Goal: Transaction & Acquisition: Download file/media

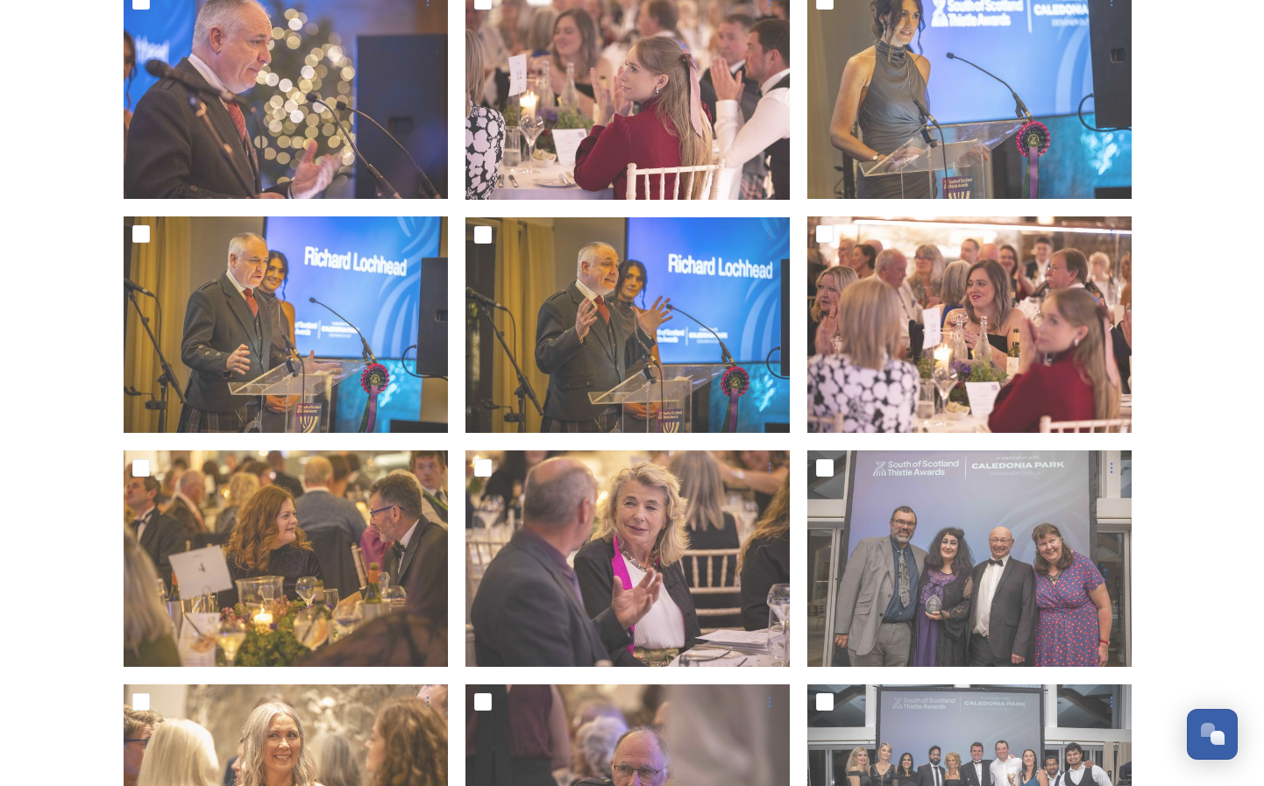
scroll to position [1176, 0]
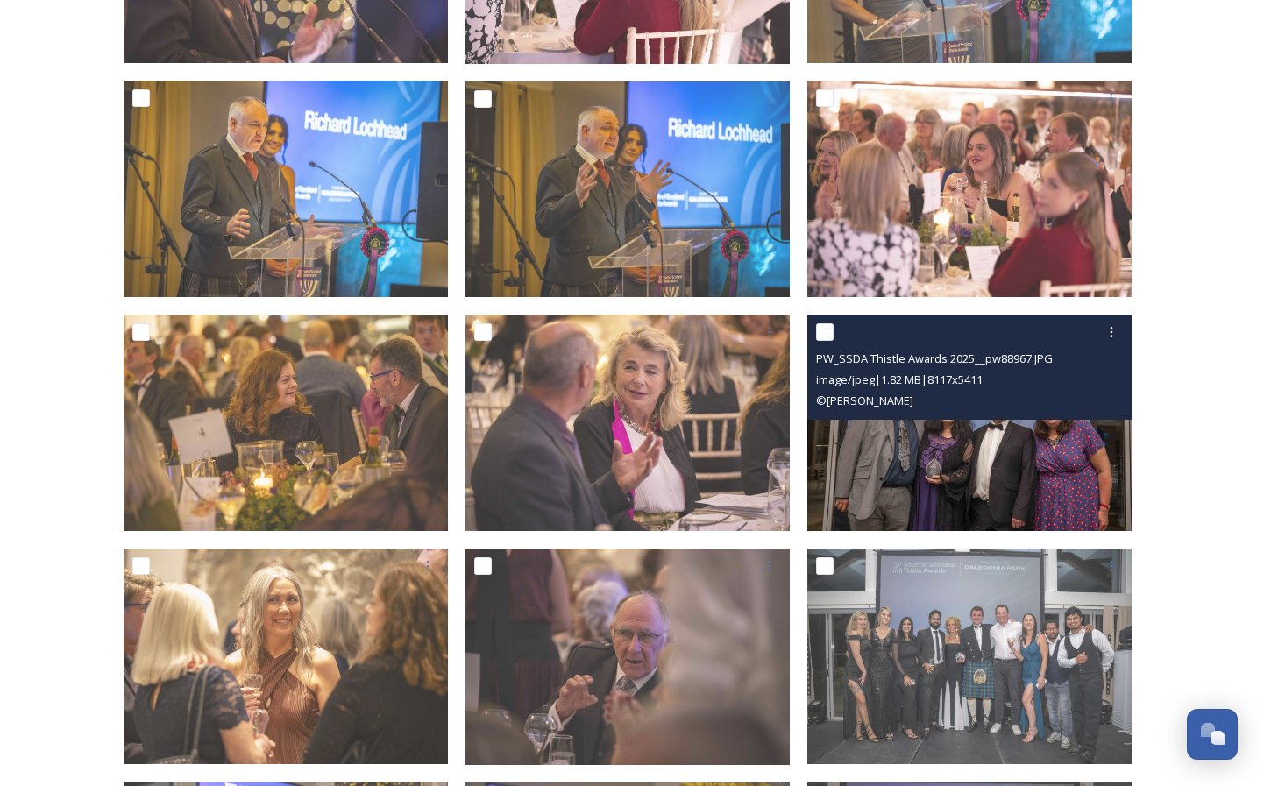
click at [923, 449] on img at bounding box center [969, 423] width 324 height 217
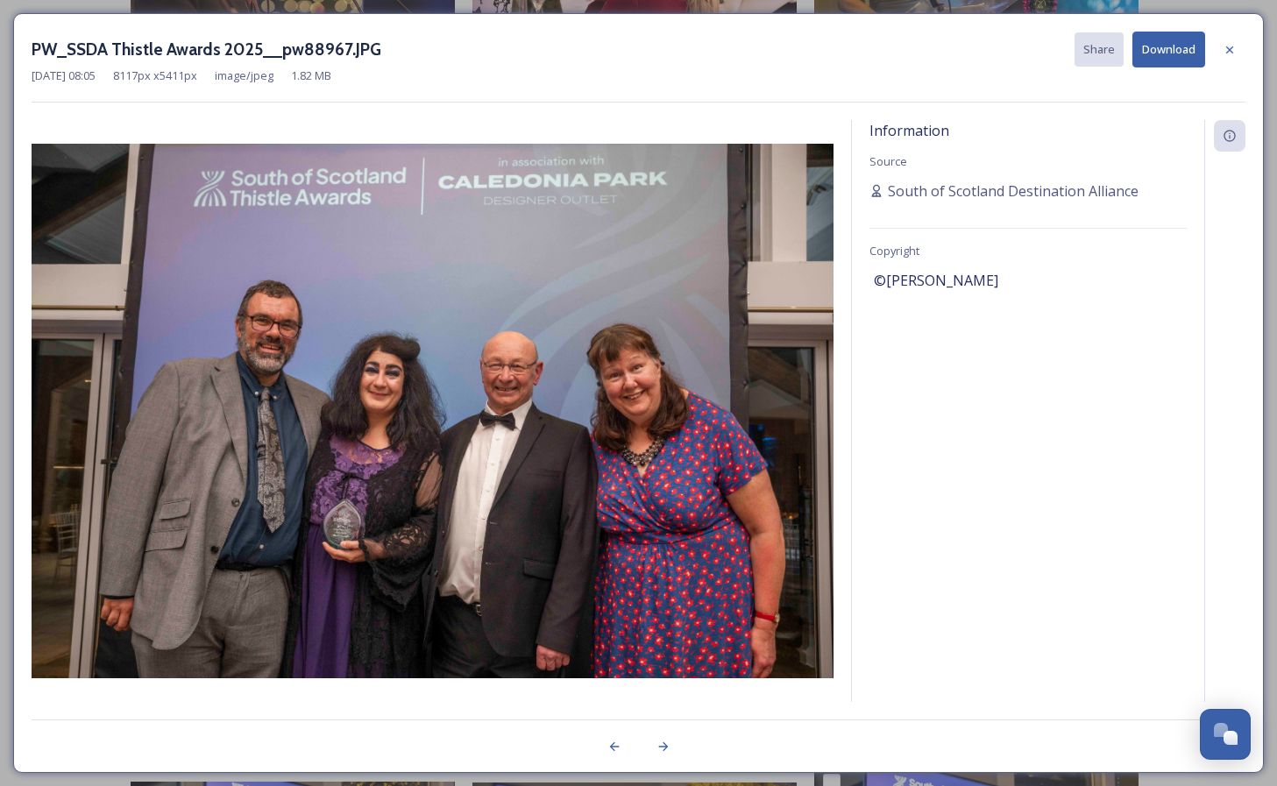
click at [1168, 53] on button "Download" at bounding box center [1169, 50] width 73 height 36
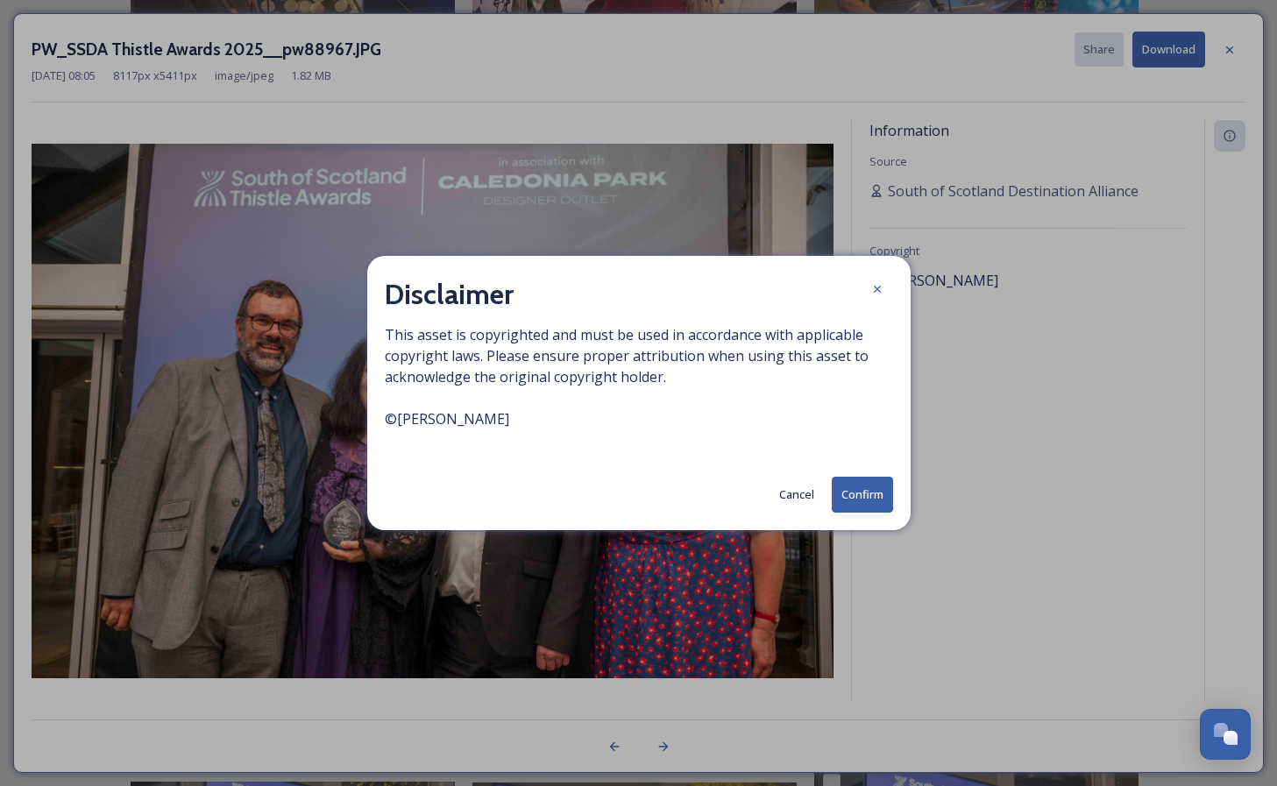
click at [853, 501] on button "Confirm" at bounding box center [862, 495] width 61 height 36
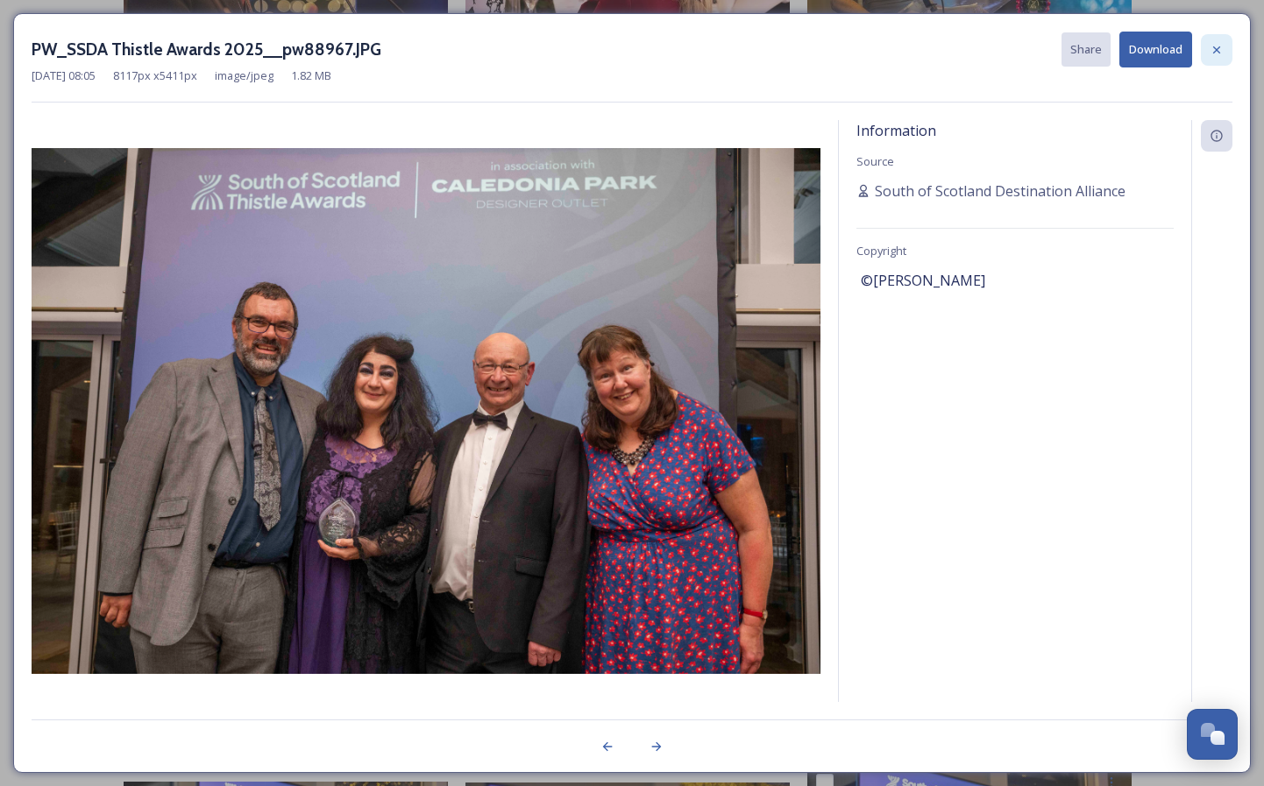
click at [1219, 45] on icon at bounding box center [1217, 50] width 14 height 14
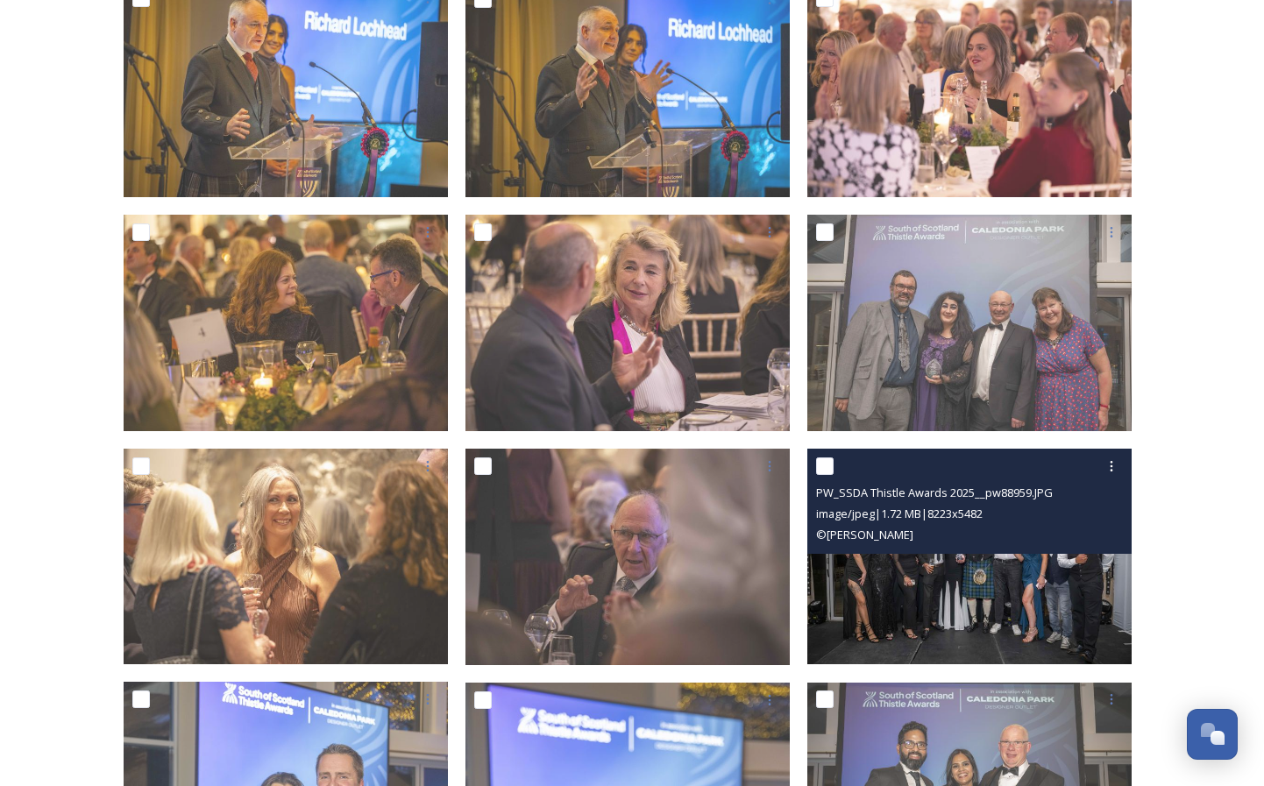
scroll to position [1325, 0]
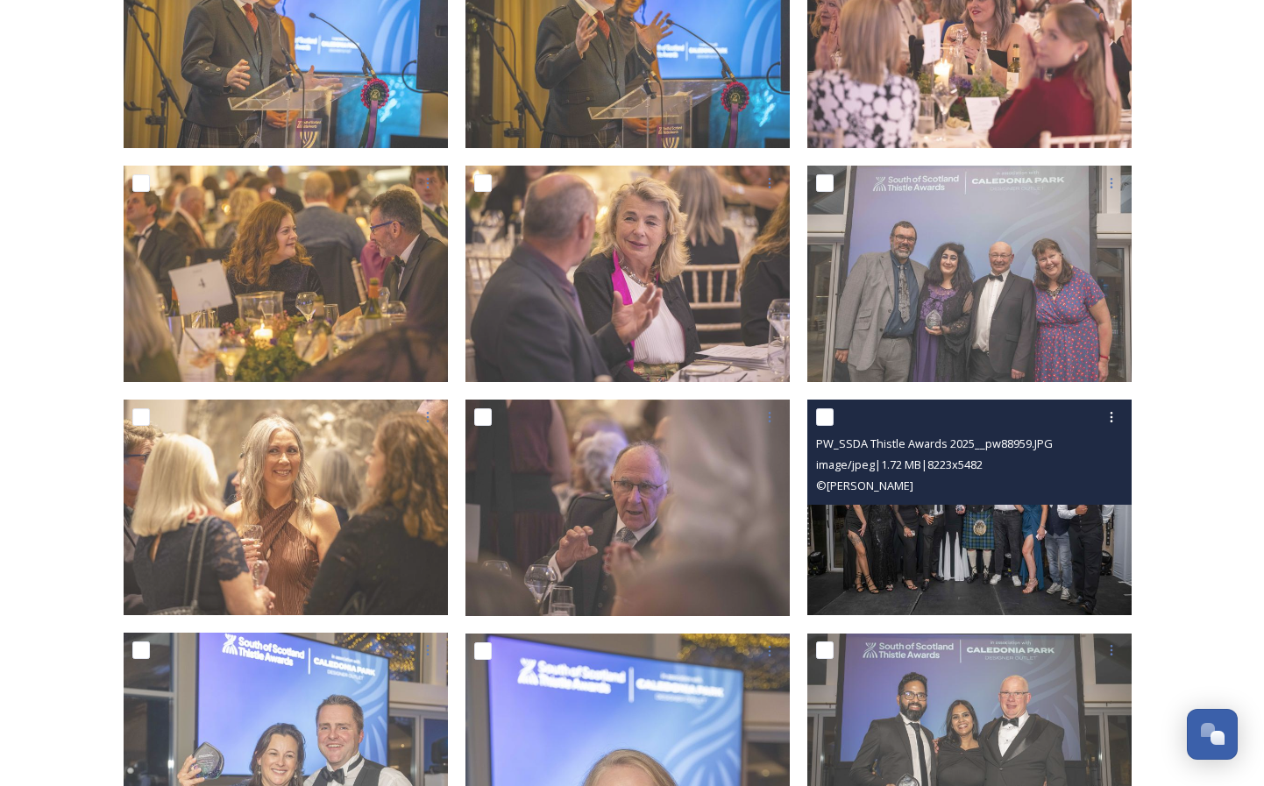
click at [991, 558] on img at bounding box center [969, 508] width 324 height 217
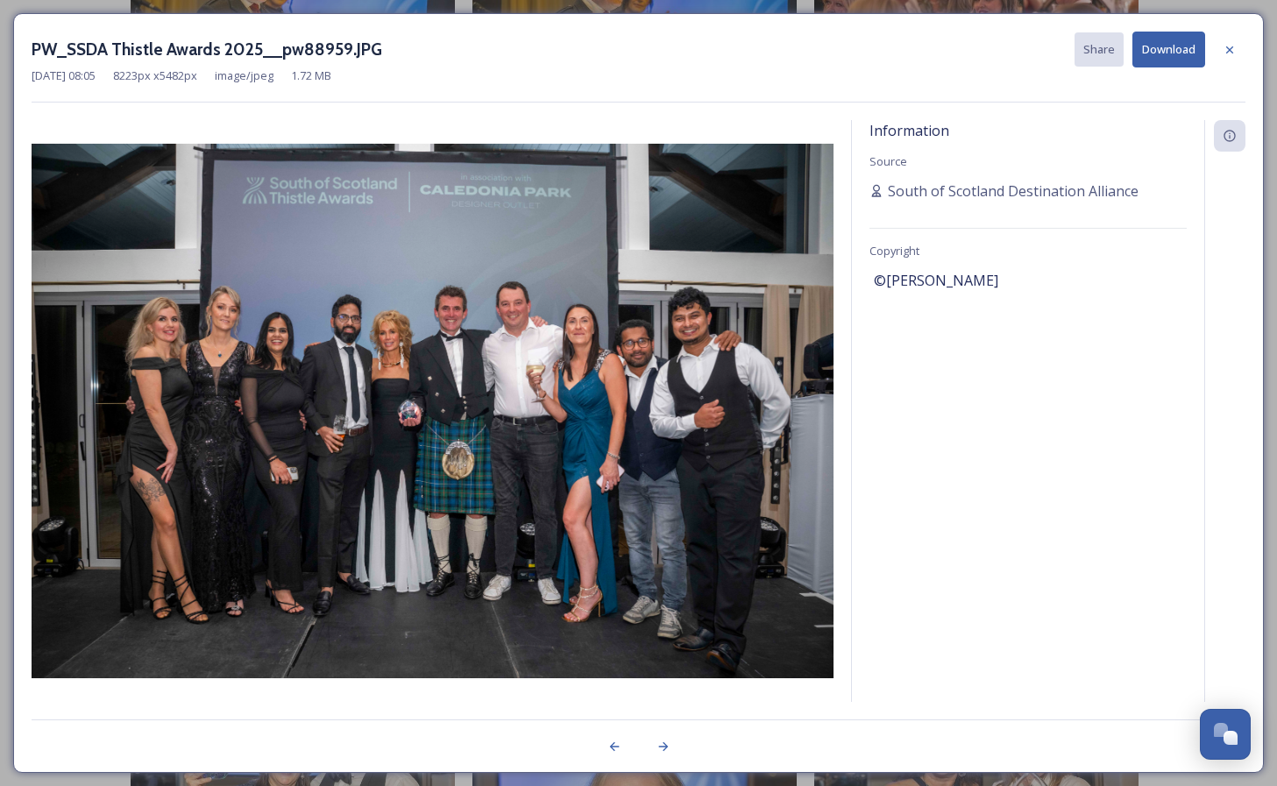
click at [1175, 53] on button "Download" at bounding box center [1169, 50] width 73 height 36
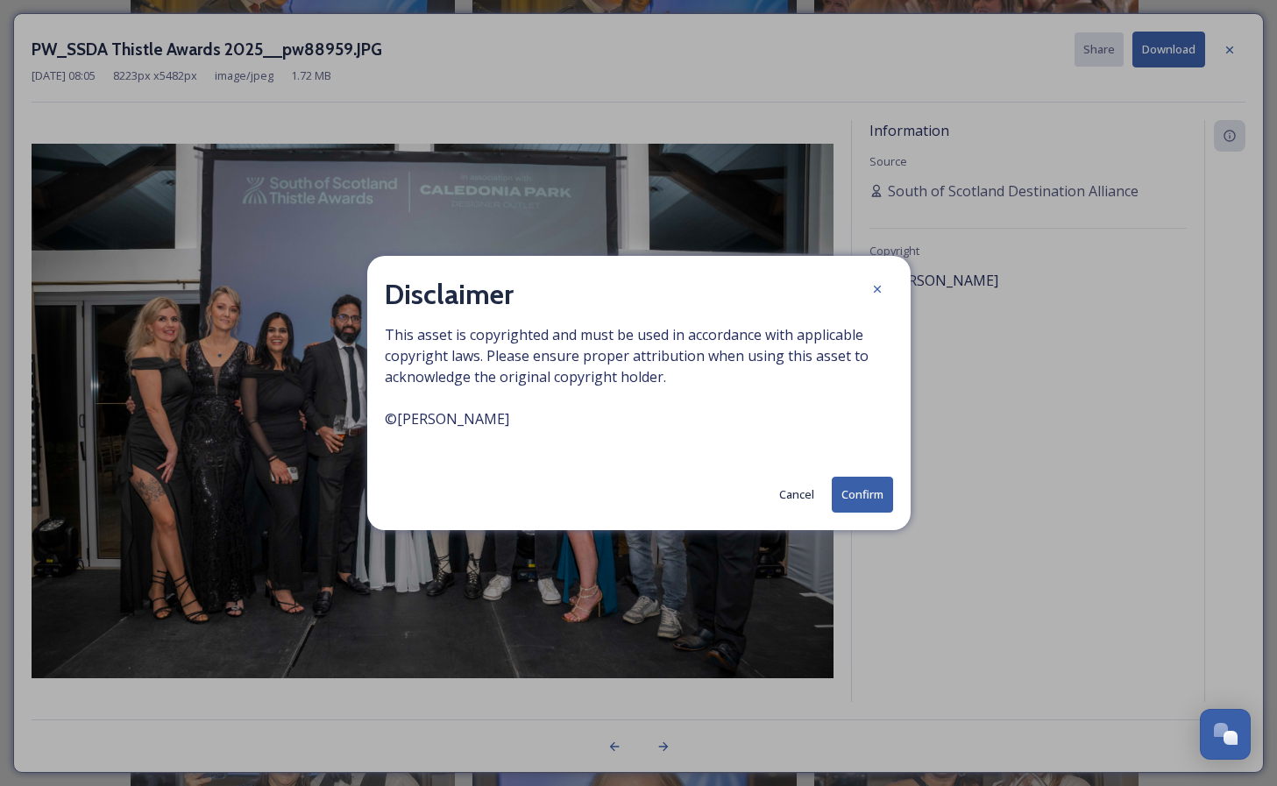
click at [867, 501] on button "Confirm" at bounding box center [862, 495] width 61 height 36
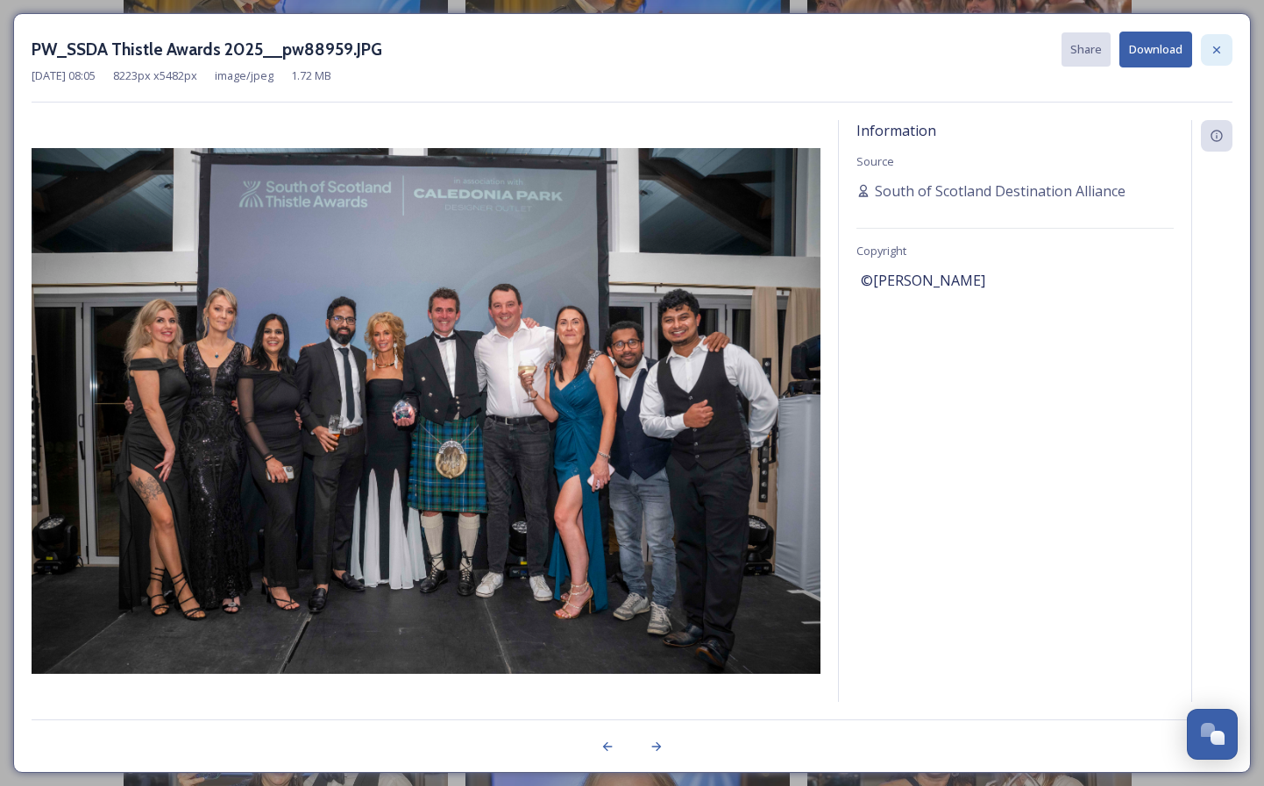
click at [1216, 49] on icon at bounding box center [1217, 50] width 14 height 14
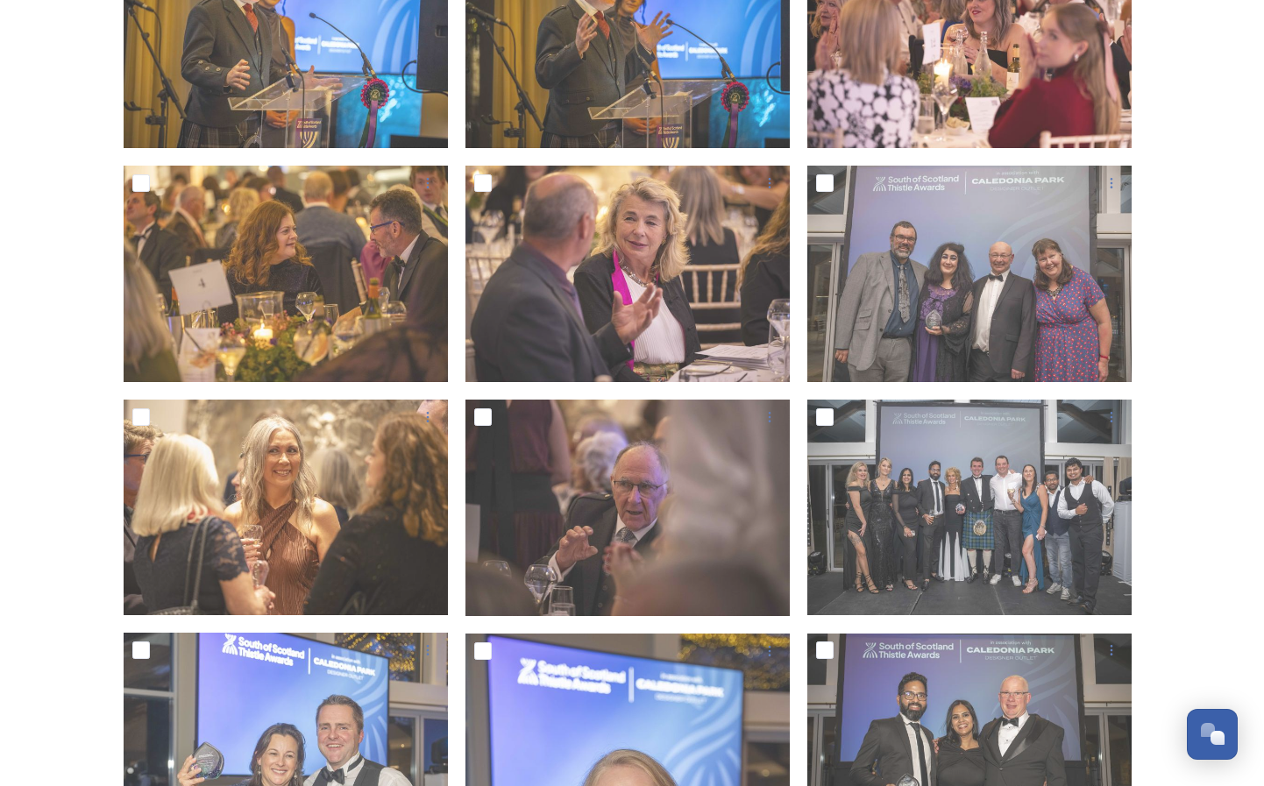
scroll to position [1532, 0]
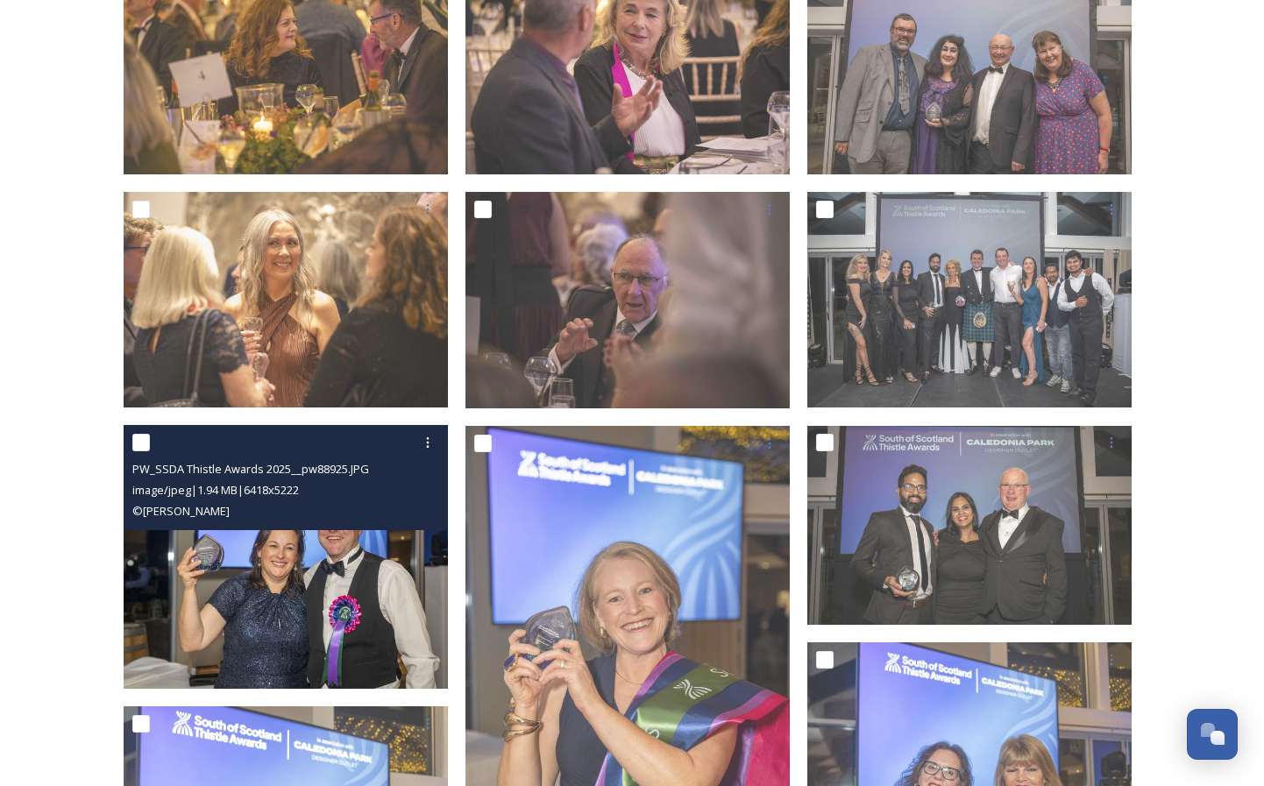
click at [154, 635] on img at bounding box center [286, 557] width 324 height 264
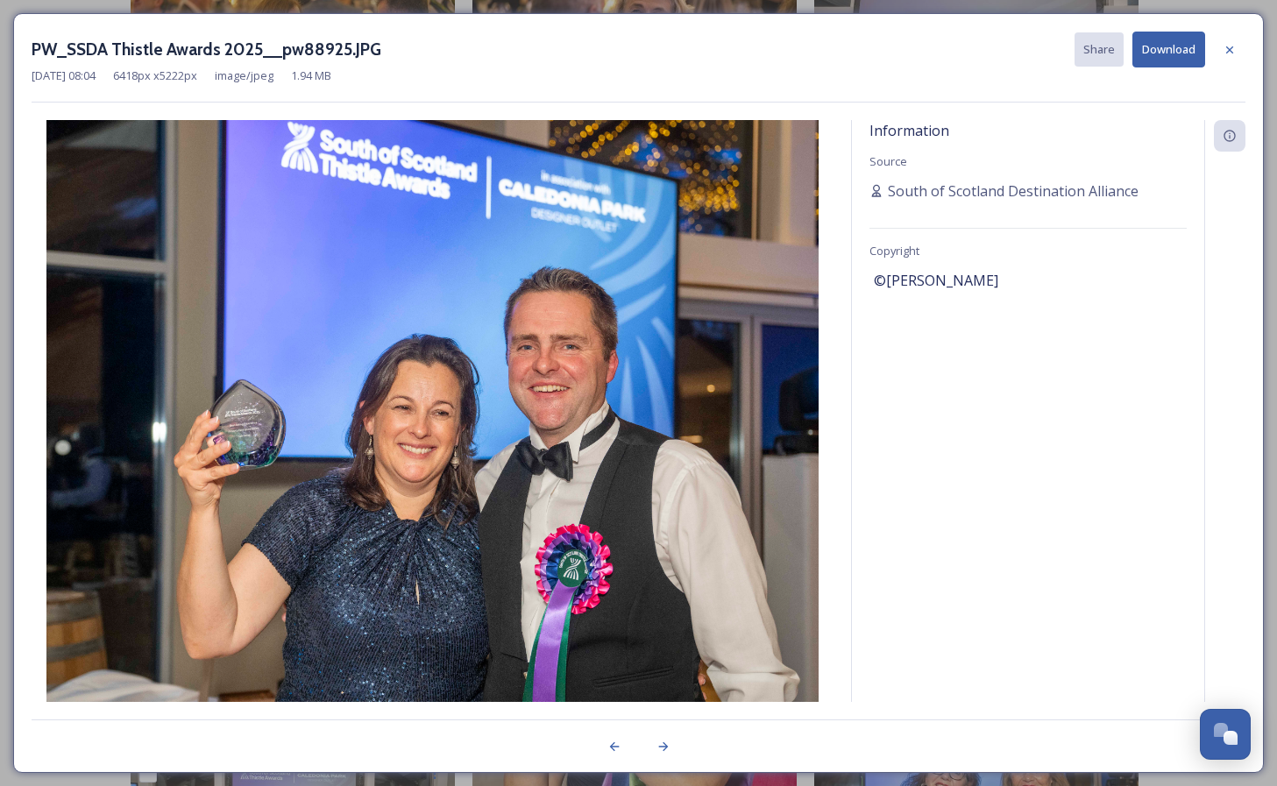
click at [1184, 46] on button "Download" at bounding box center [1169, 50] width 73 height 36
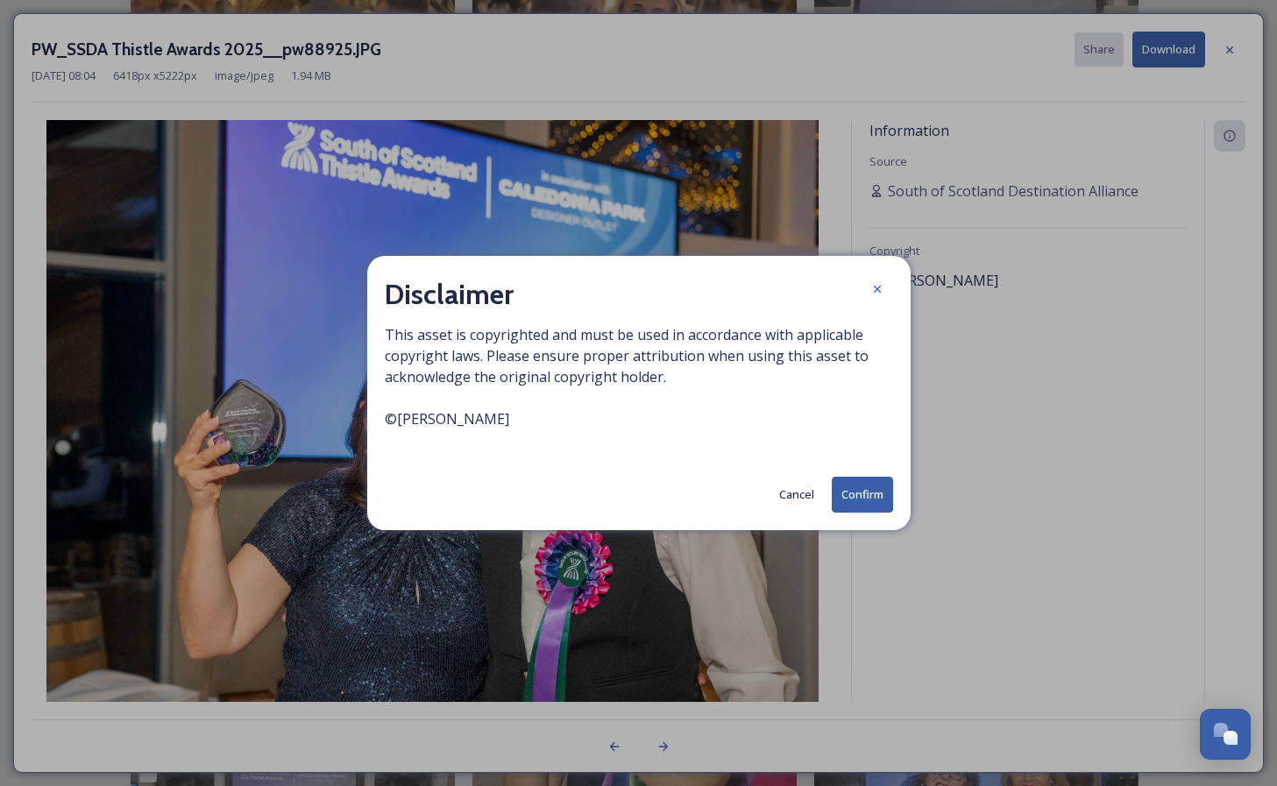
click at [867, 501] on button "Confirm" at bounding box center [862, 495] width 61 height 36
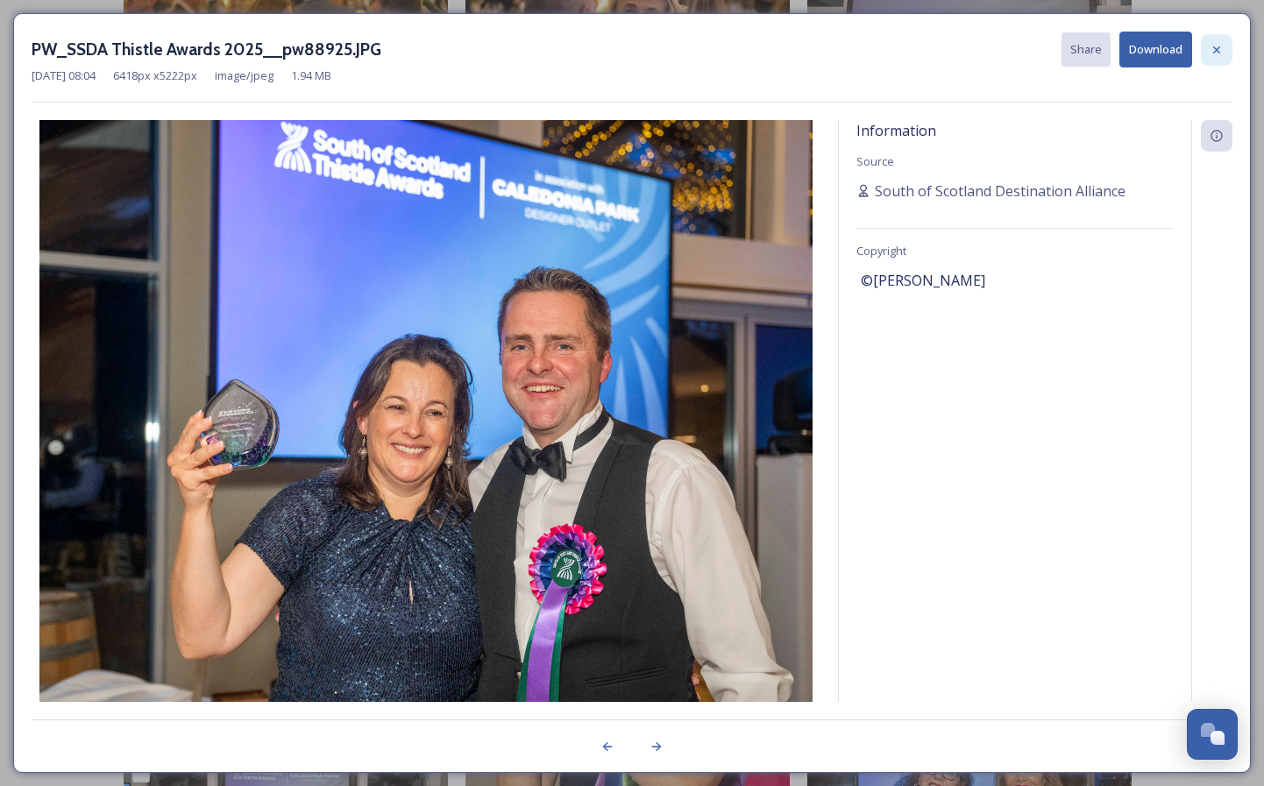
click at [1218, 49] on icon at bounding box center [1217, 50] width 14 height 14
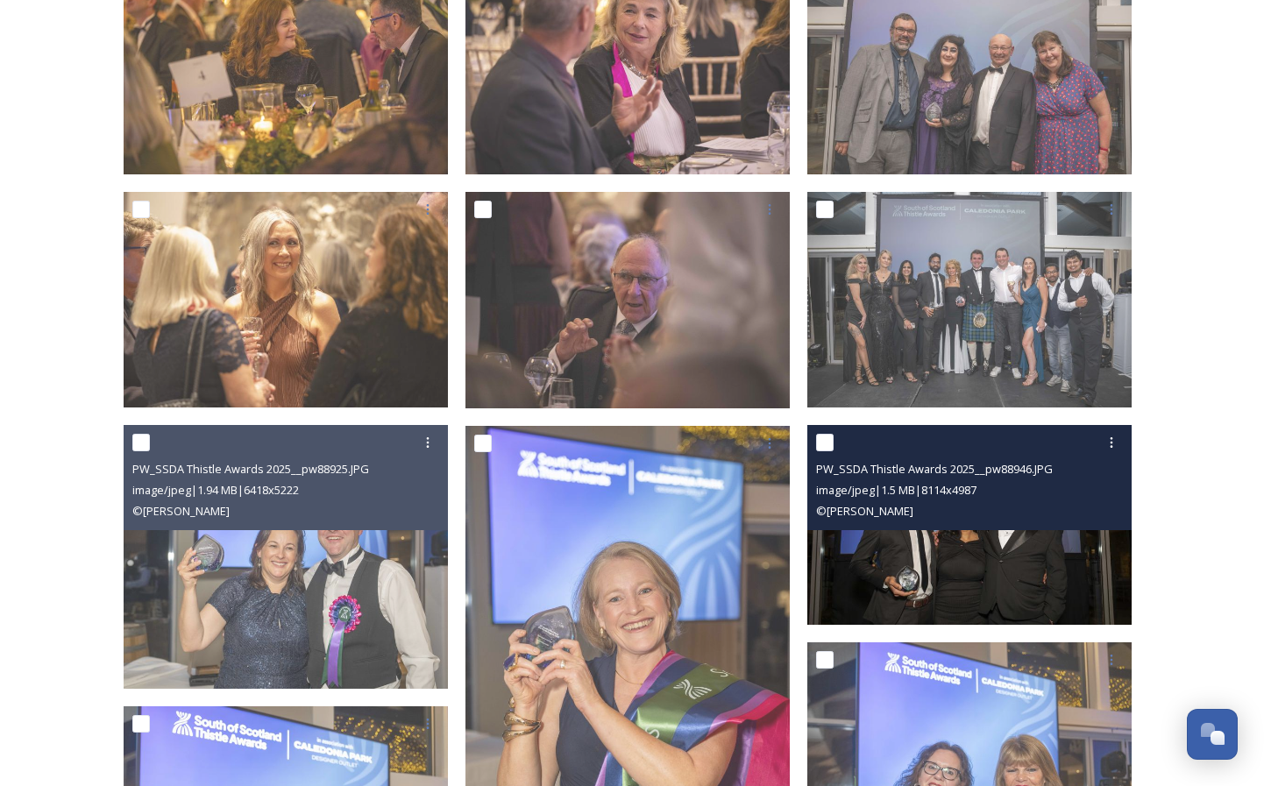
click at [945, 560] on img at bounding box center [969, 525] width 324 height 199
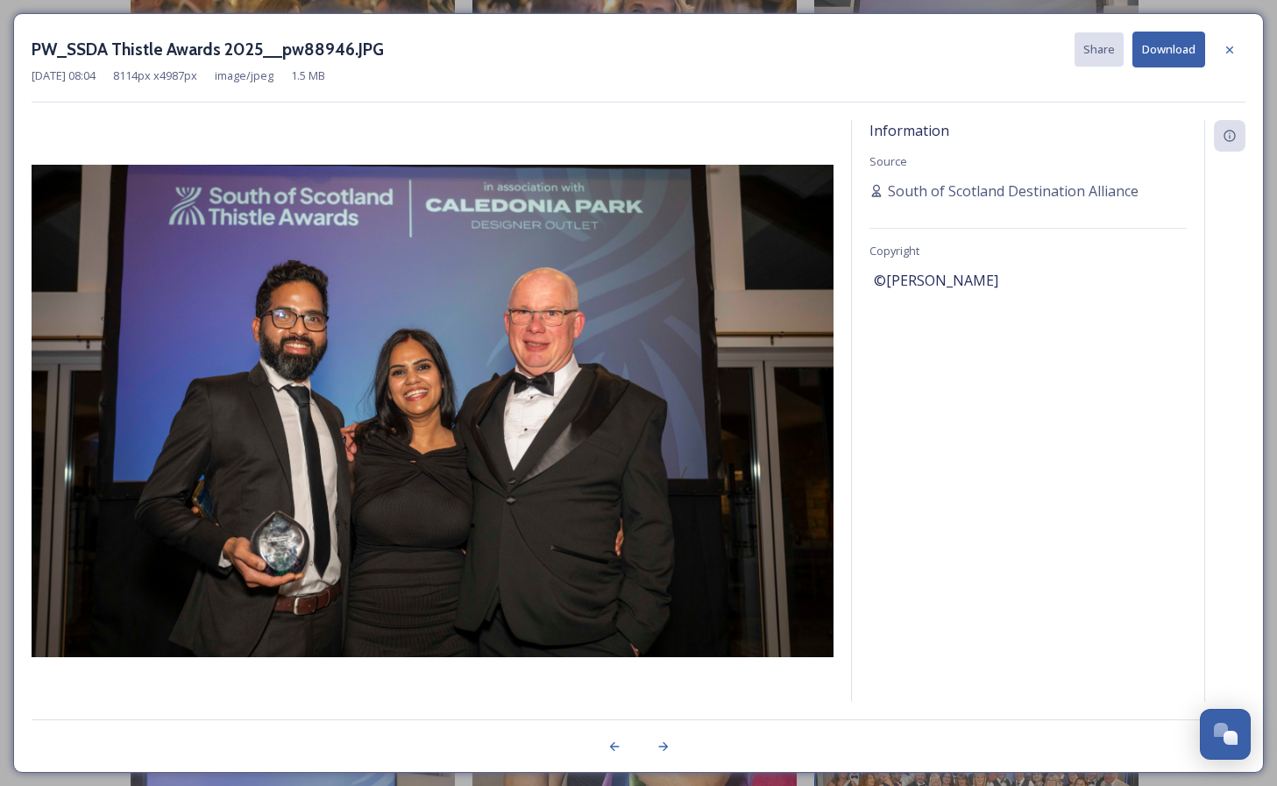
click at [1168, 46] on button "Download" at bounding box center [1169, 50] width 73 height 36
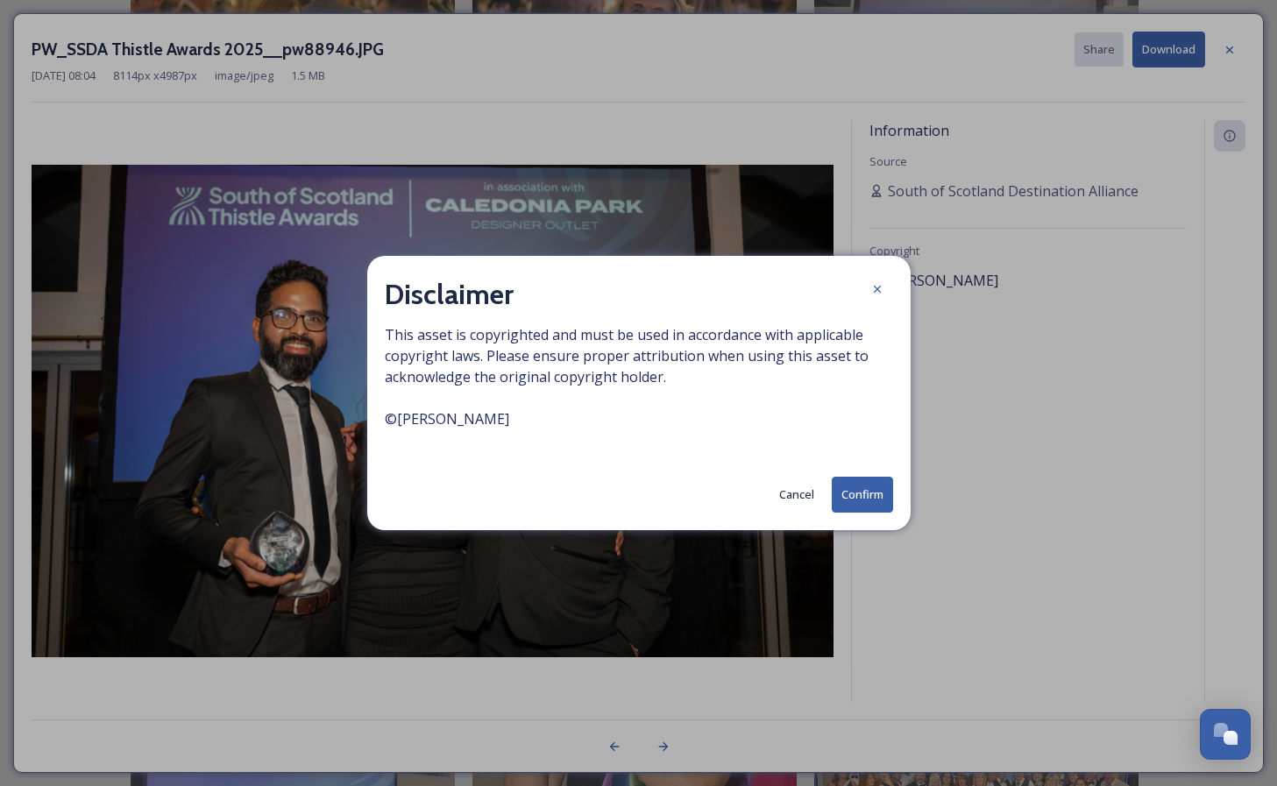
click at [853, 500] on button "Confirm" at bounding box center [862, 495] width 61 height 36
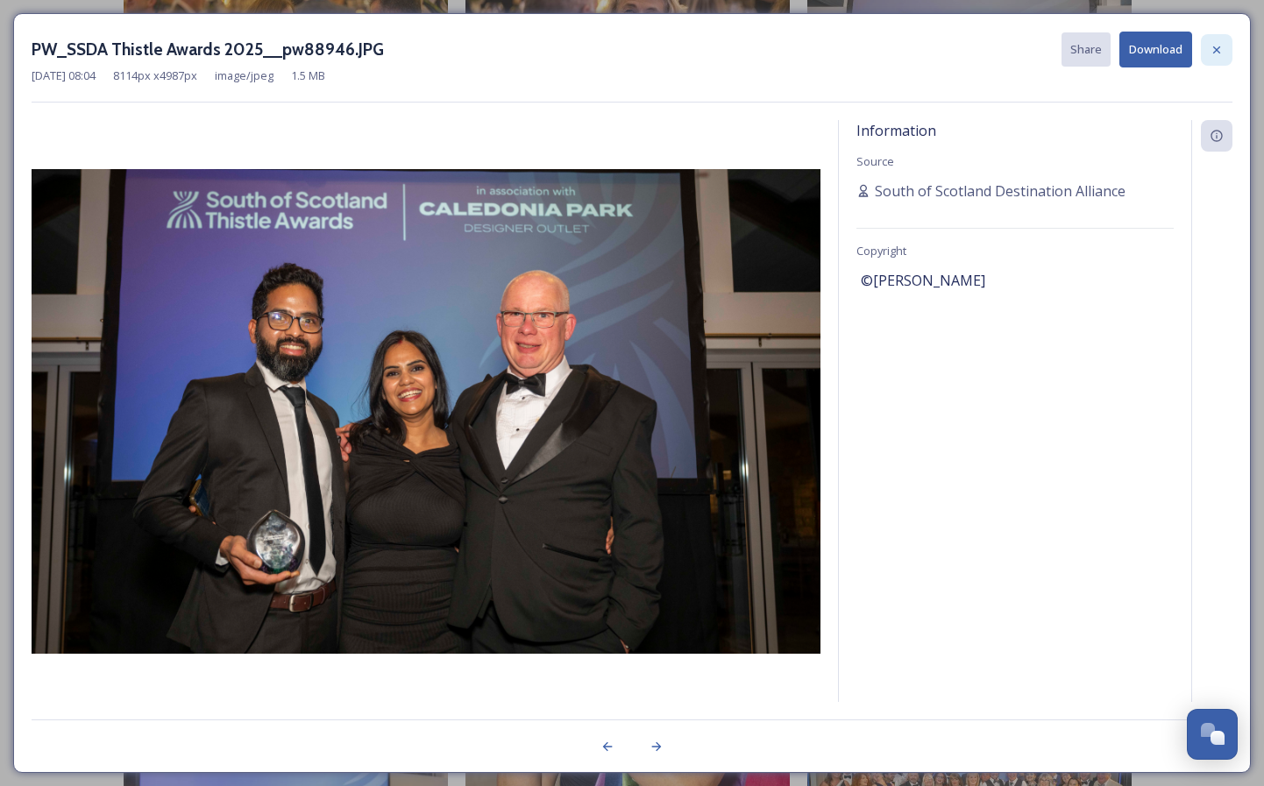
click at [1219, 50] on icon at bounding box center [1217, 50] width 14 height 14
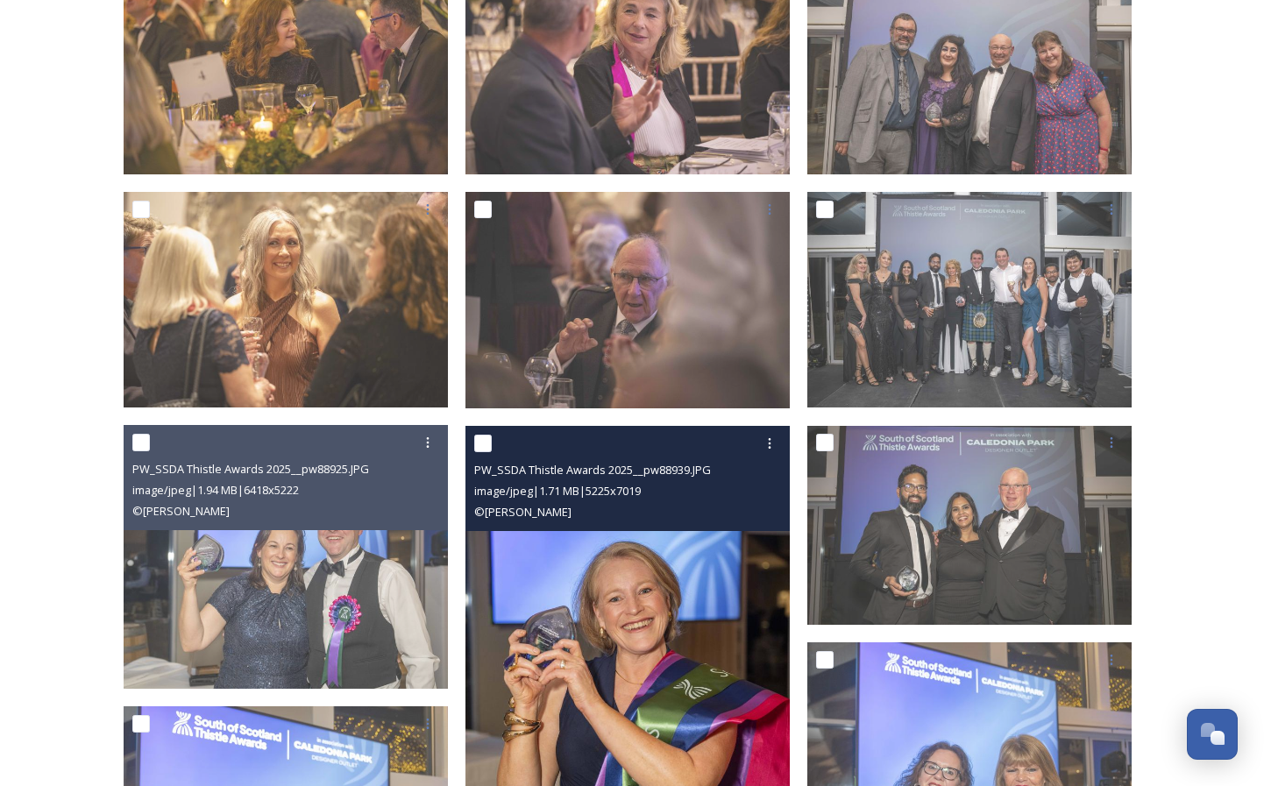
click at [703, 618] on img at bounding box center [628, 644] width 324 height 436
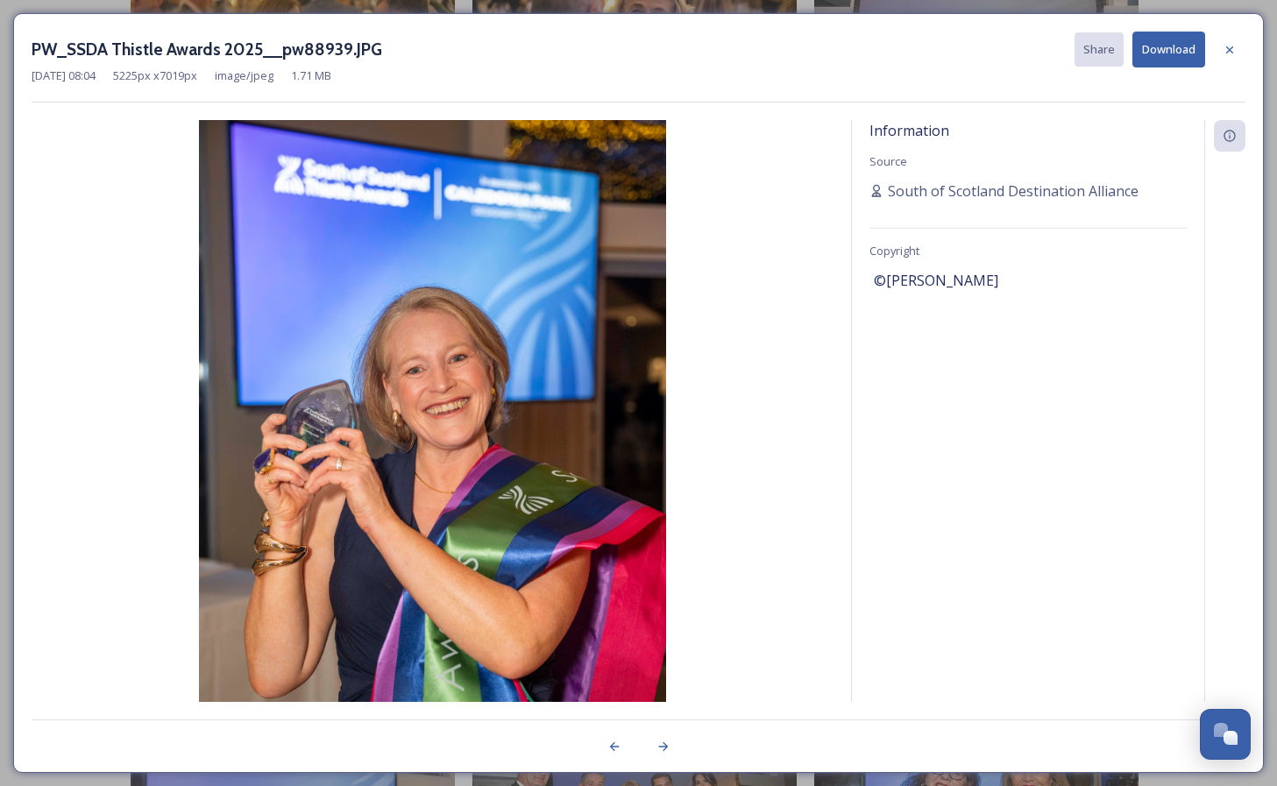
click at [1158, 44] on button "Download" at bounding box center [1169, 50] width 73 height 36
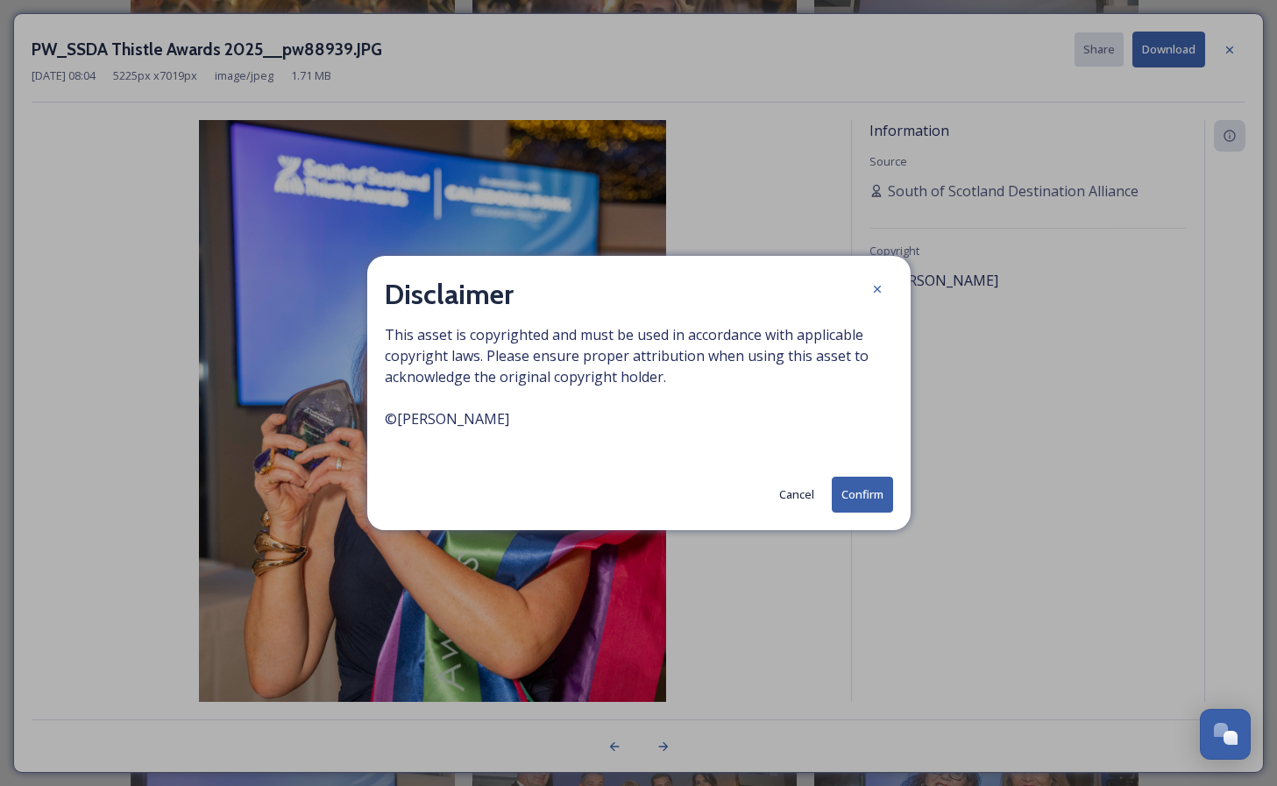
click at [859, 505] on button "Confirm" at bounding box center [862, 495] width 61 height 36
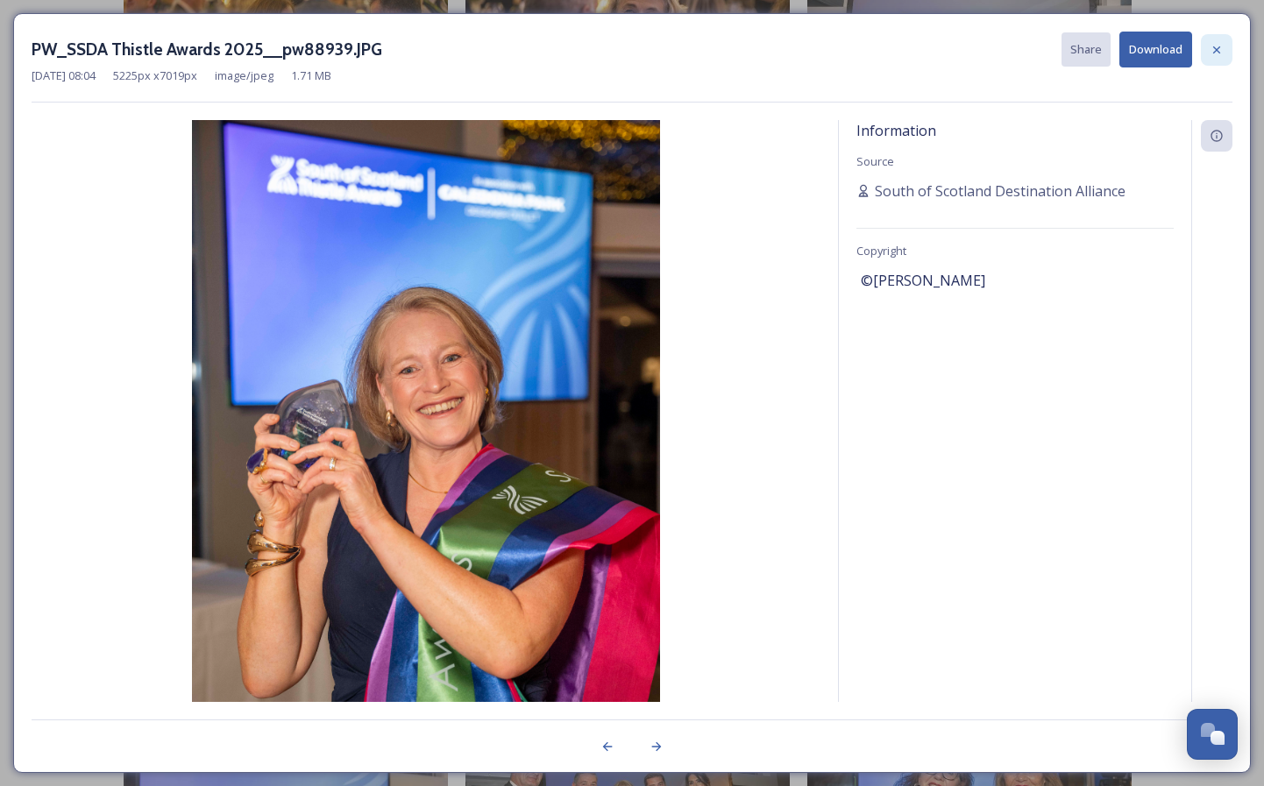
click at [1216, 45] on icon at bounding box center [1217, 50] width 14 height 14
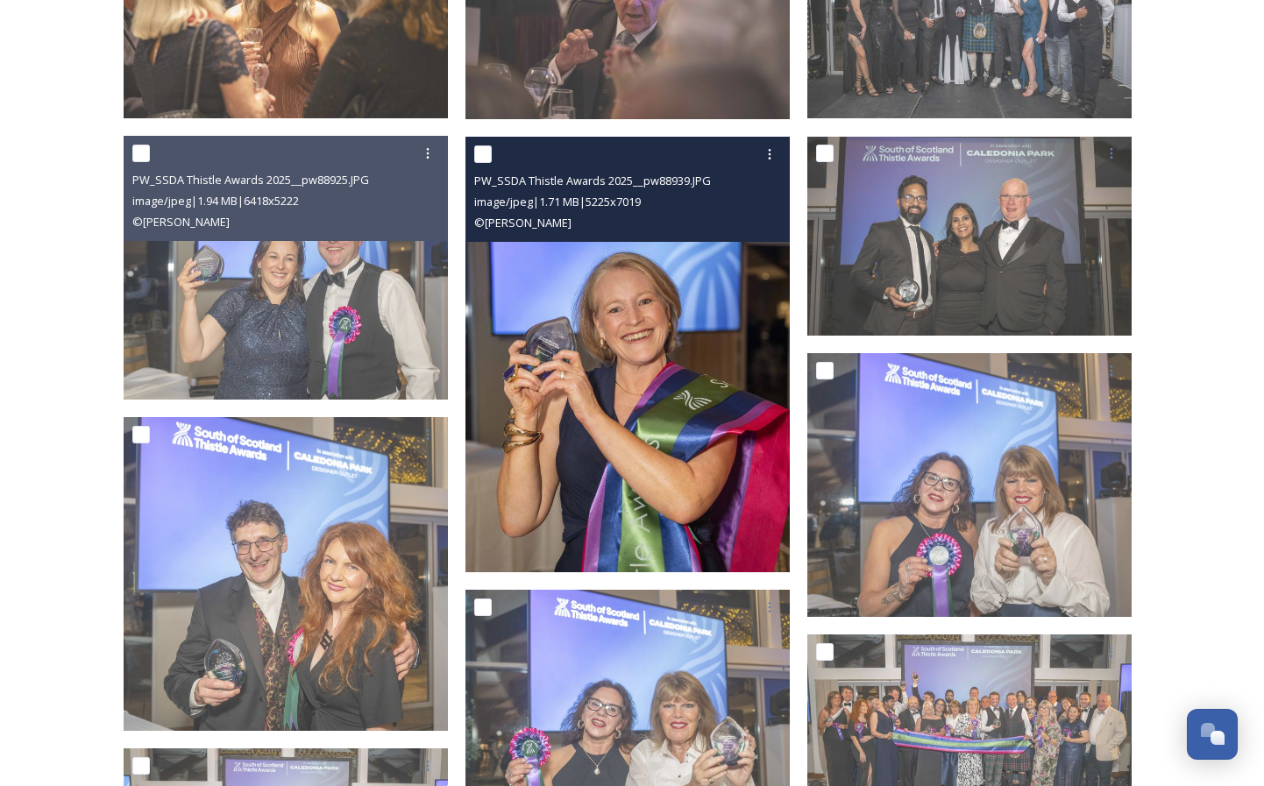
scroll to position [1825, 0]
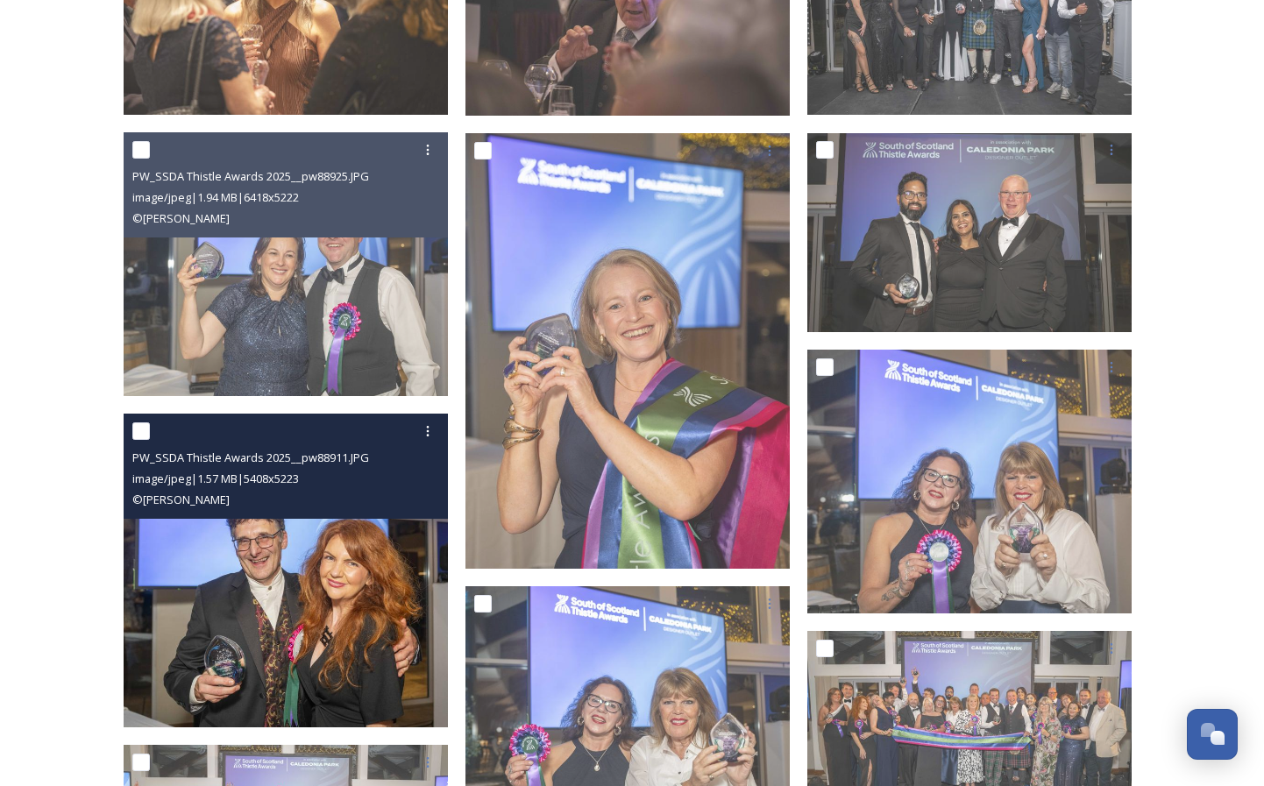
click at [413, 567] on img at bounding box center [286, 570] width 324 height 313
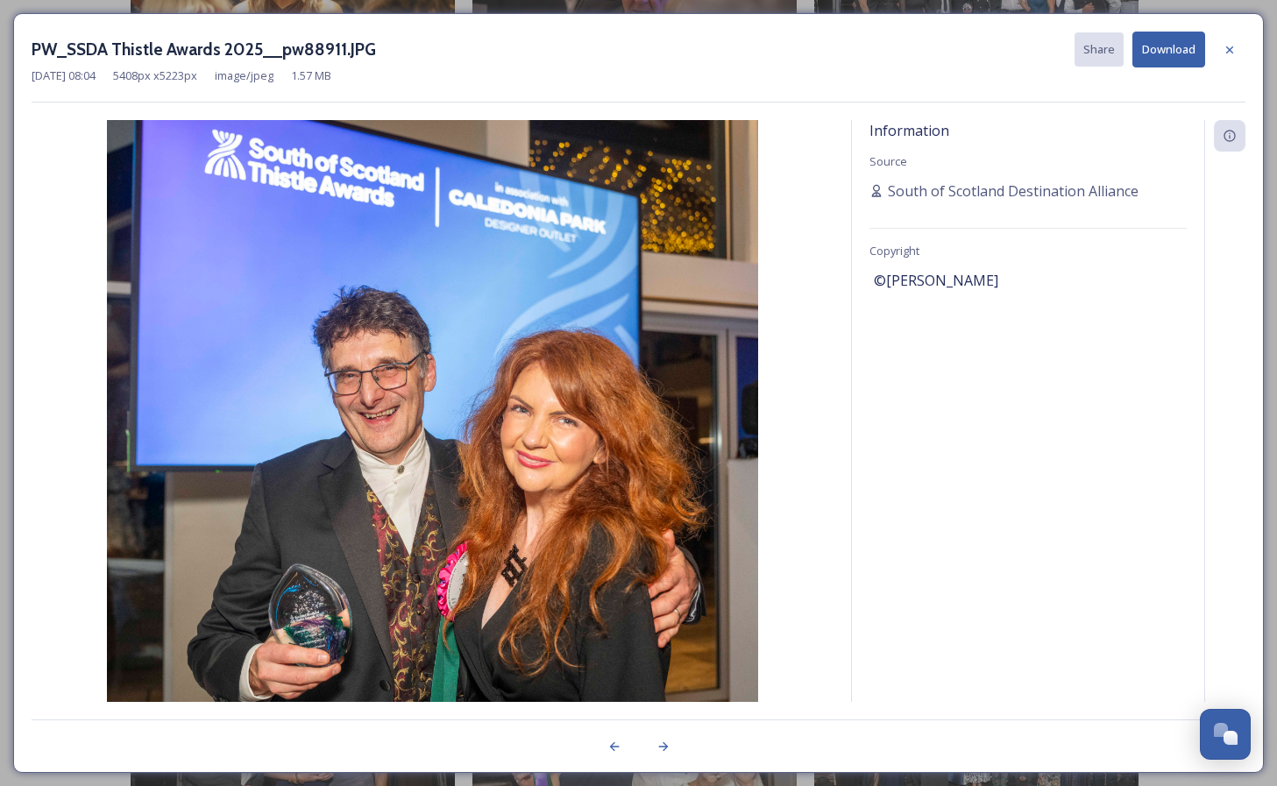
click at [1171, 54] on button "Download" at bounding box center [1169, 50] width 73 height 36
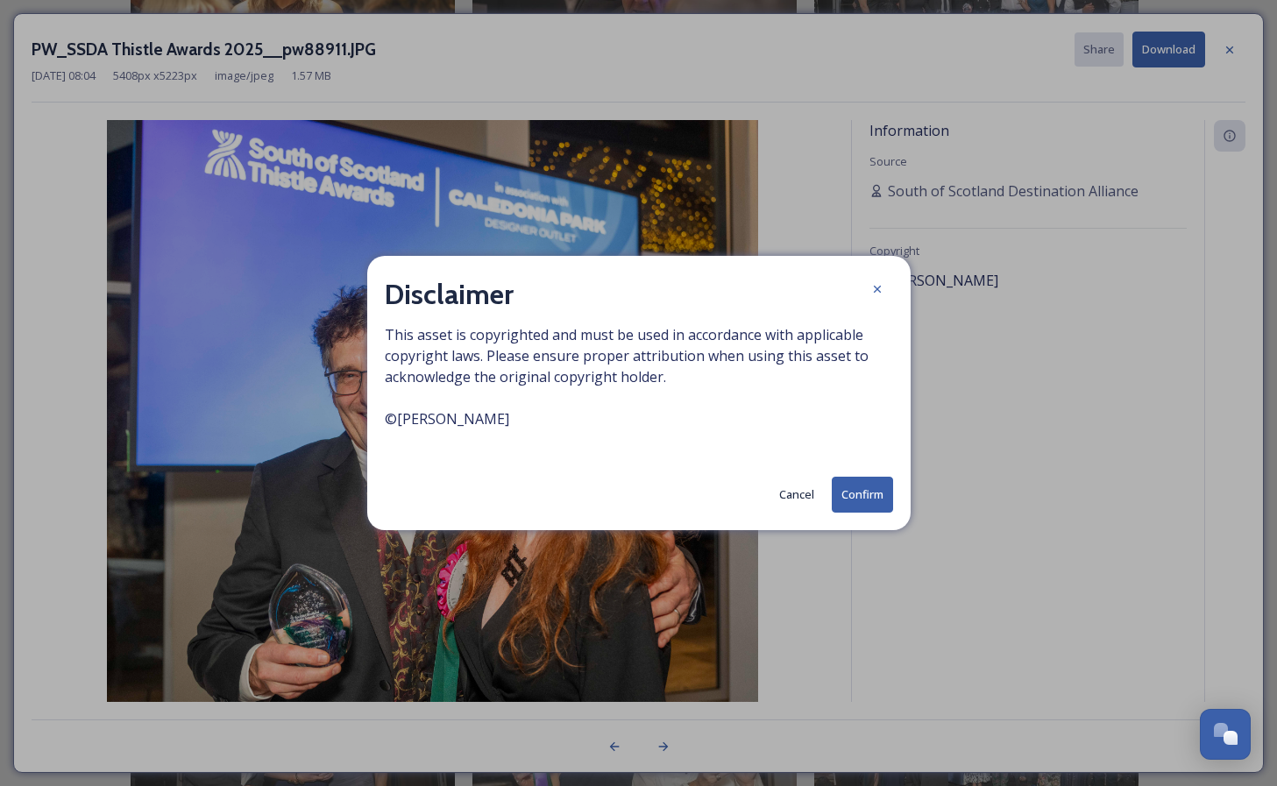
click at [854, 488] on button "Confirm" at bounding box center [862, 495] width 61 height 36
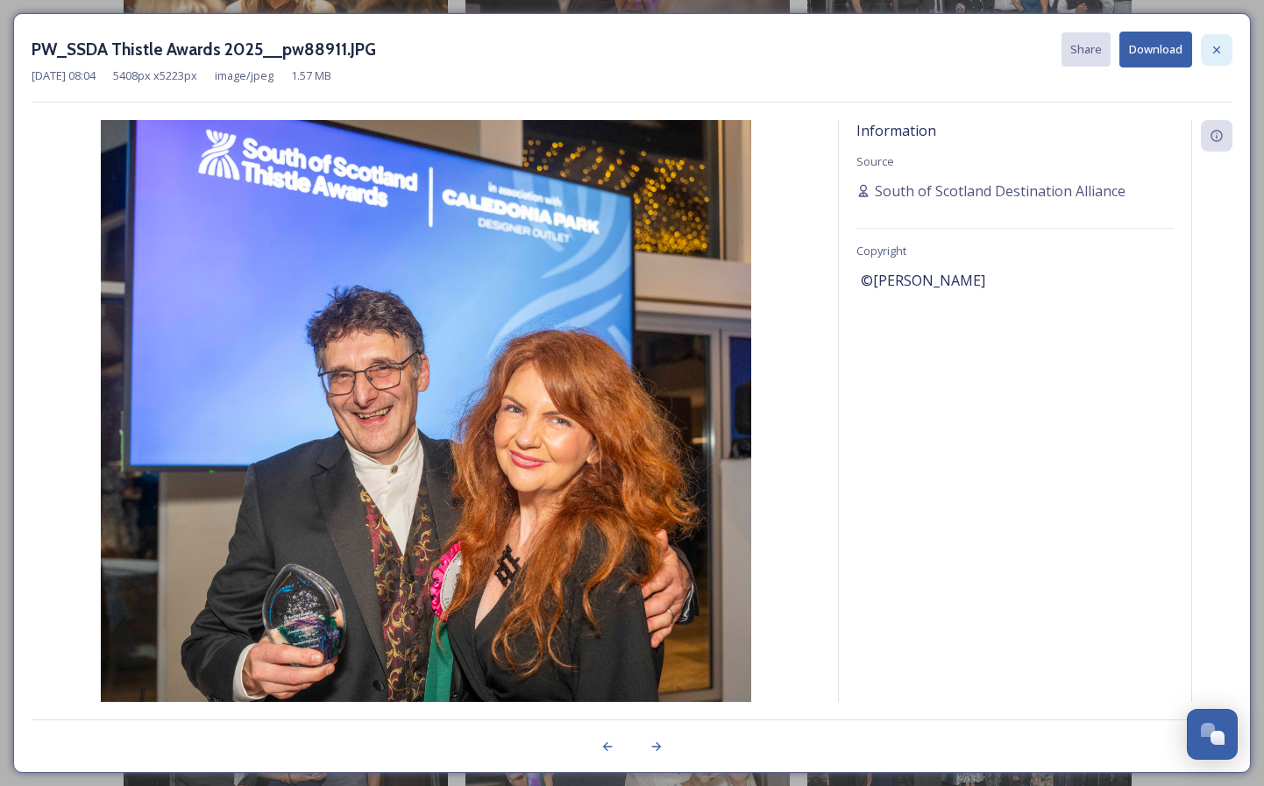
click at [1217, 51] on icon at bounding box center [1217, 50] width 14 height 14
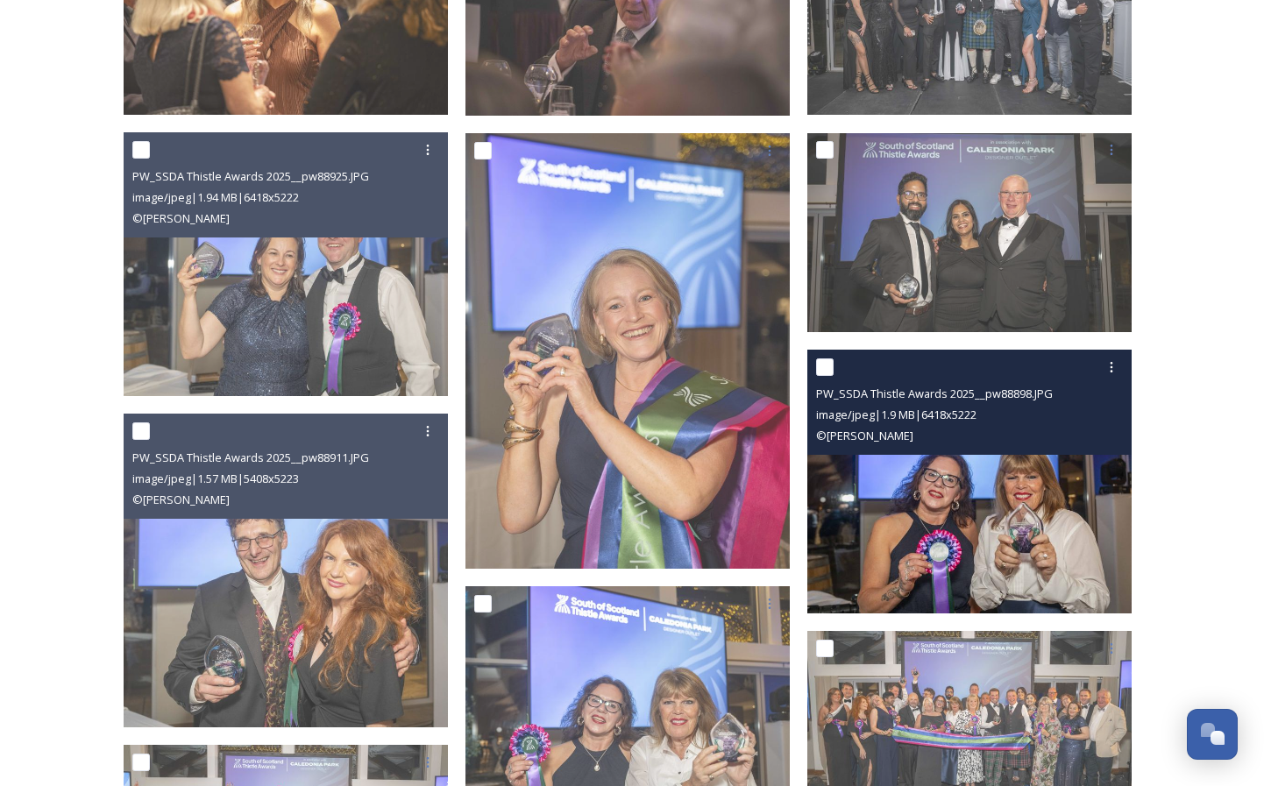
click at [982, 480] on img at bounding box center [969, 482] width 324 height 264
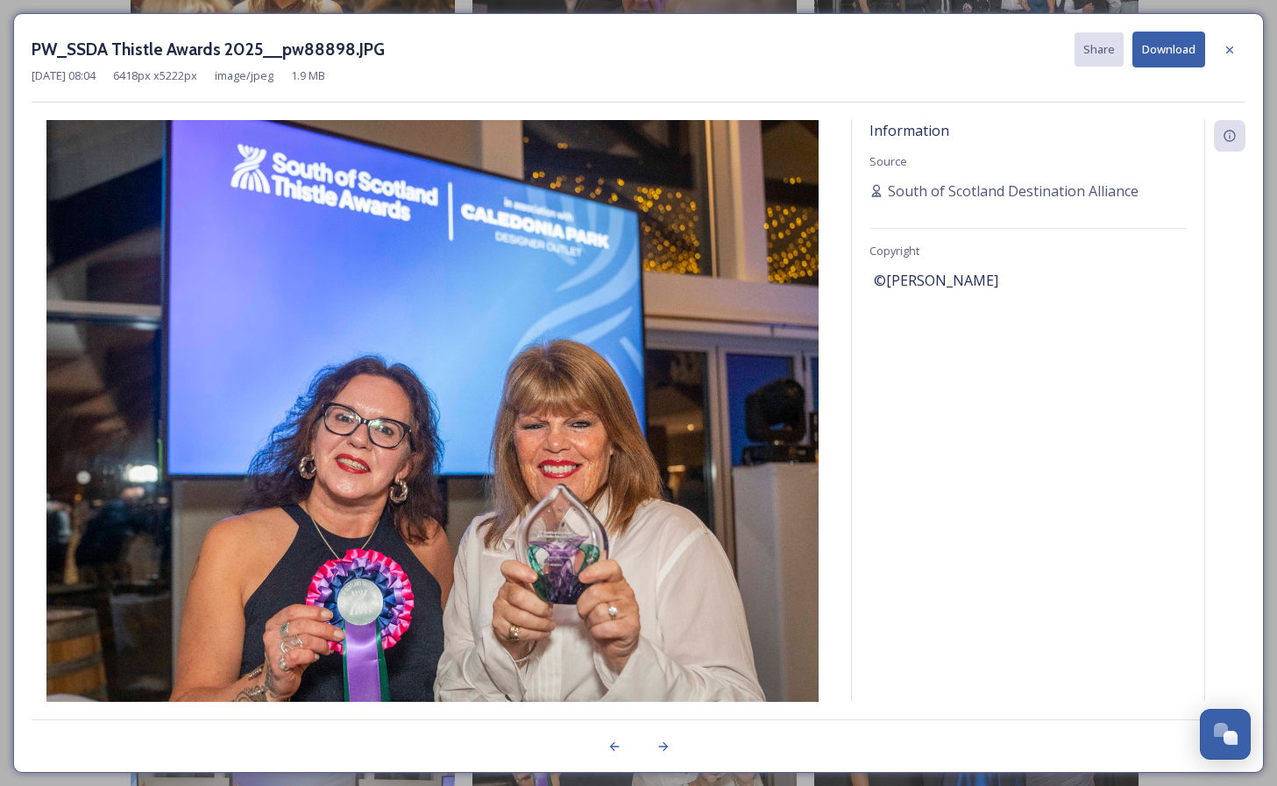
click at [1173, 46] on button "Download" at bounding box center [1169, 50] width 73 height 36
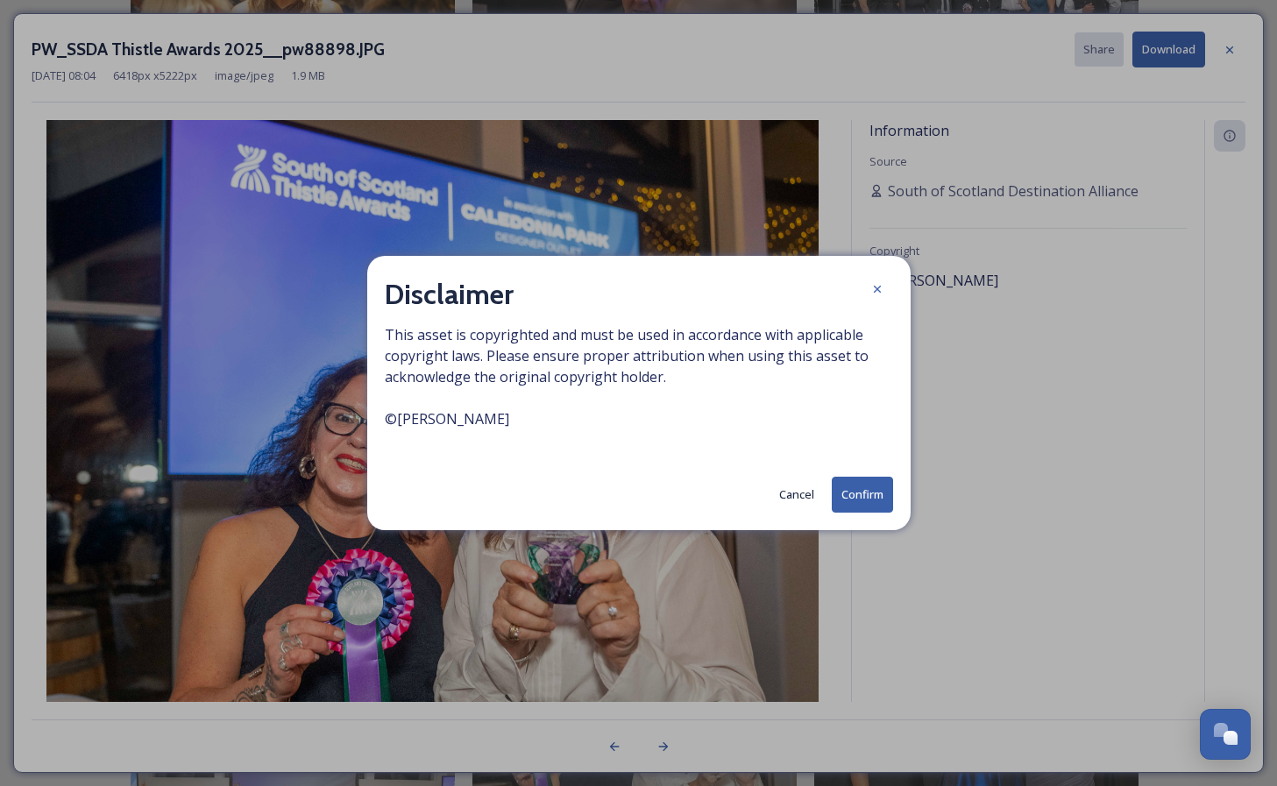
click at [856, 495] on button "Confirm" at bounding box center [862, 495] width 61 height 36
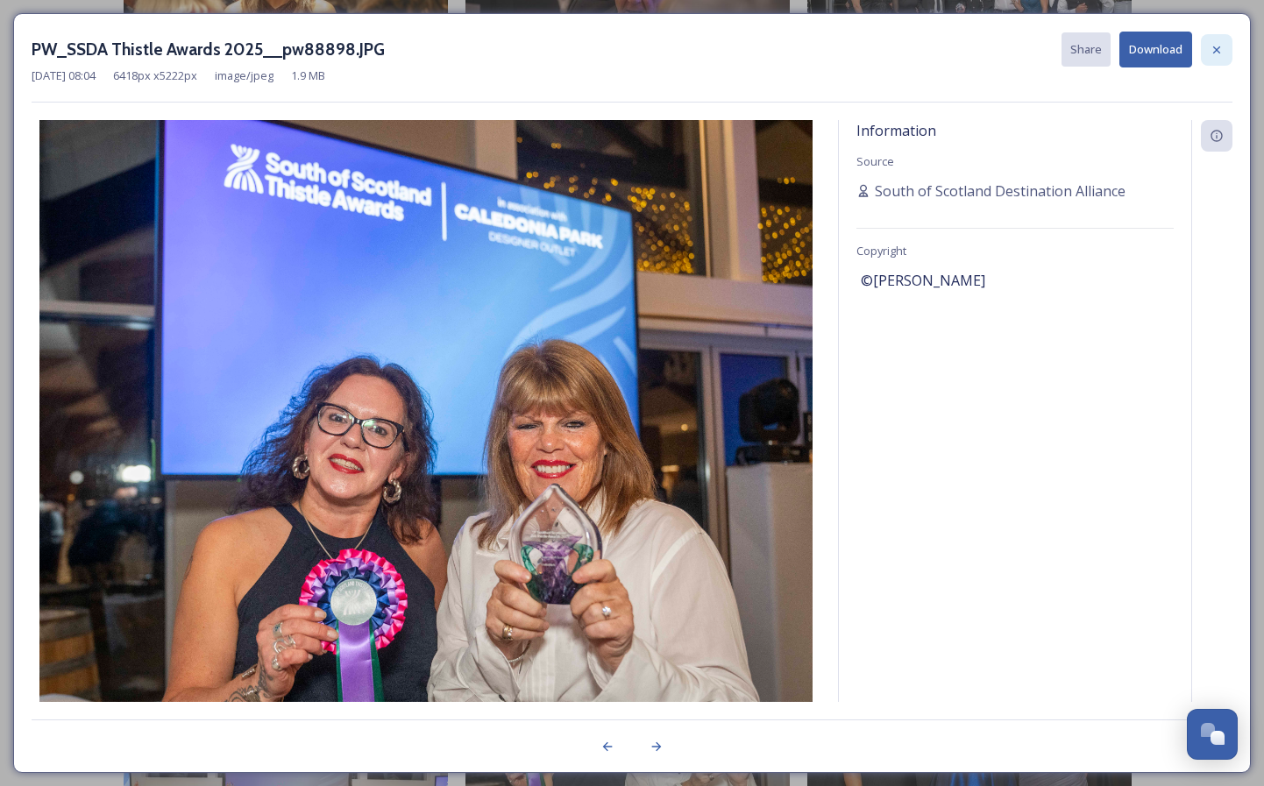
click at [1218, 47] on icon at bounding box center [1217, 50] width 14 height 14
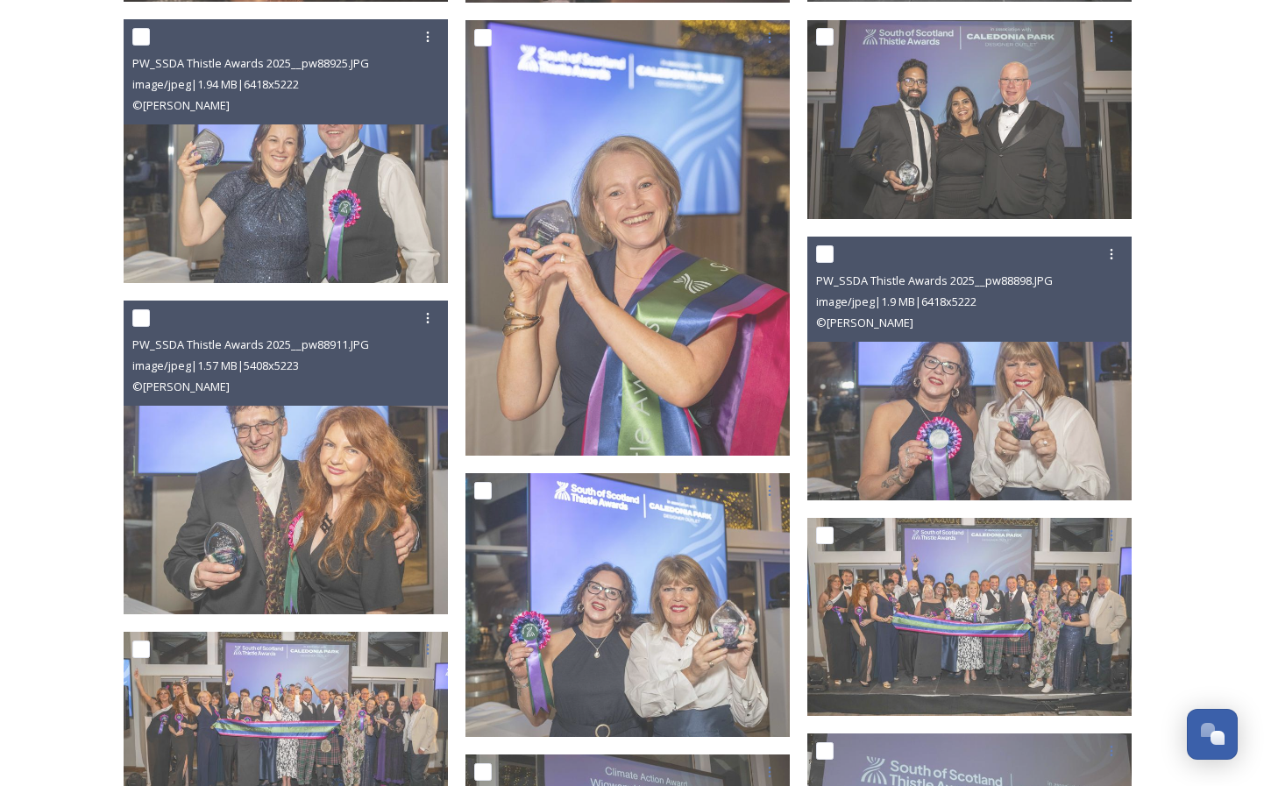
scroll to position [2039, 0]
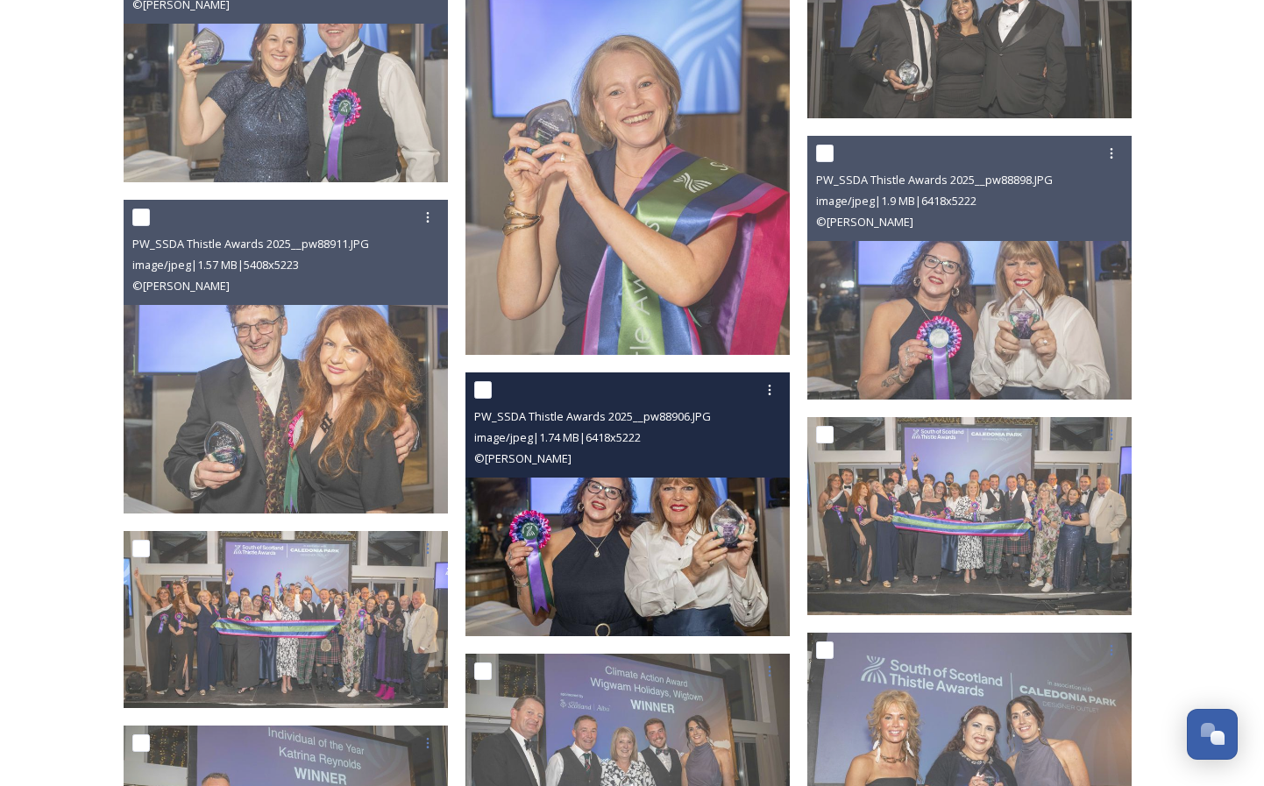
click at [620, 544] on img at bounding box center [628, 505] width 324 height 264
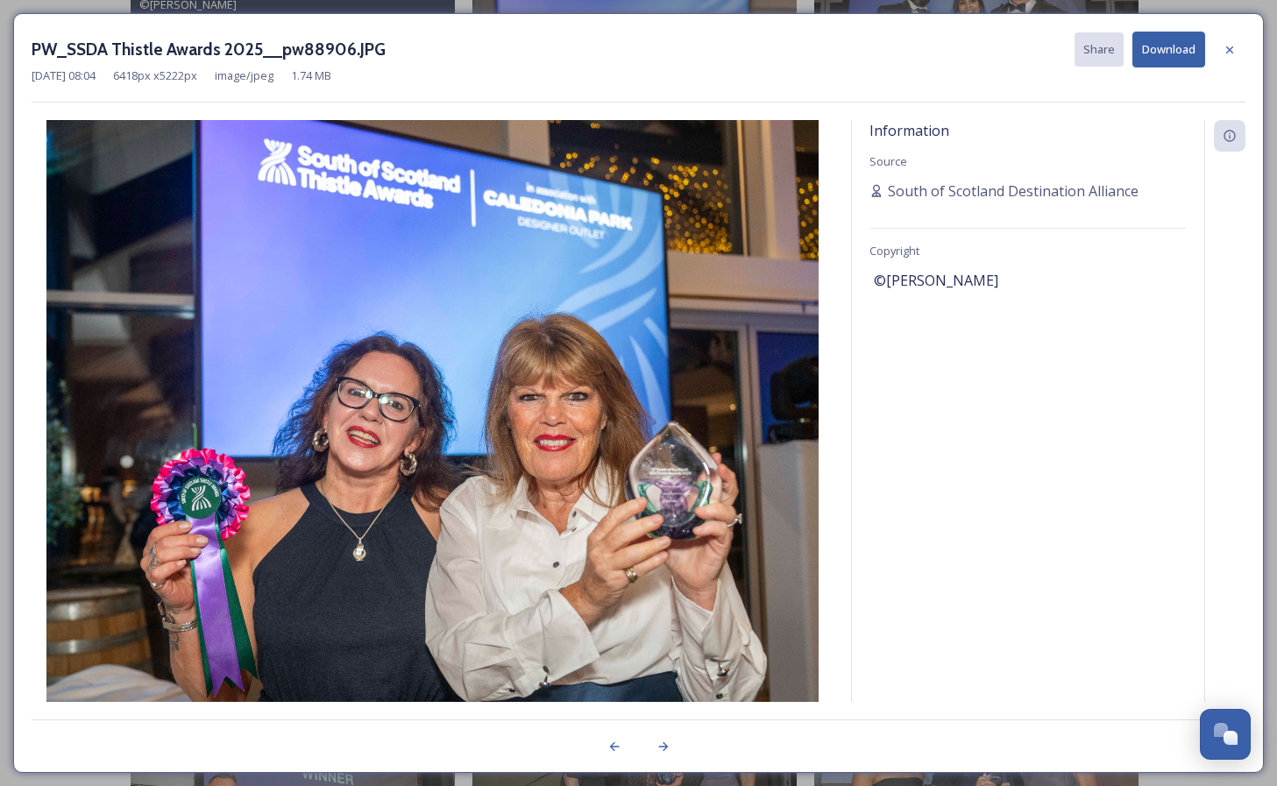
click at [1173, 53] on button "Download" at bounding box center [1169, 50] width 73 height 36
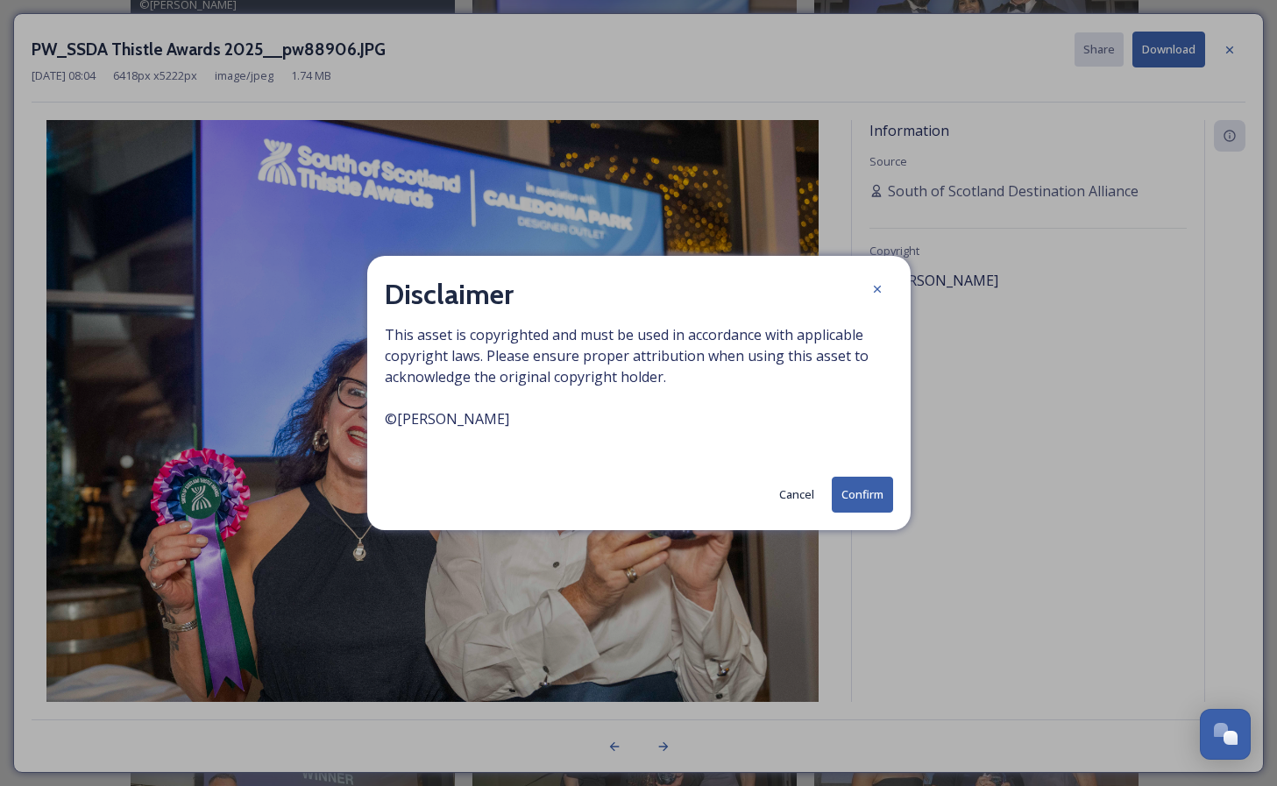
click at [859, 489] on button "Confirm" at bounding box center [862, 495] width 61 height 36
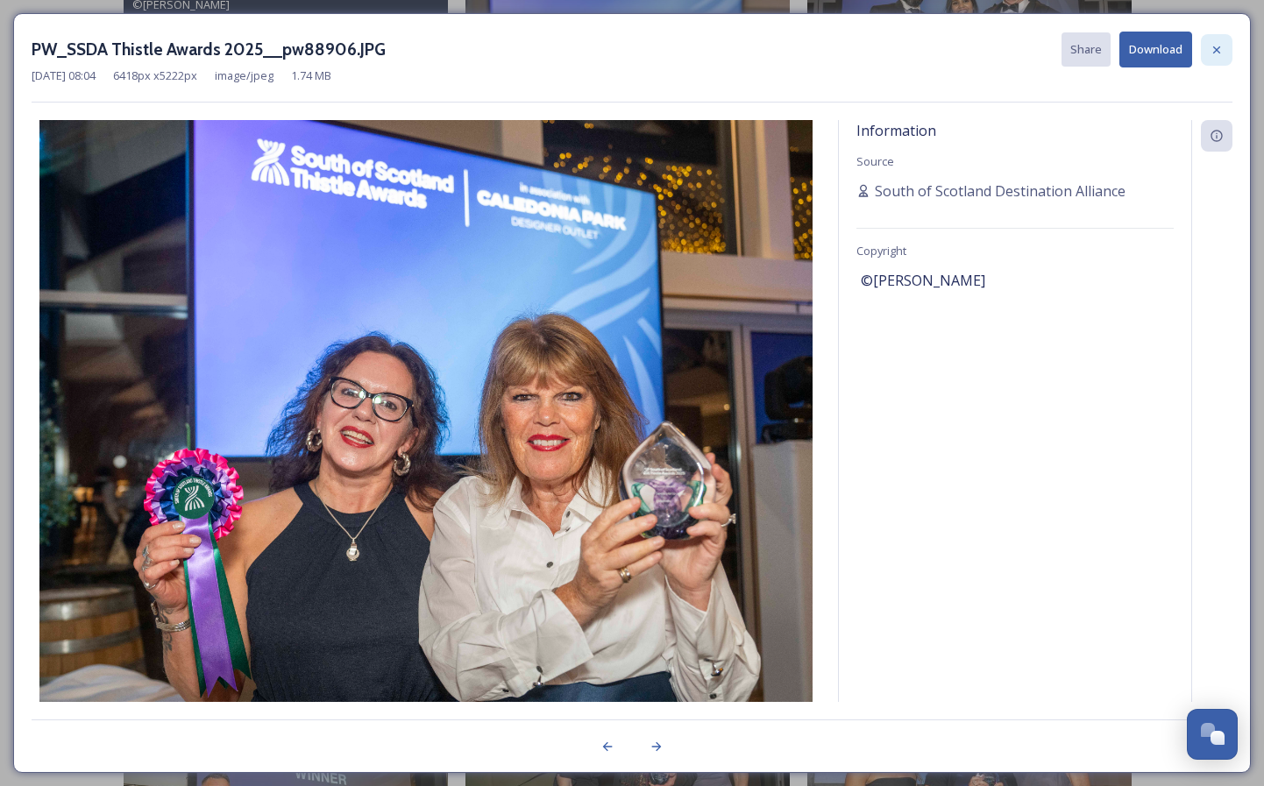
click at [1210, 43] on icon at bounding box center [1217, 50] width 14 height 14
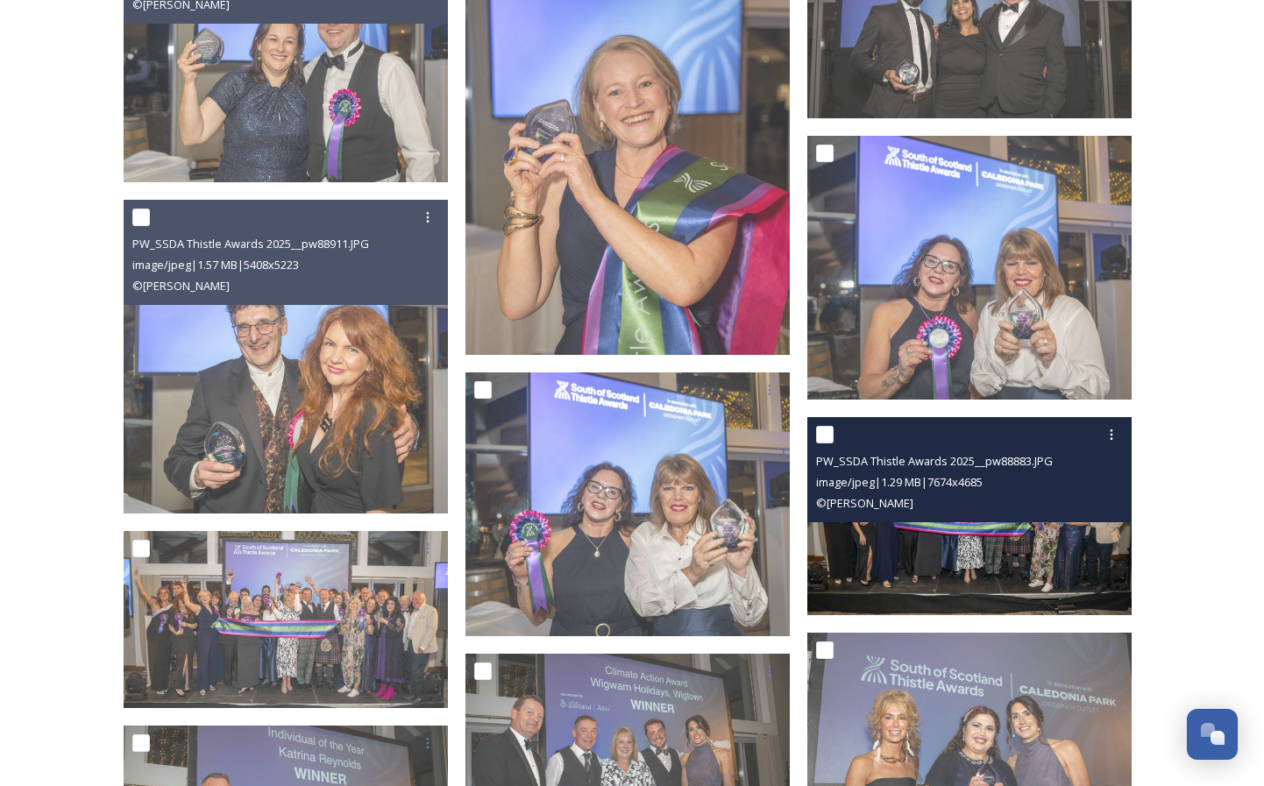
click at [916, 569] on img at bounding box center [969, 516] width 324 height 198
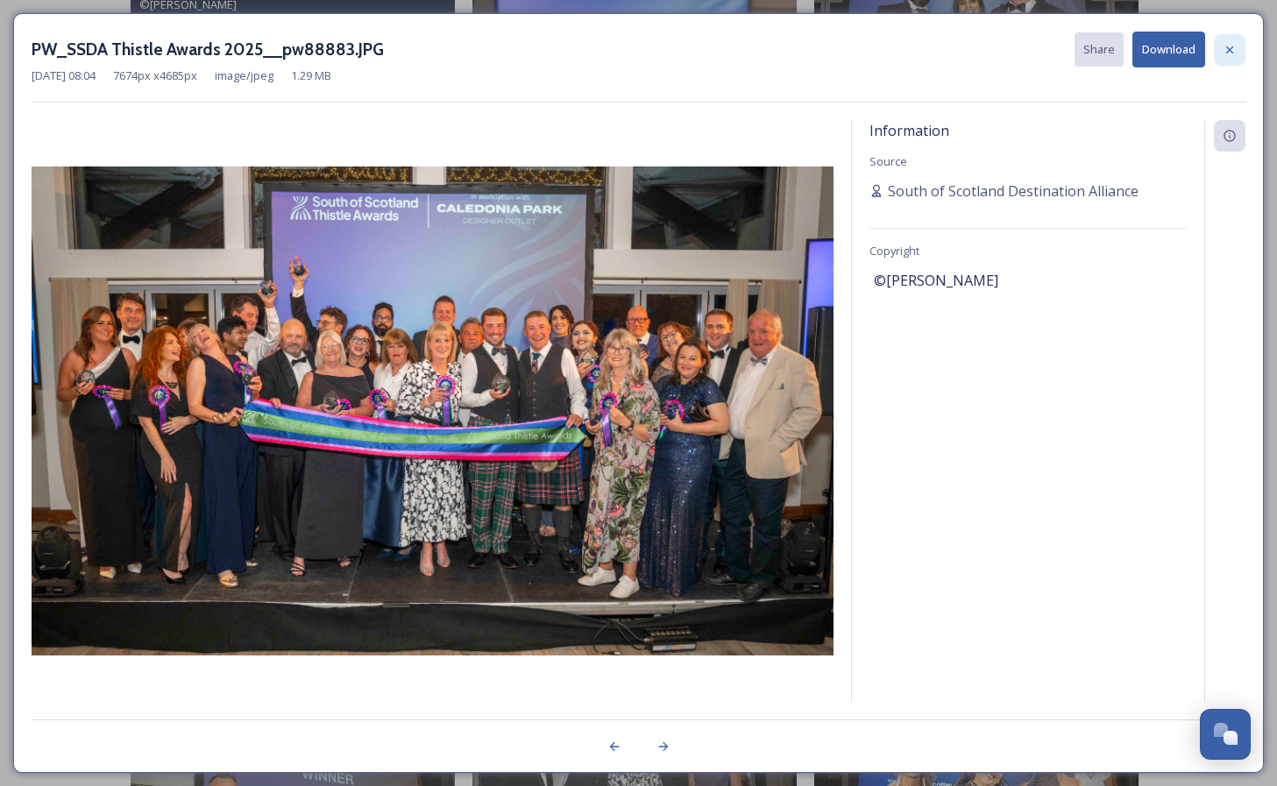
click at [1230, 52] on icon at bounding box center [1230, 50] width 14 height 14
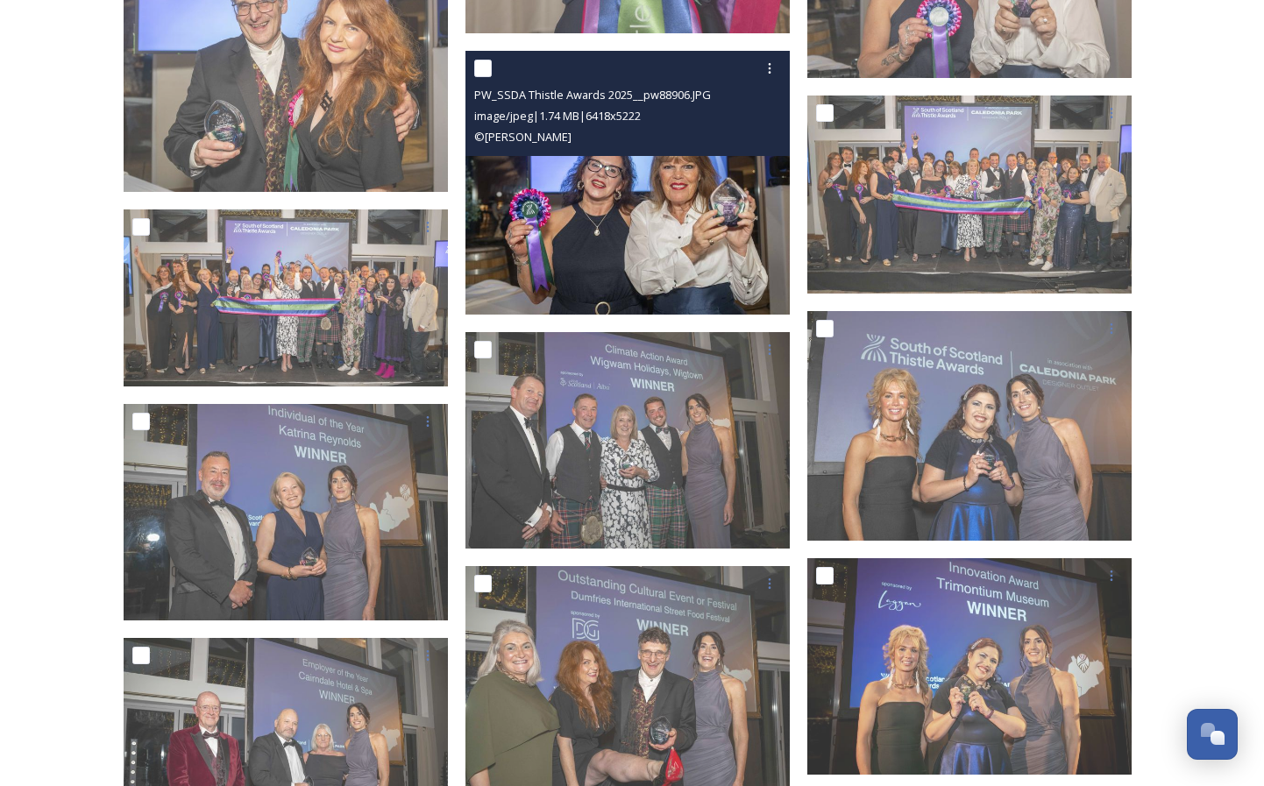
scroll to position [2364, 0]
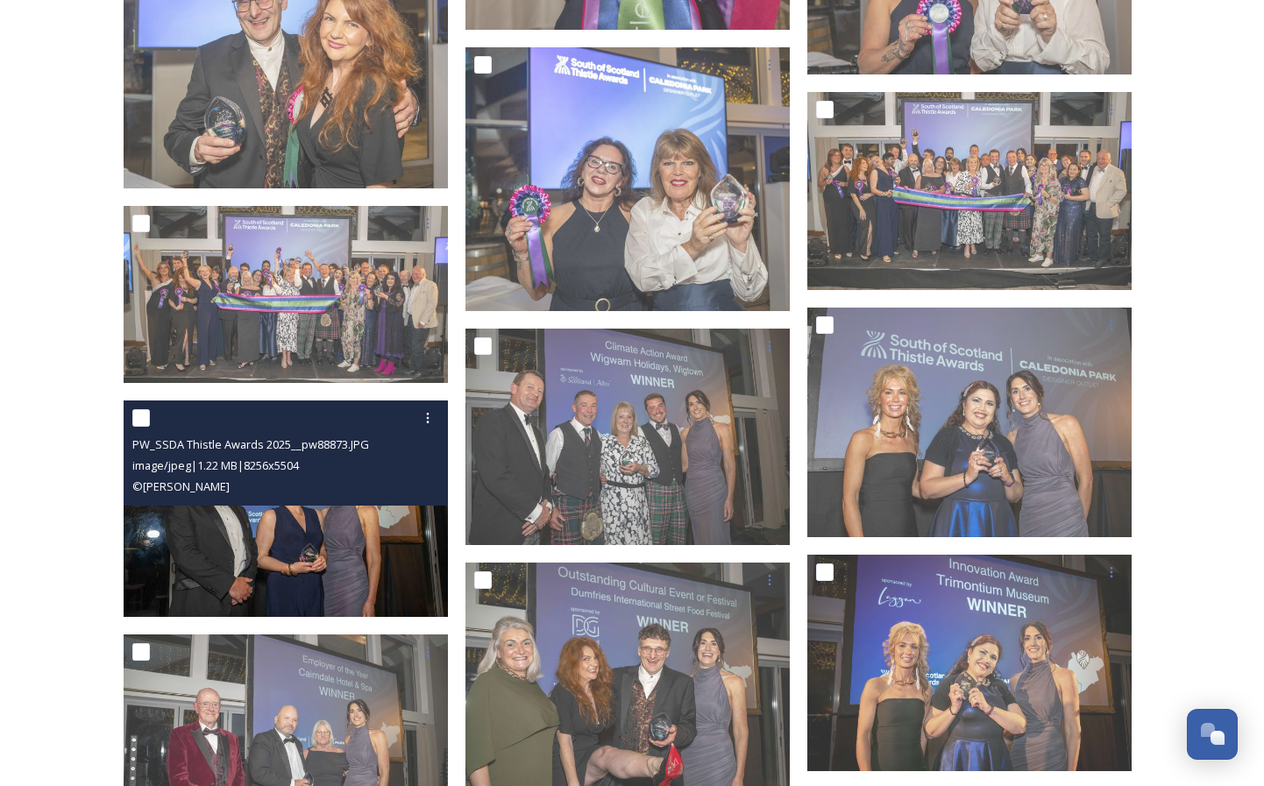
click at [401, 538] on img at bounding box center [286, 509] width 324 height 217
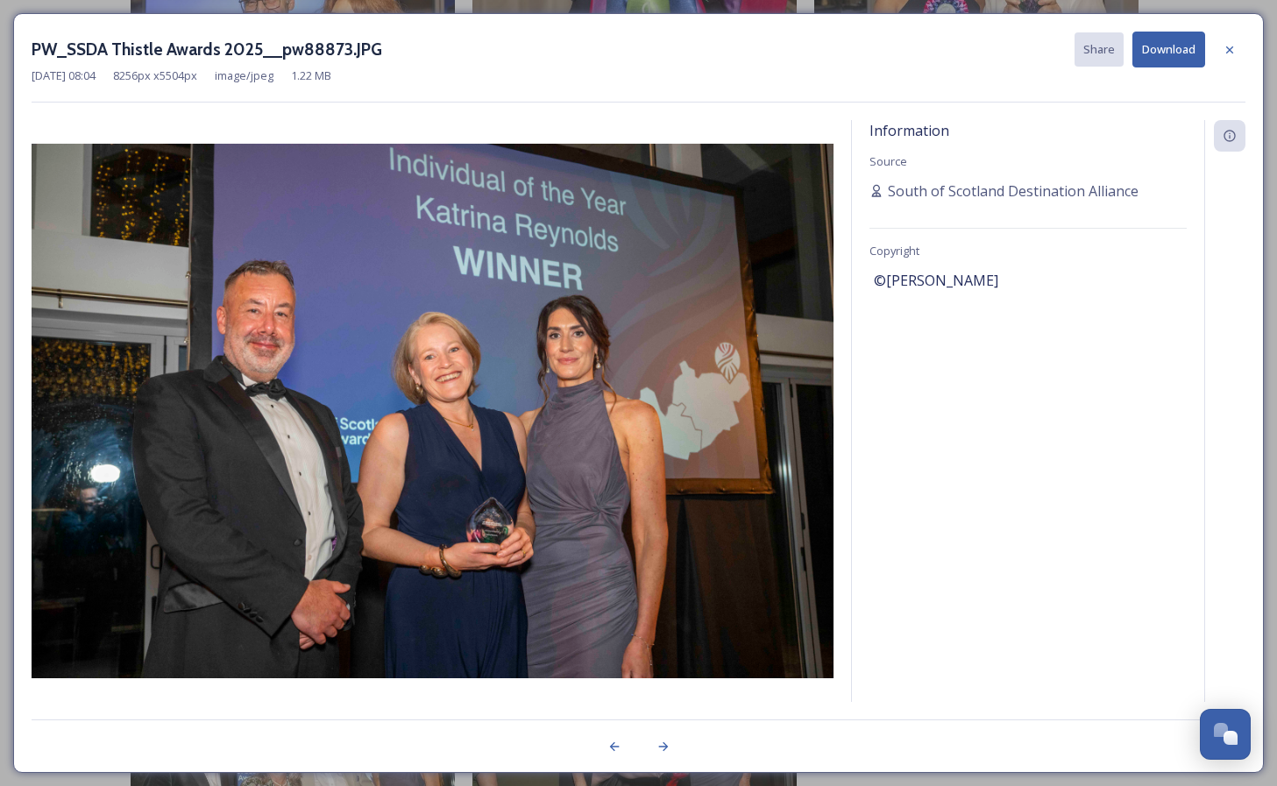
click at [1162, 47] on button "Download" at bounding box center [1169, 50] width 73 height 36
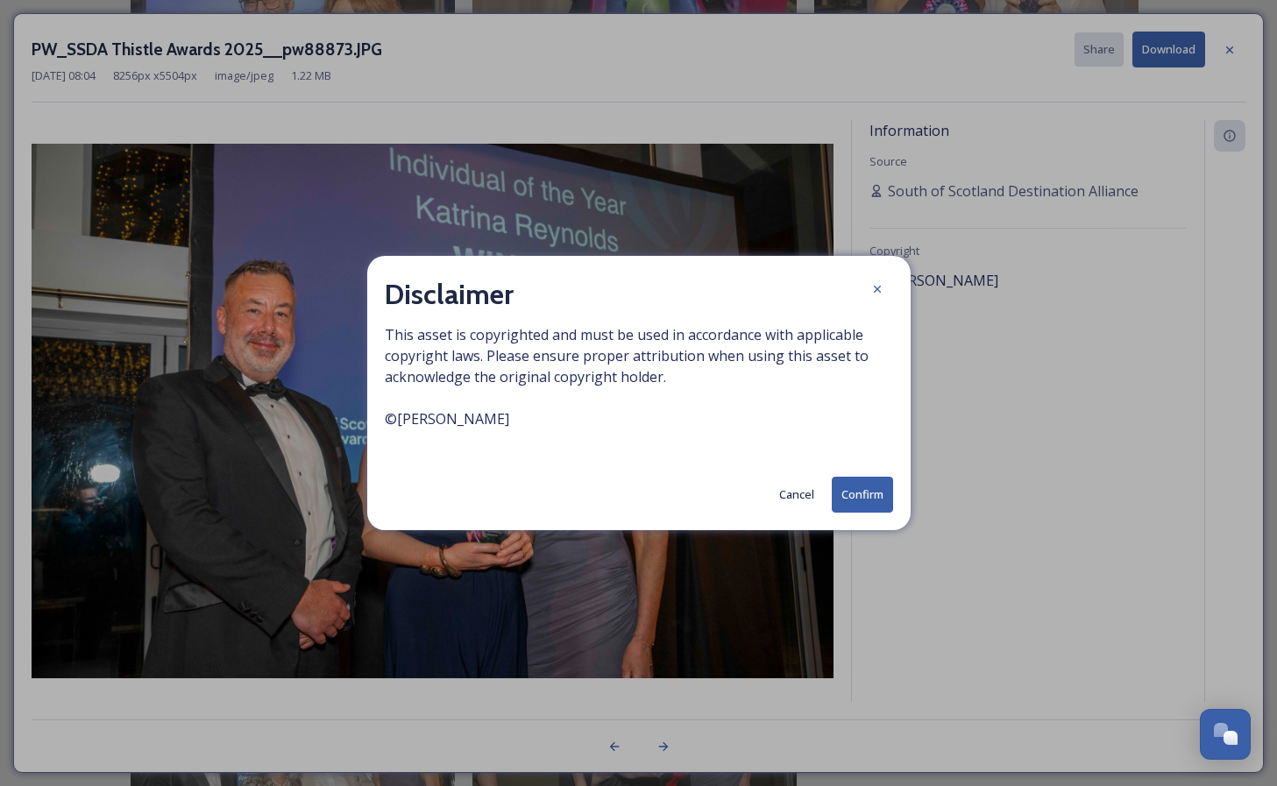
click at [844, 486] on button "Confirm" at bounding box center [862, 495] width 61 height 36
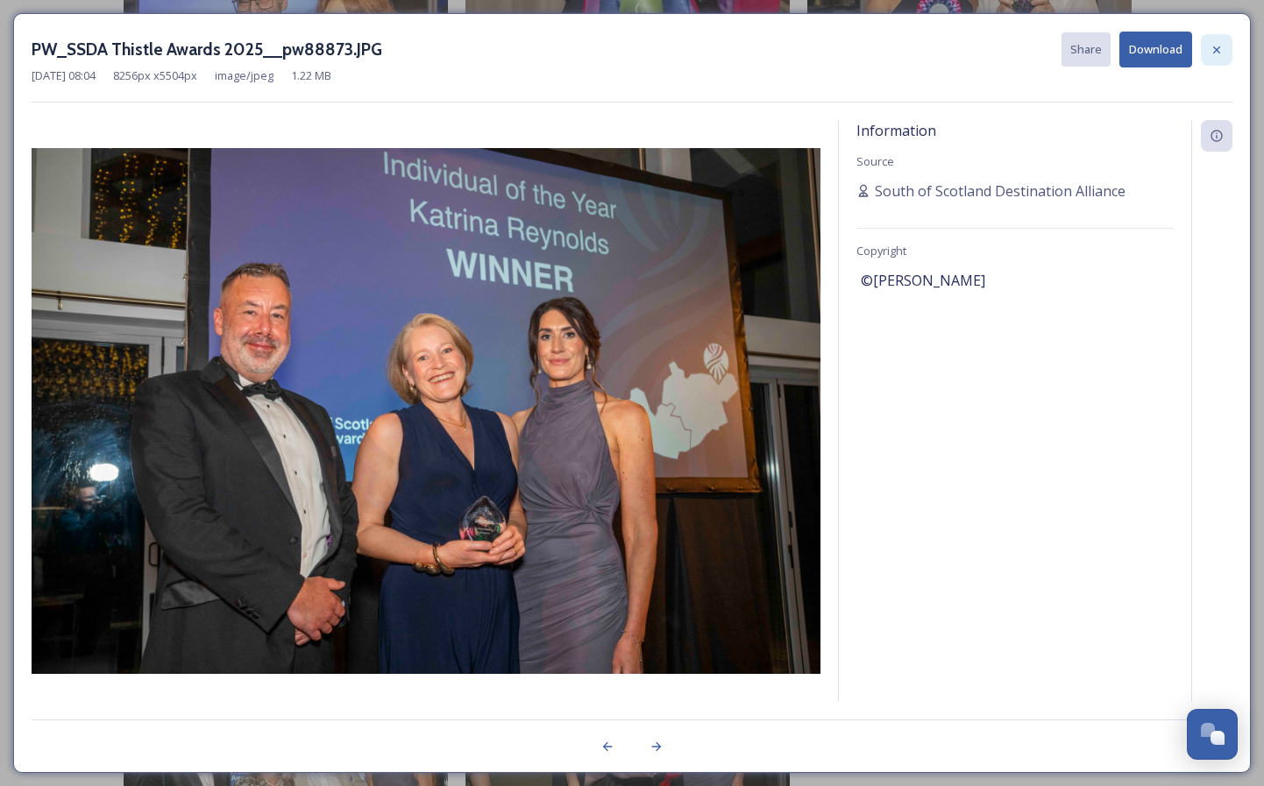
click at [1221, 48] on icon at bounding box center [1217, 50] width 14 height 14
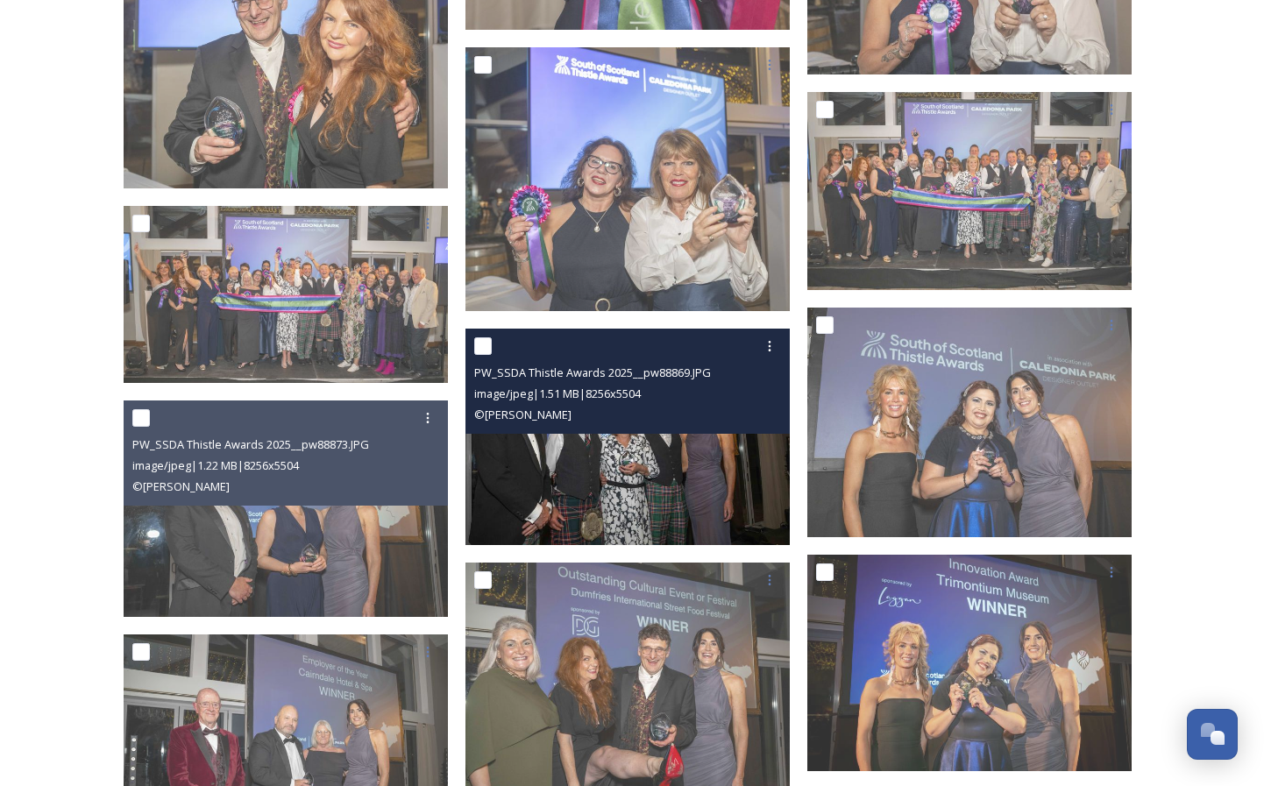
click at [671, 488] on img at bounding box center [628, 437] width 324 height 217
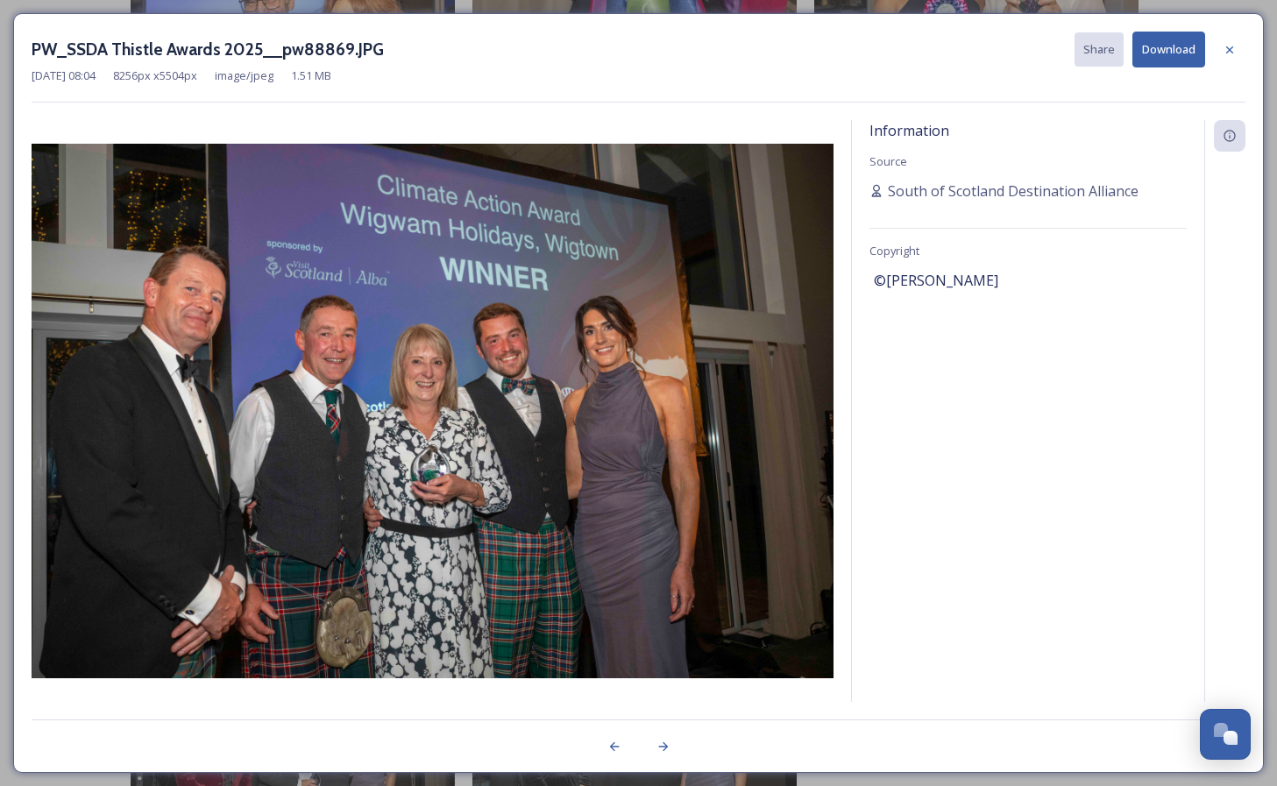
click at [1162, 48] on button "Download" at bounding box center [1169, 50] width 73 height 36
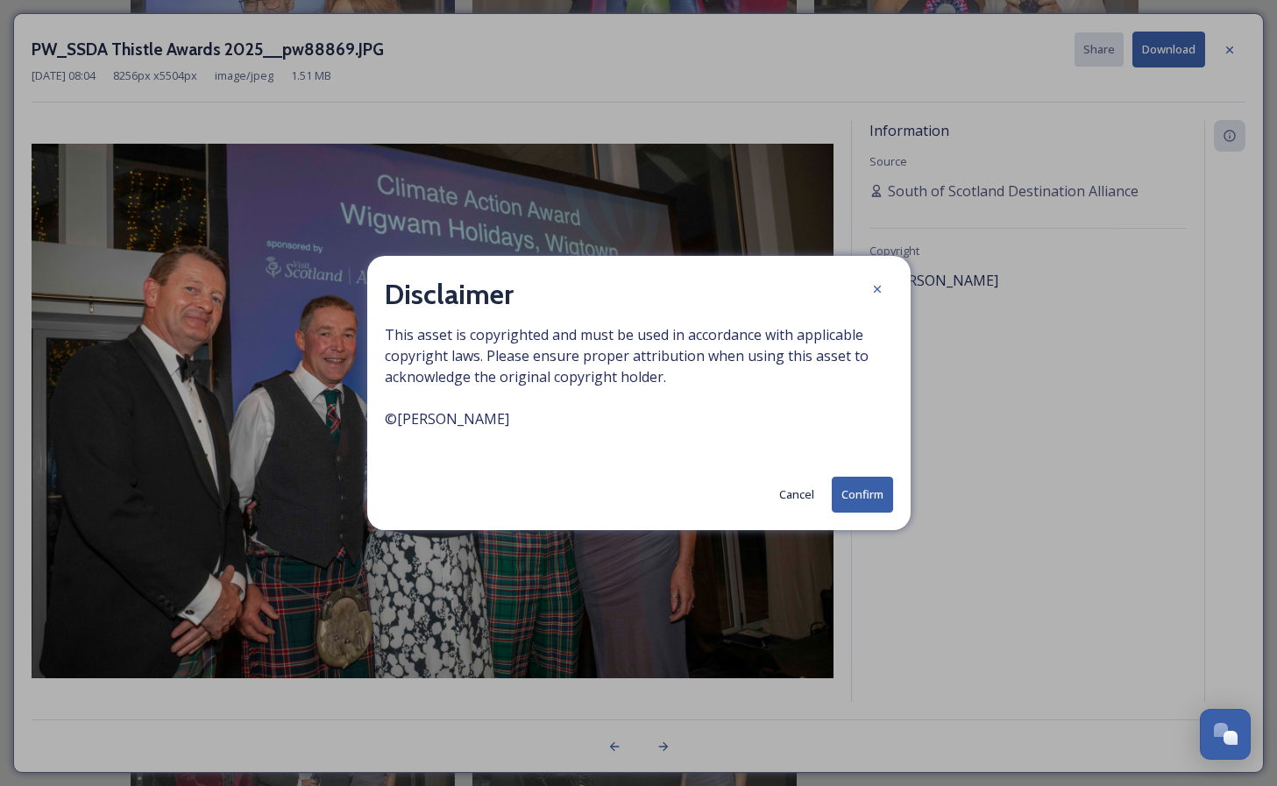
click at [853, 497] on button "Confirm" at bounding box center [862, 495] width 61 height 36
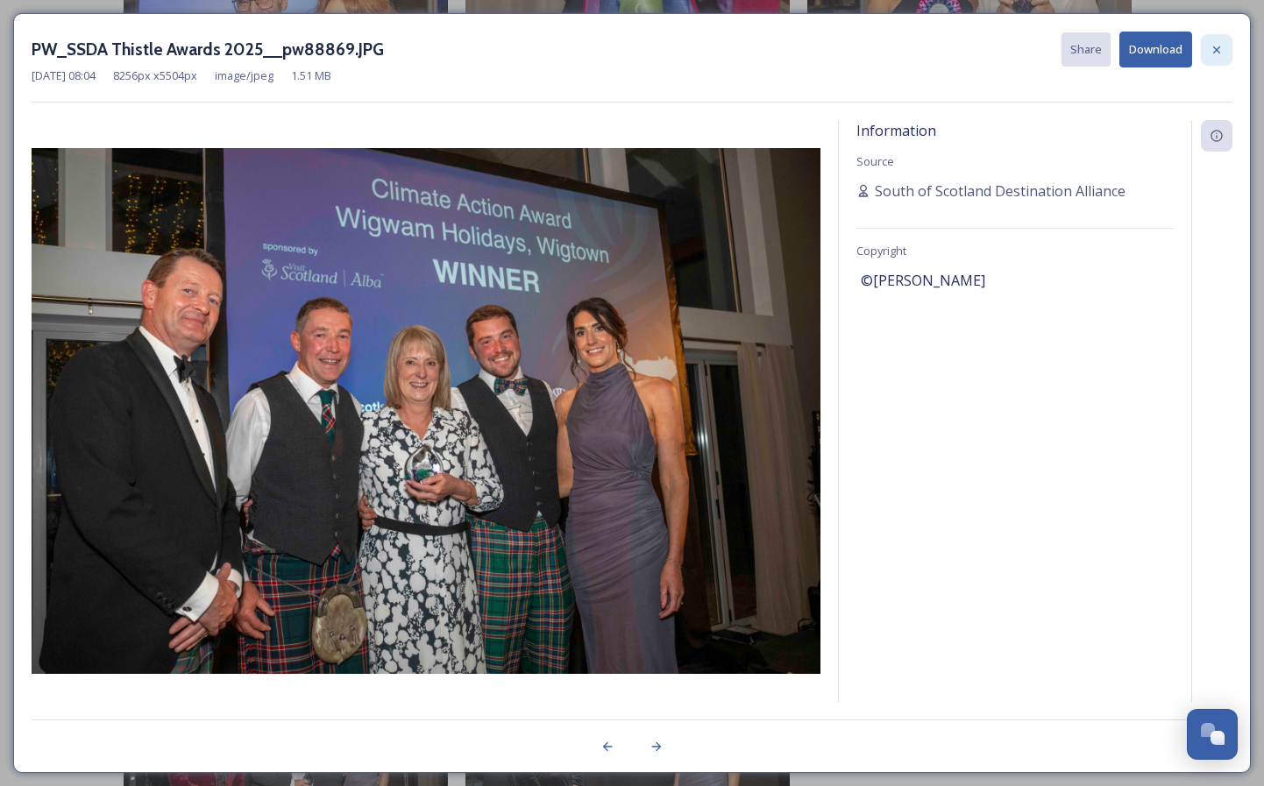
click at [1222, 52] on icon at bounding box center [1217, 50] width 14 height 14
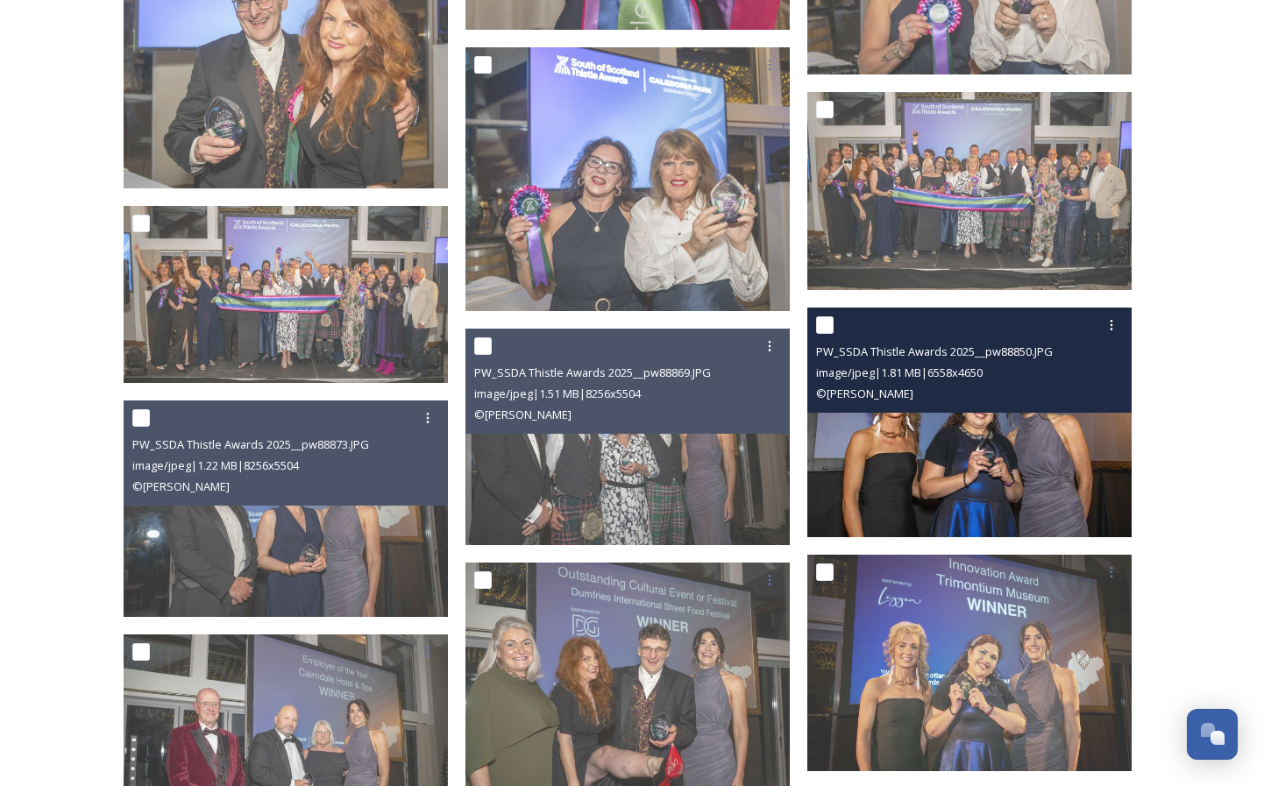
click at [945, 508] on img at bounding box center [969, 423] width 324 height 230
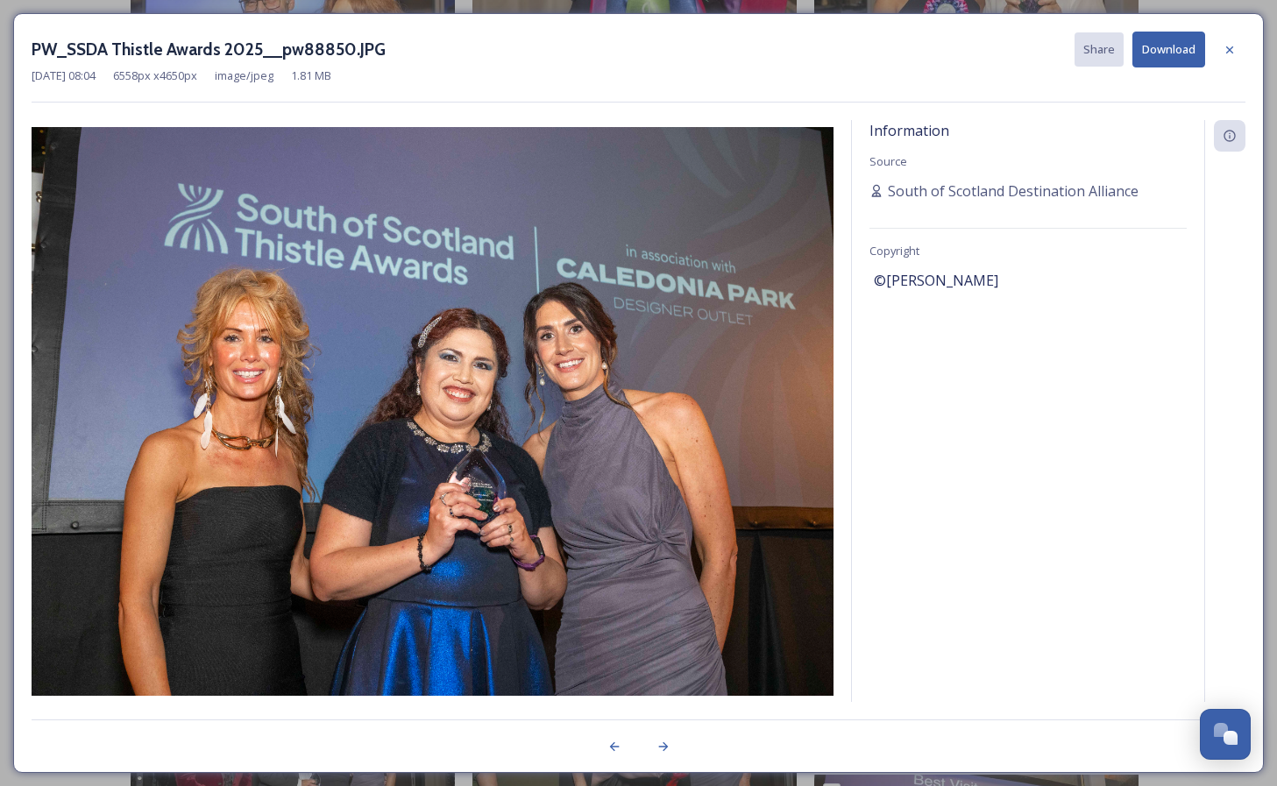
click at [1159, 58] on button "Download" at bounding box center [1169, 50] width 73 height 36
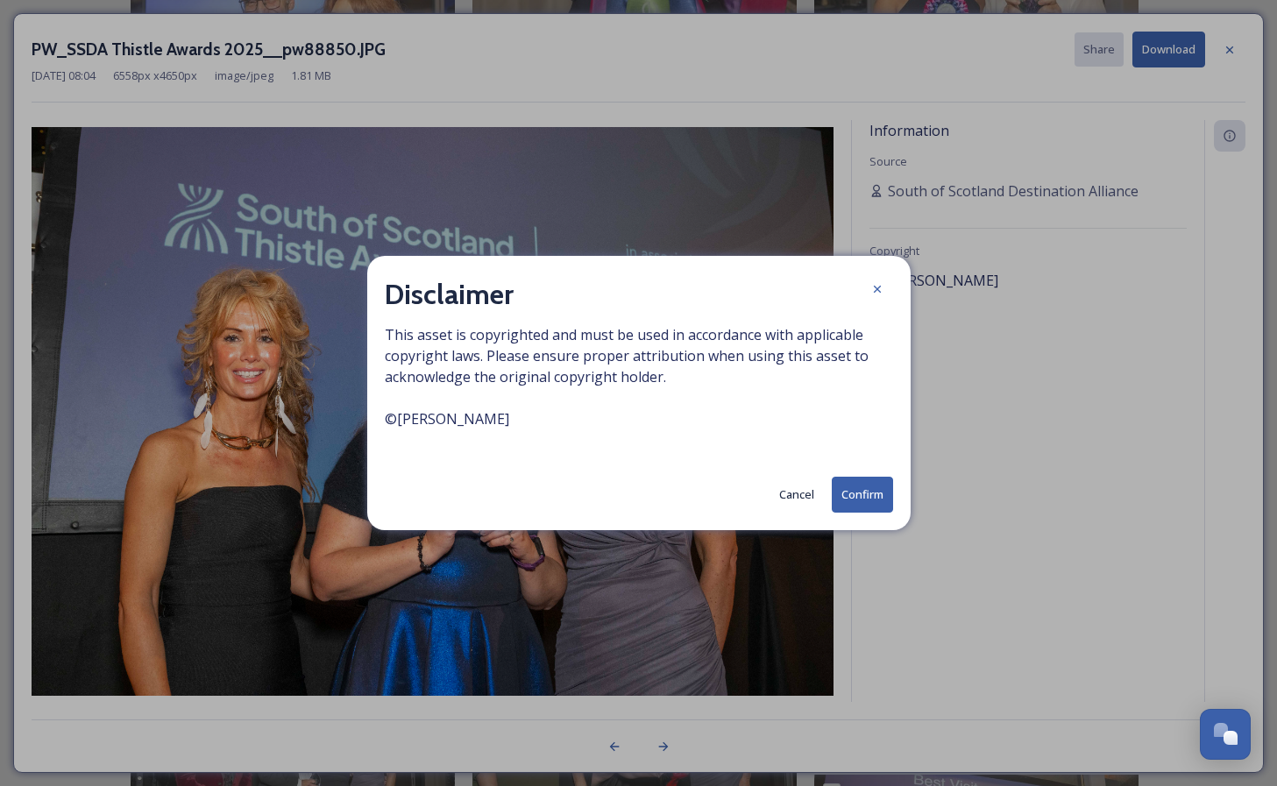
click at [871, 493] on button "Confirm" at bounding box center [862, 495] width 61 height 36
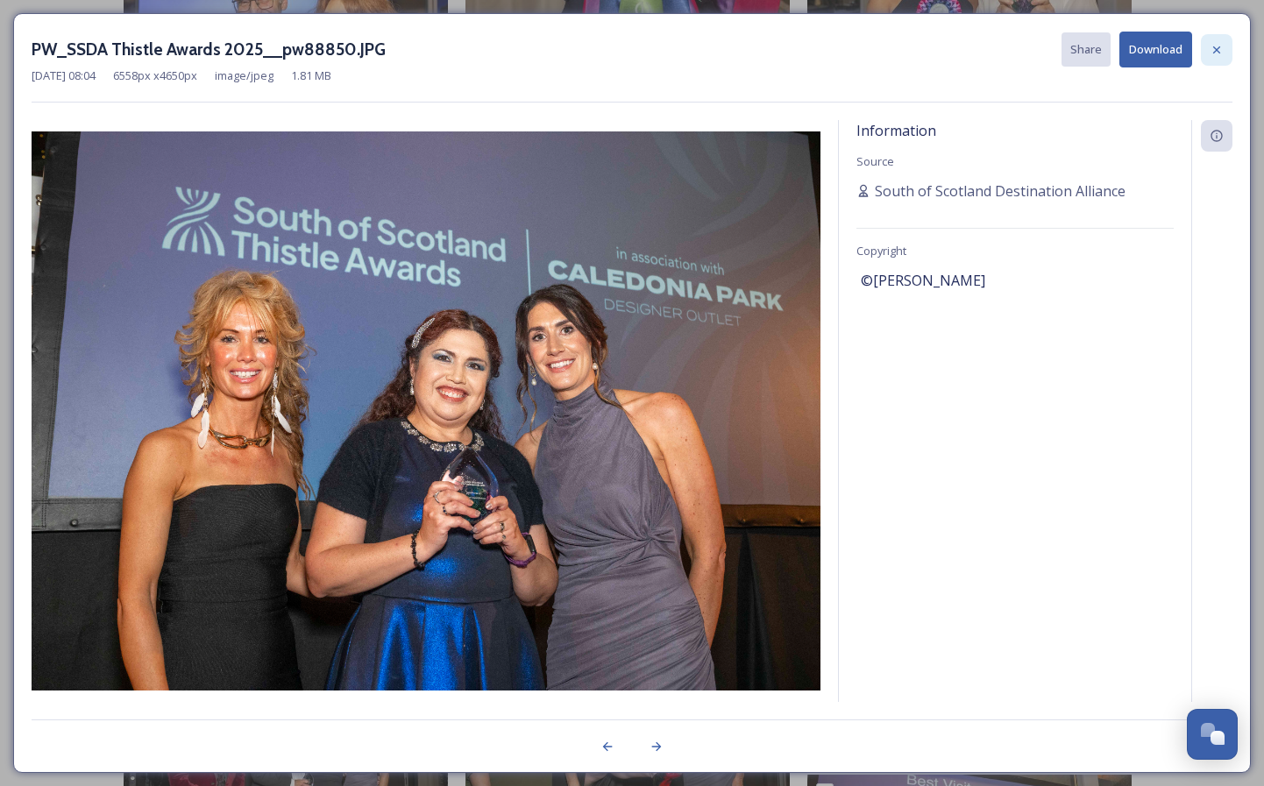
click at [1213, 50] on icon at bounding box center [1217, 50] width 14 height 14
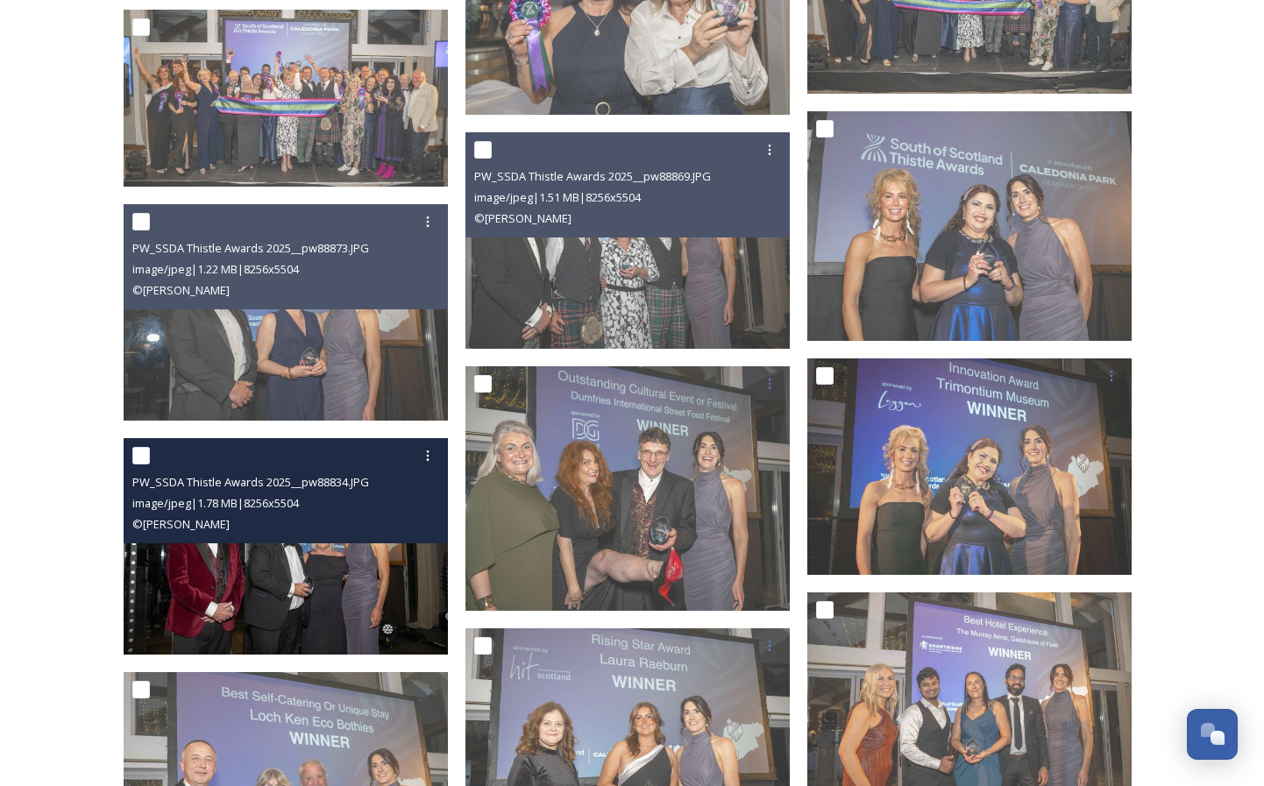
scroll to position [2564, 0]
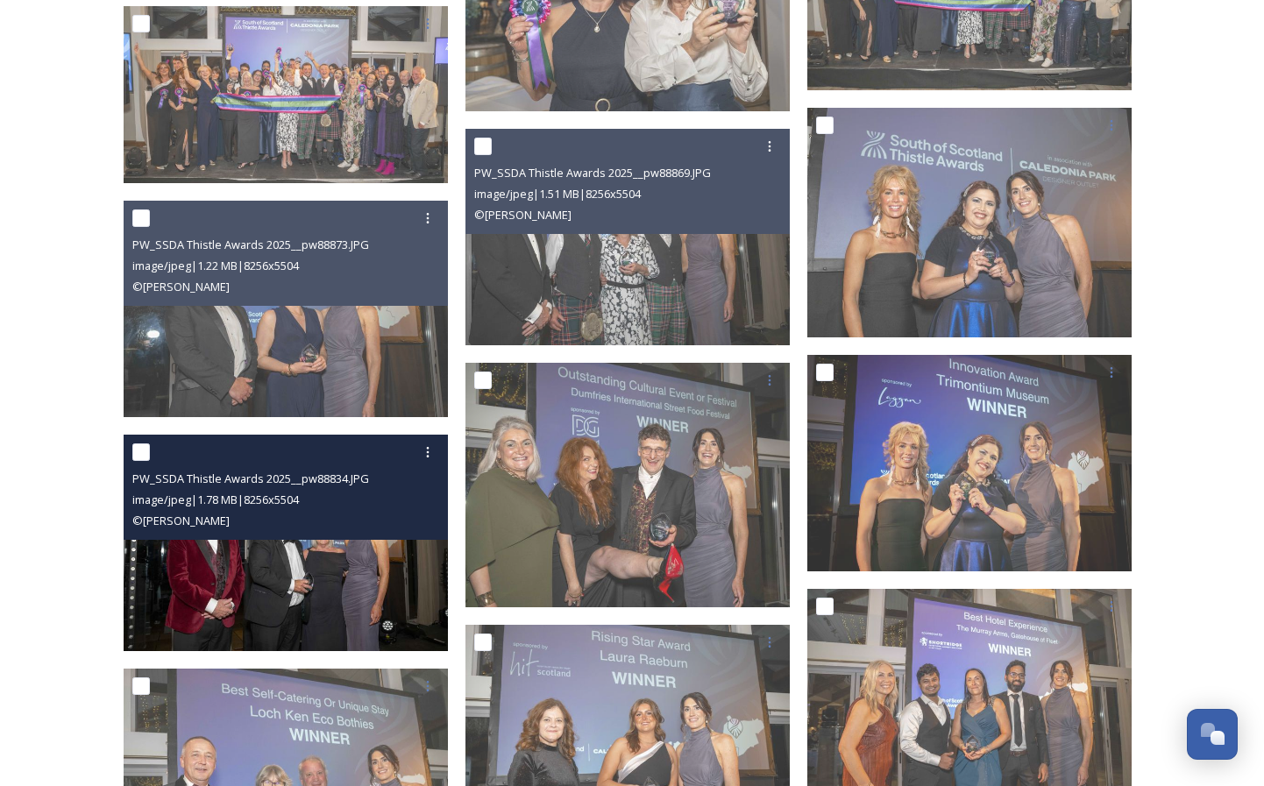
click at [320, 622] on img at bounding box center [286, 543] width 324 height 217
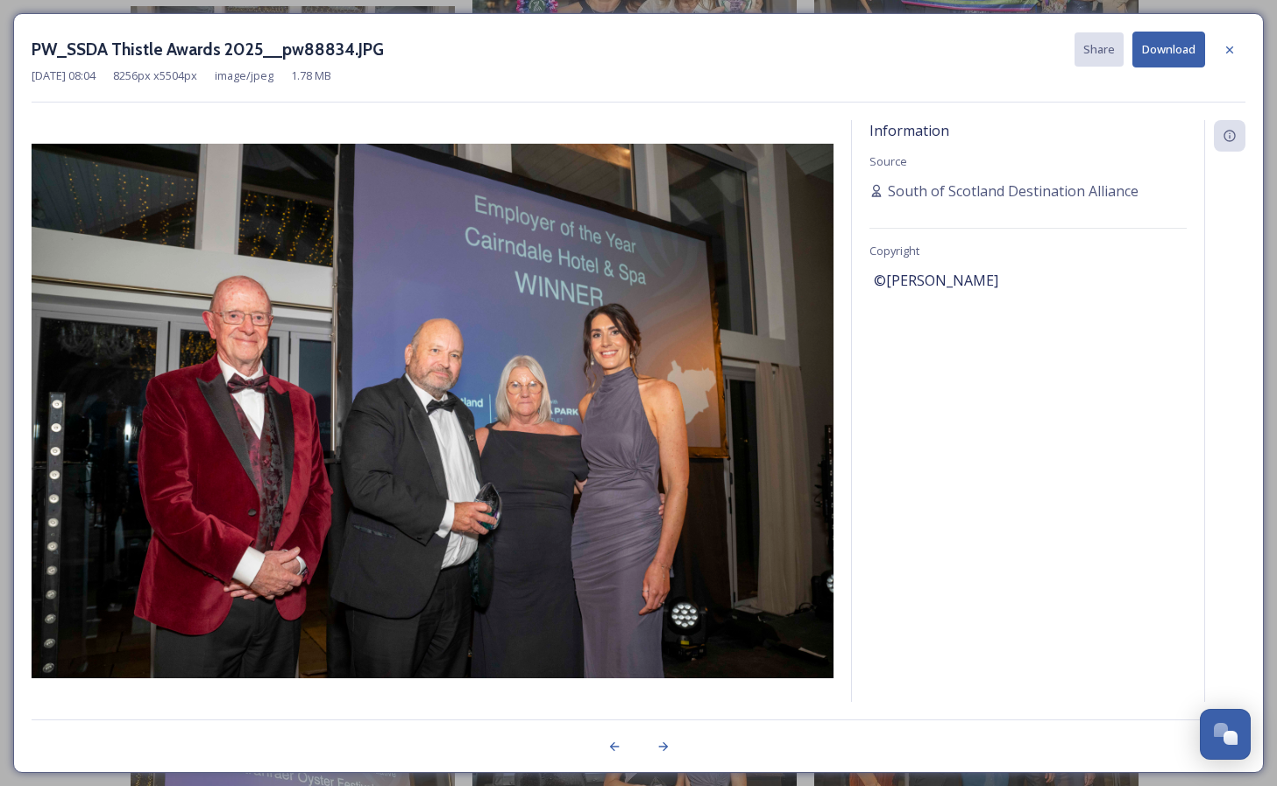
click at [1185, 48] on button "Download" at bounding box center [1169, 50] width 73 height 36
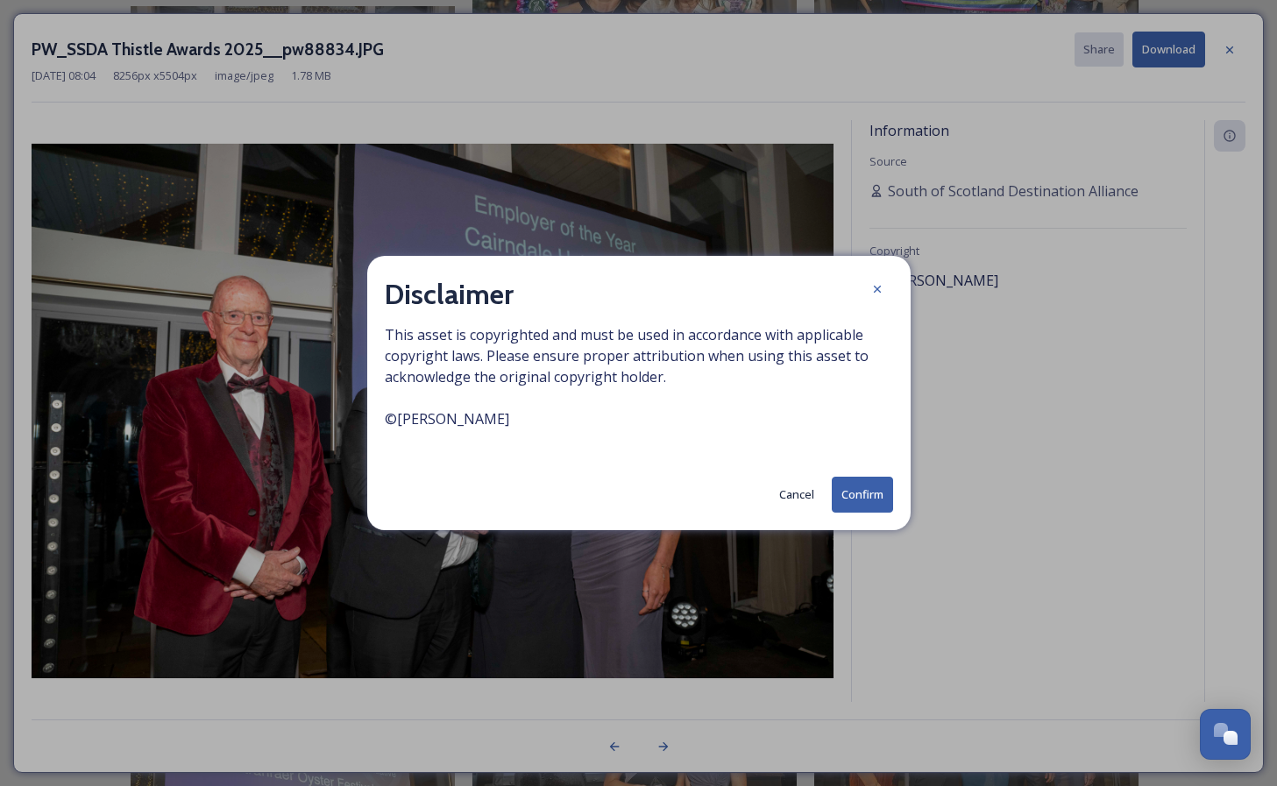
click at [868, 495] on button "Confirm" at bounding box center [862, 495] width 61 height 36
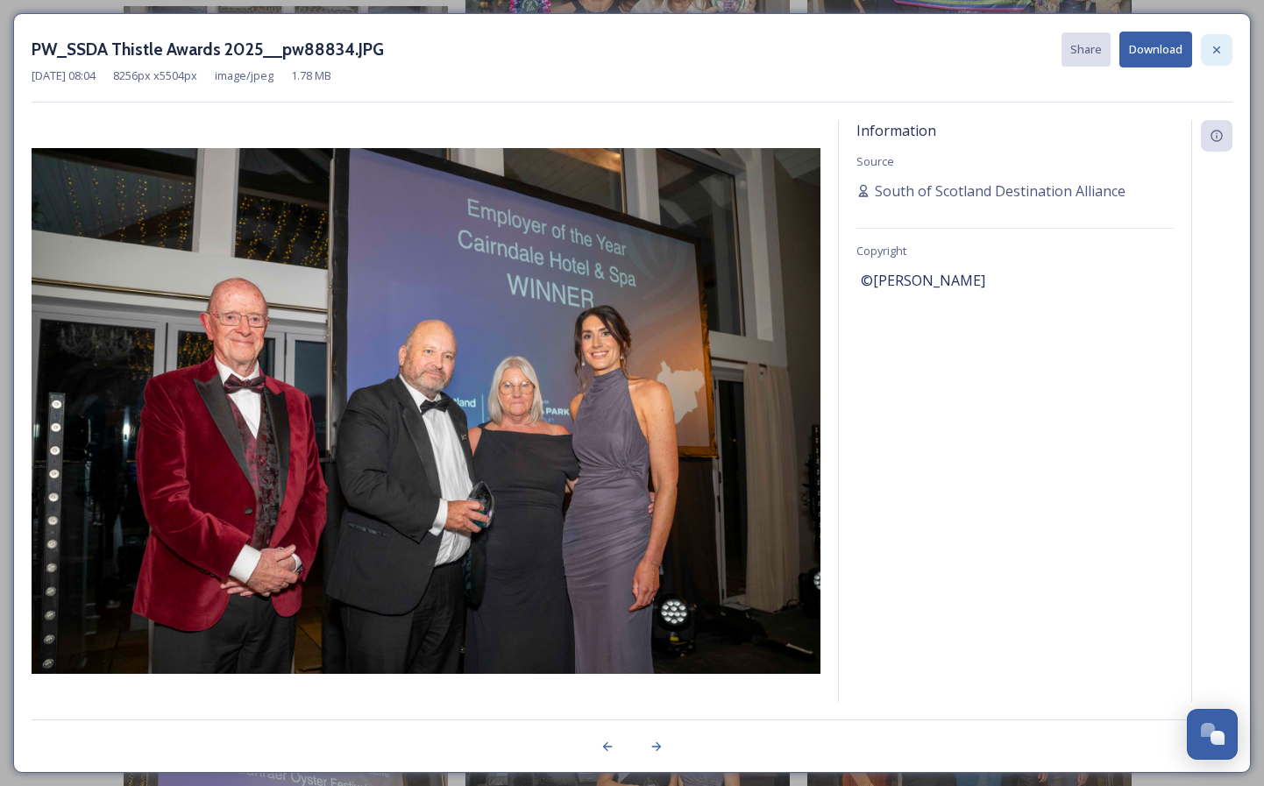
click at [1219, 52] on icon at bounding box center [1217, 50] width 14 height 14
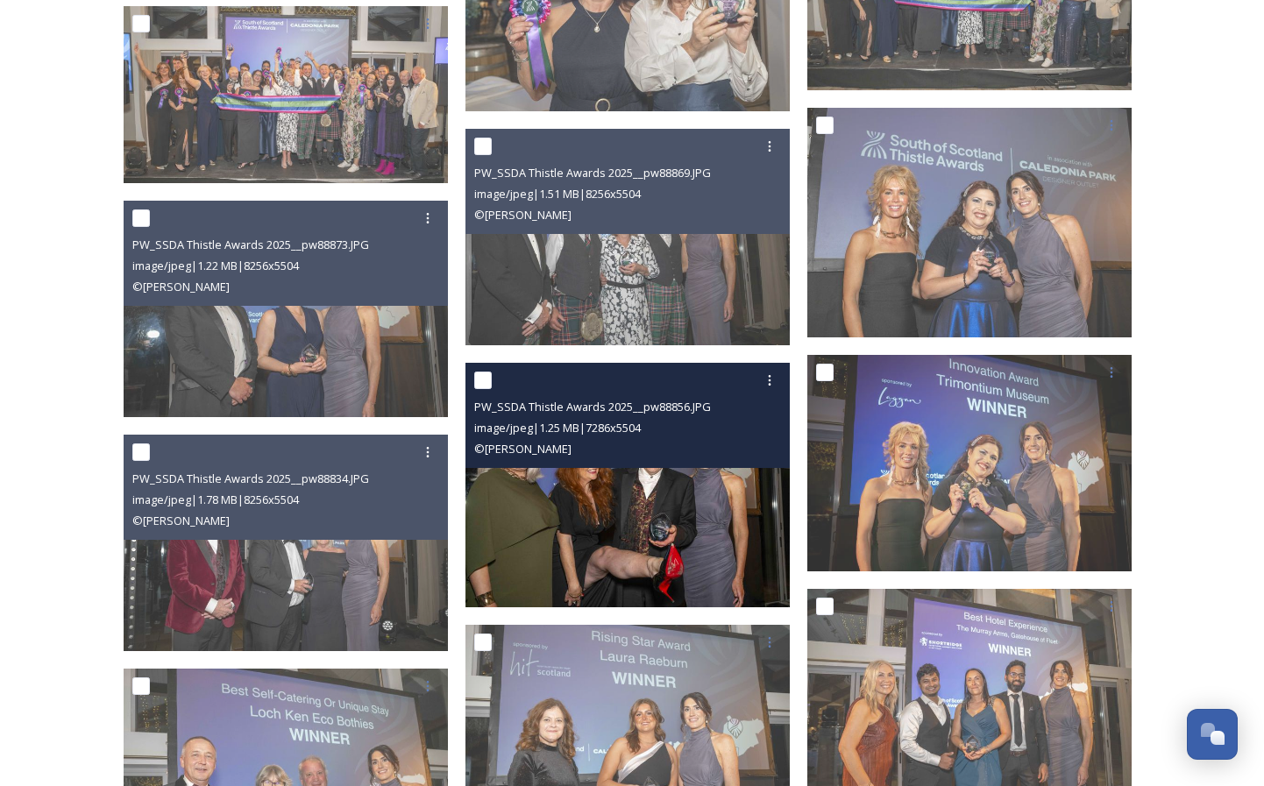
click at [710, 535] on img at bounding box center [628, 484] width 324 height 245
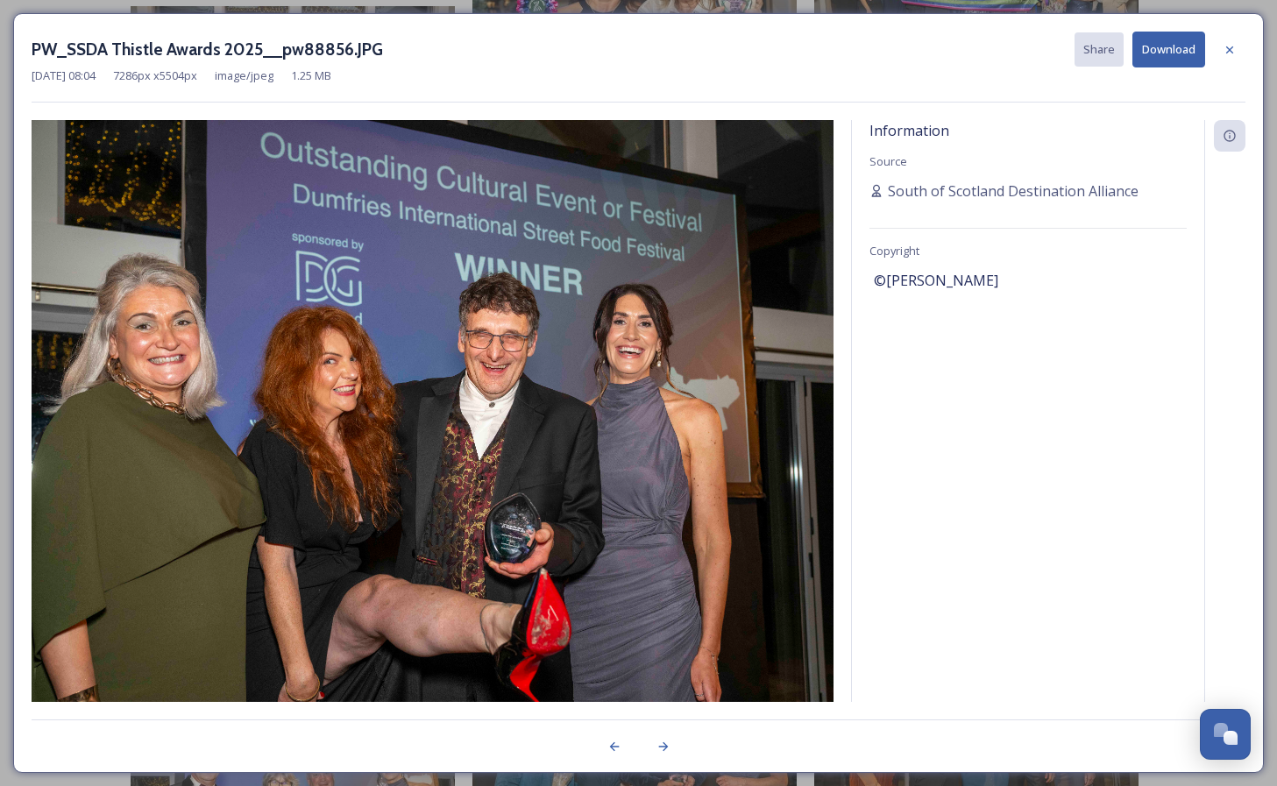
click at [1162, 54] on button "Download" at bounding box center [1169, 50] width 73 height 36
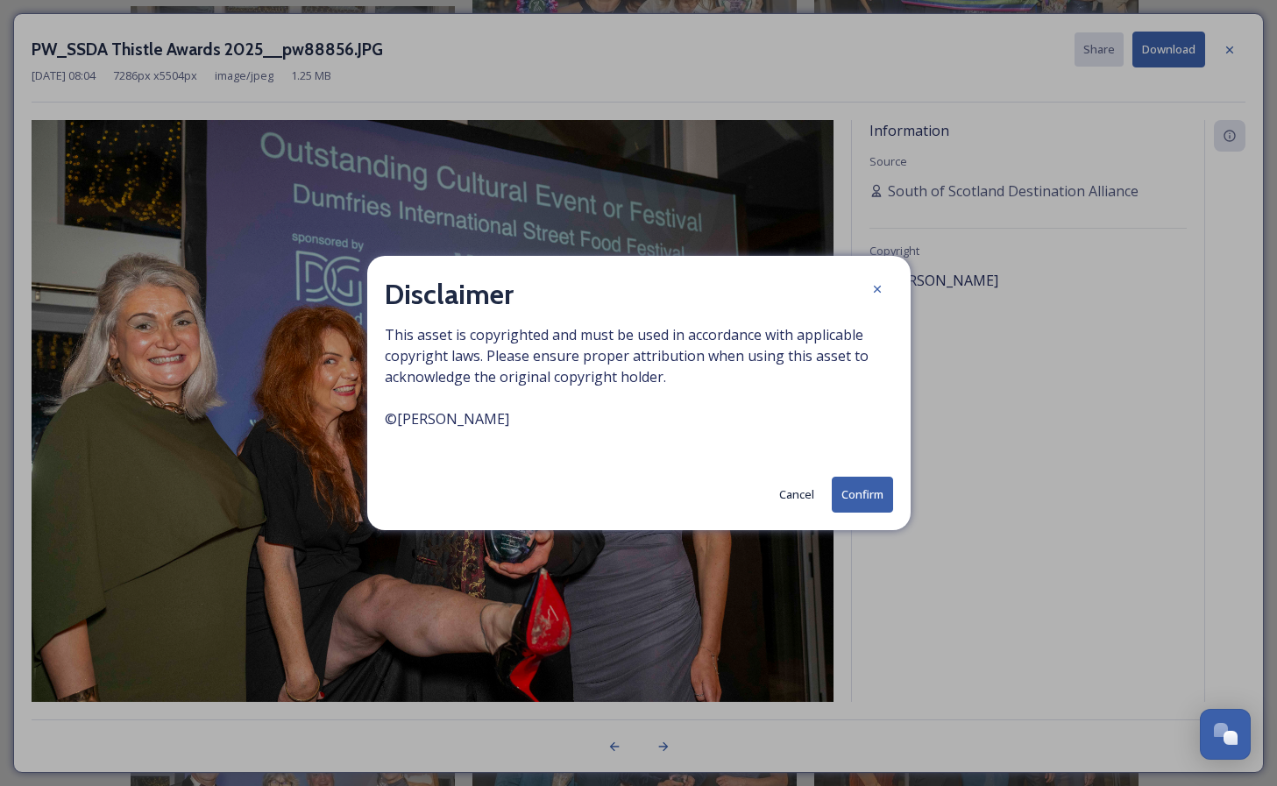
click at [856, 489] on button "Confirm" at bounding box center [862, 495] width 61 height 36
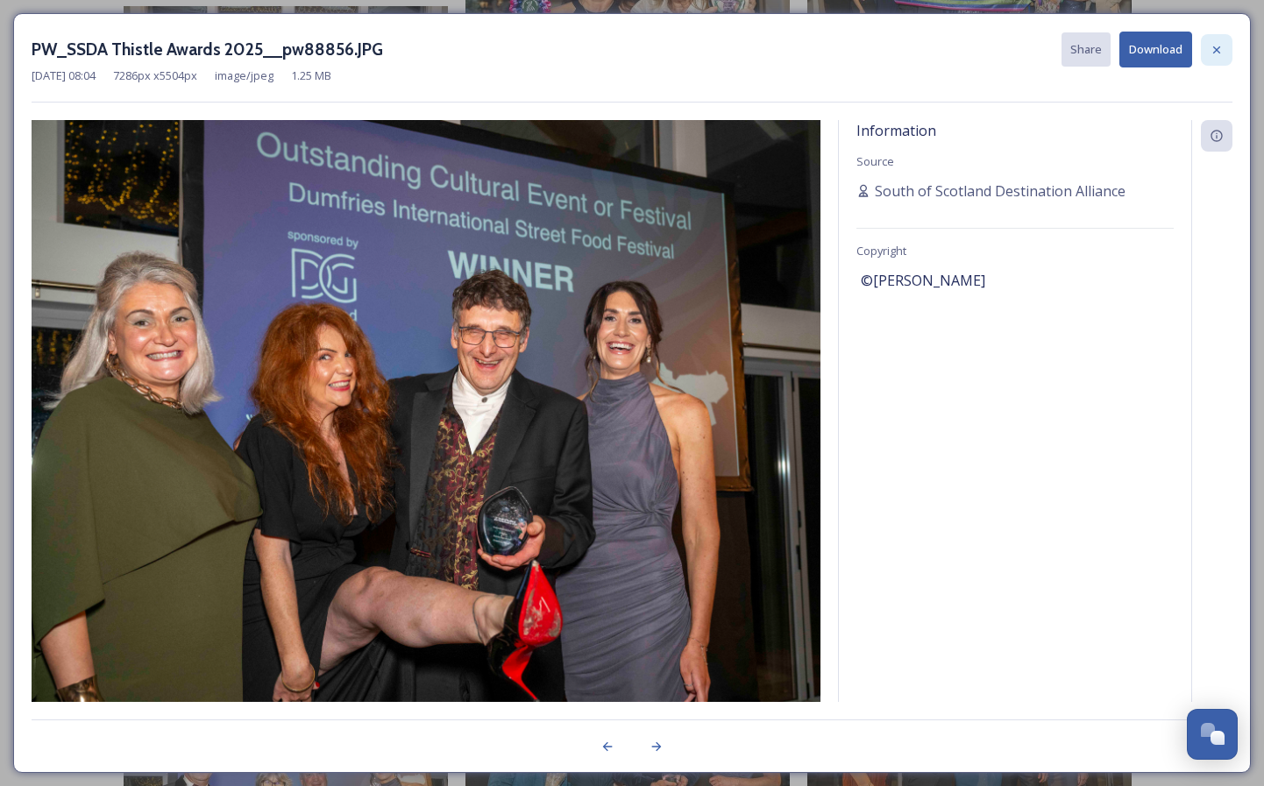
click at [1217, 45] on icon at bounding box center [1217, 50] width 14 height 14
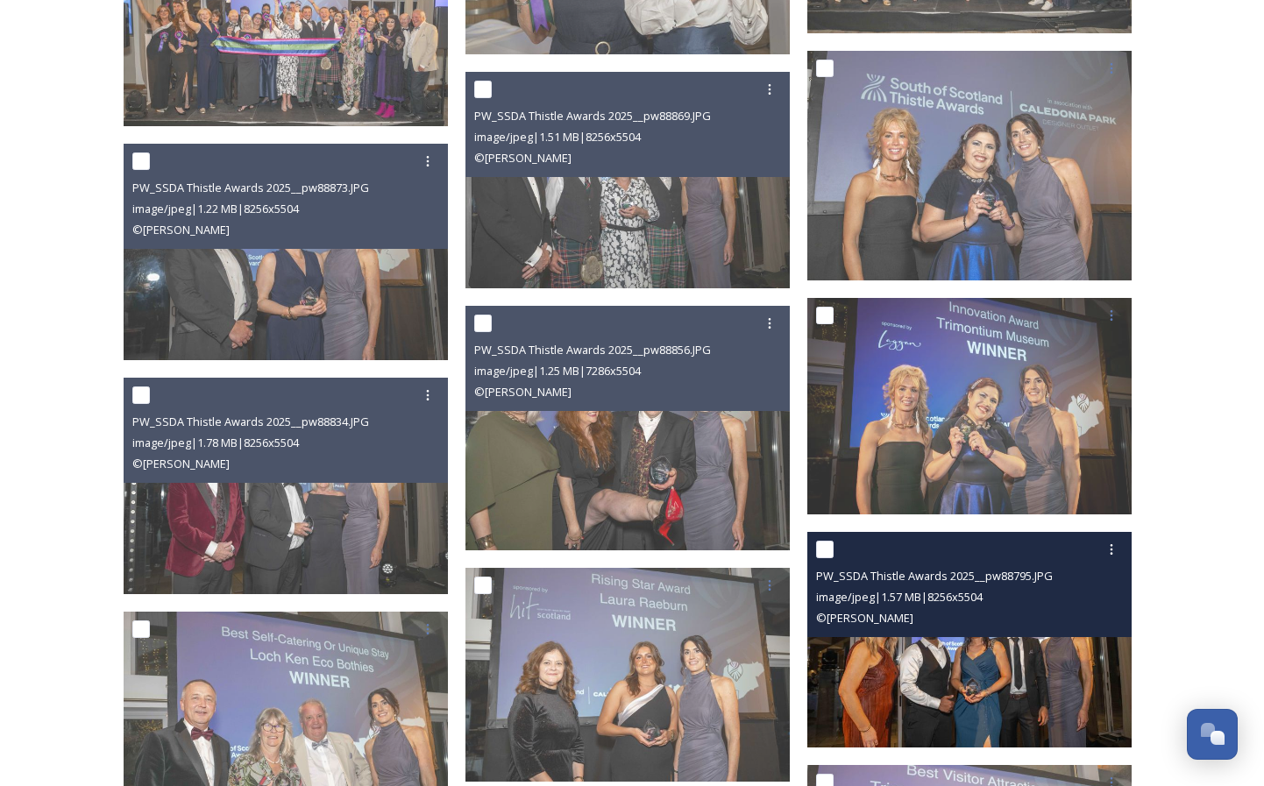
scroll to position [2650, 0]
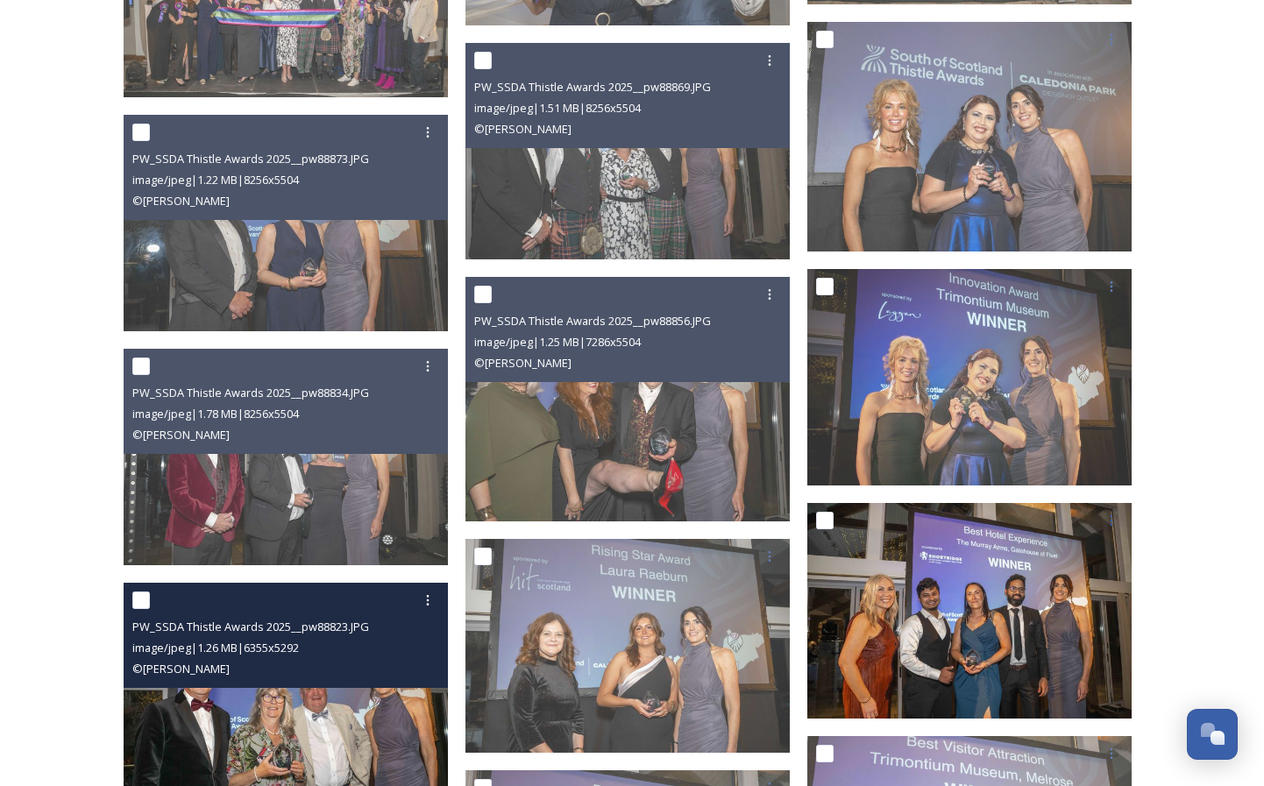
click at [225, 714] on img at bounding box center [286, 718] width 324 height 270
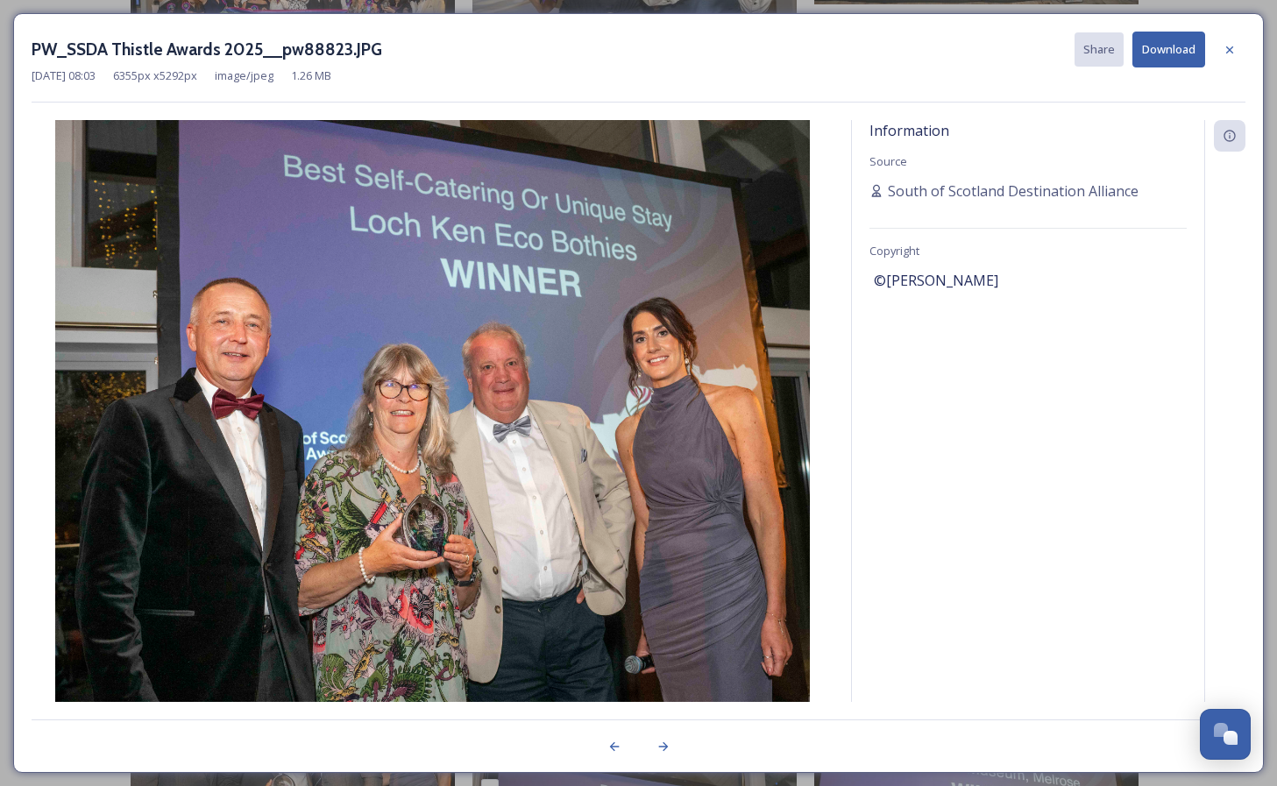
click at [1171, 48] on button "Download" at bounding box center [1169, 50] width 73 height 36
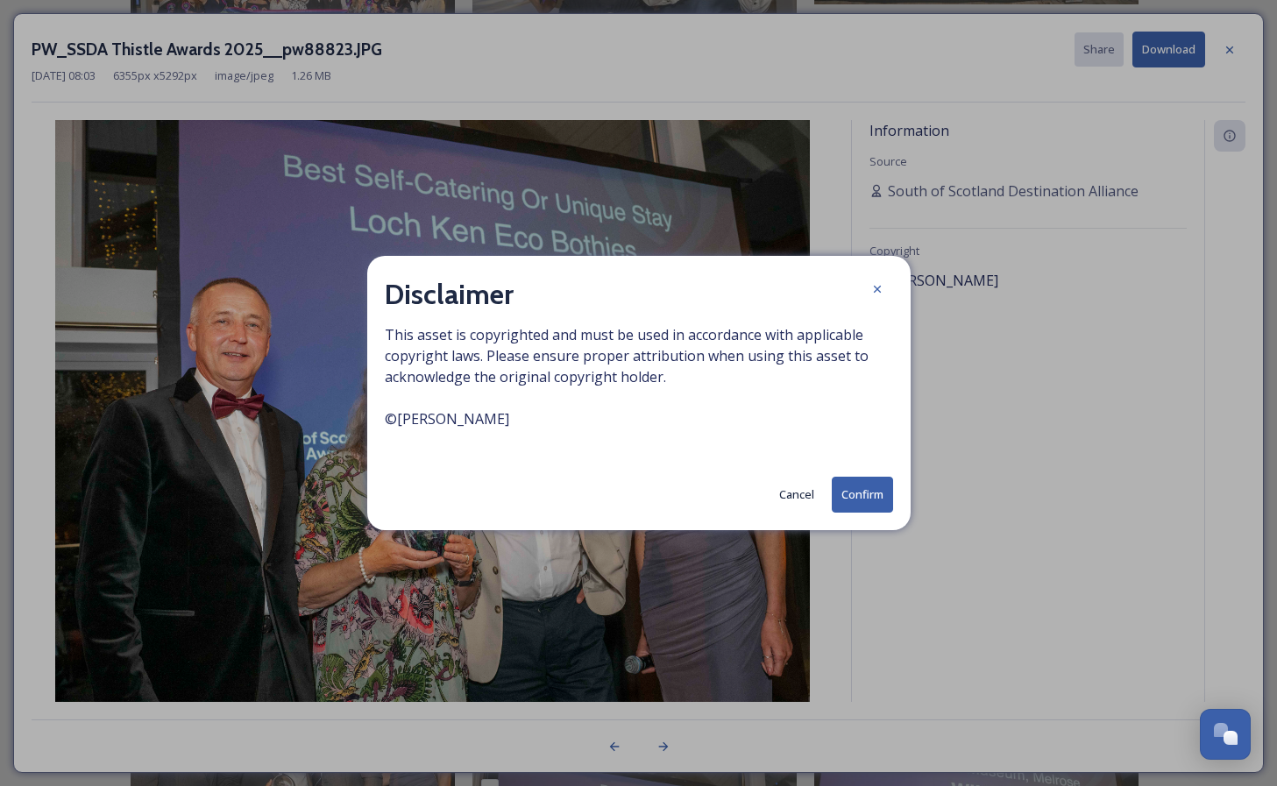
click at [859, 493] on button "Confirm" at bounding box center [862, 495] width 61 height 36
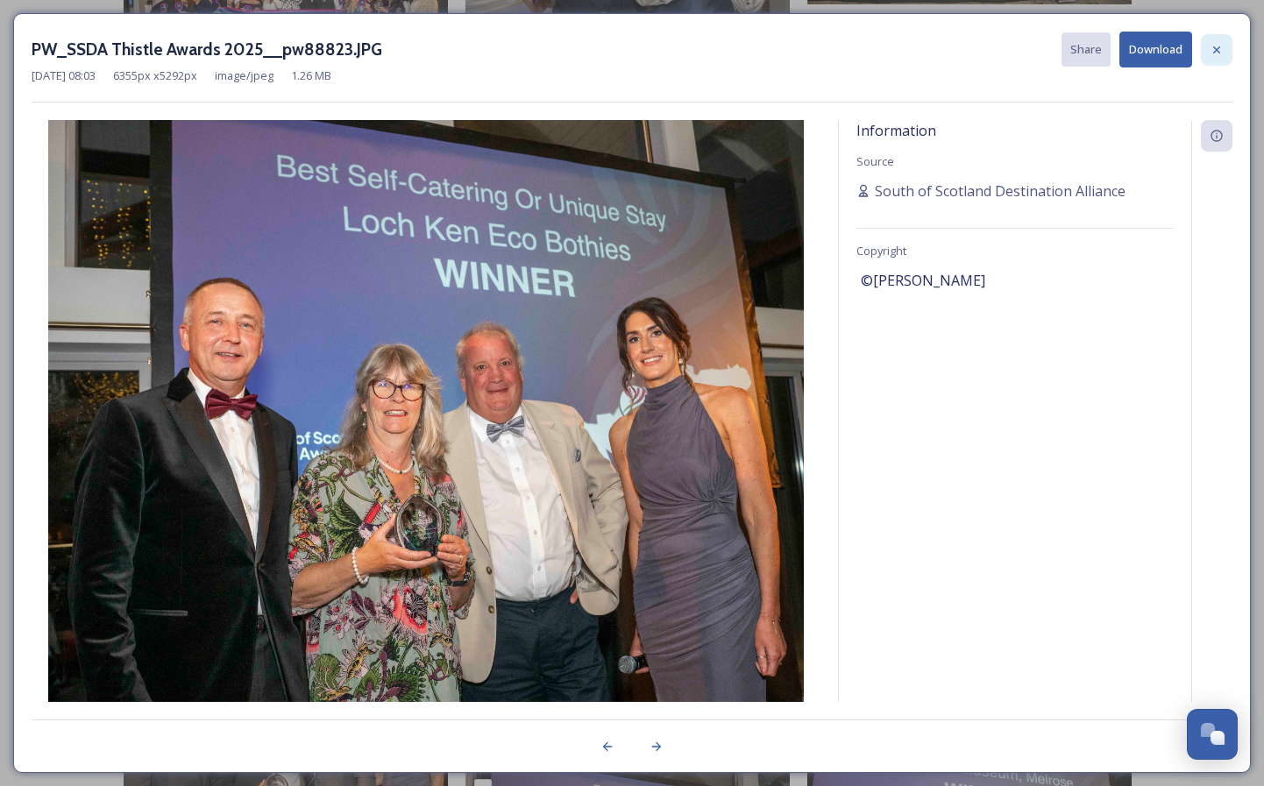
click at [1220, 45] on icon at bounding box center [1217, 50] width 14 height 14
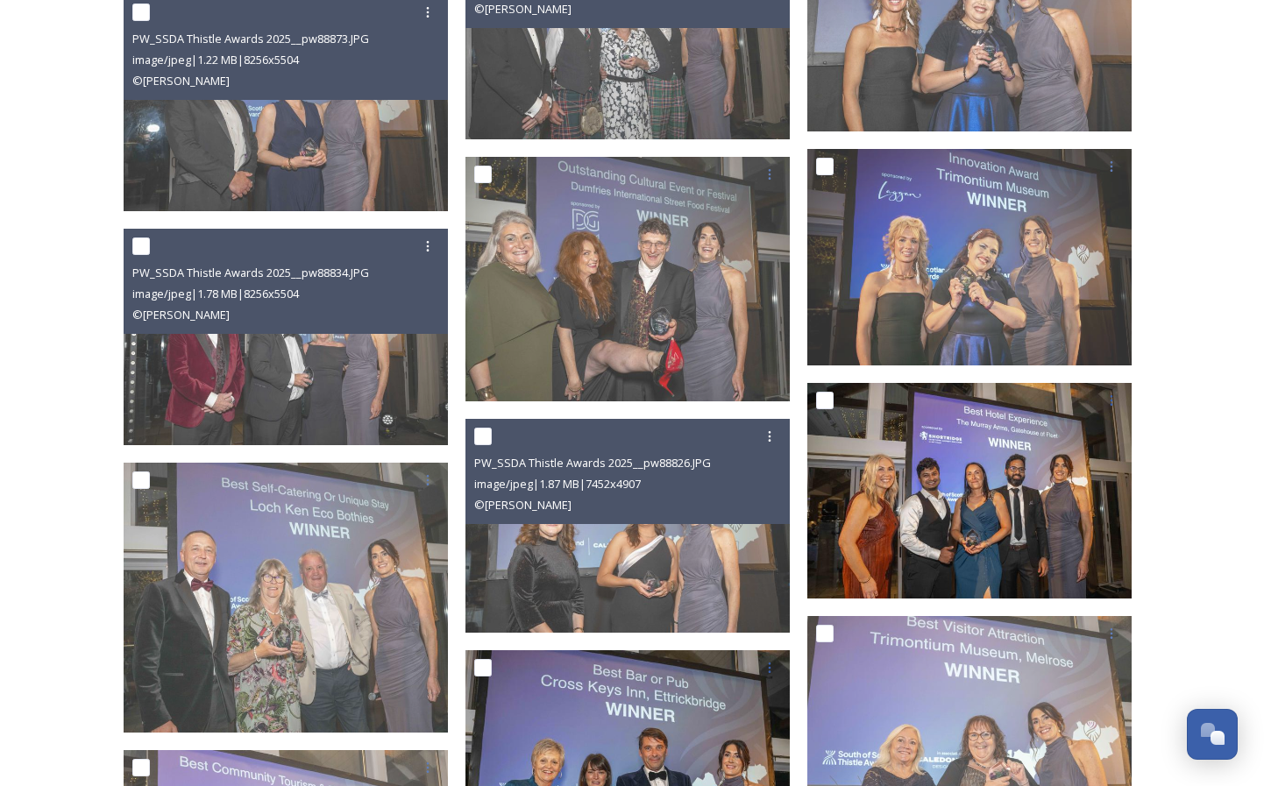
scroll to position [2888, 0]
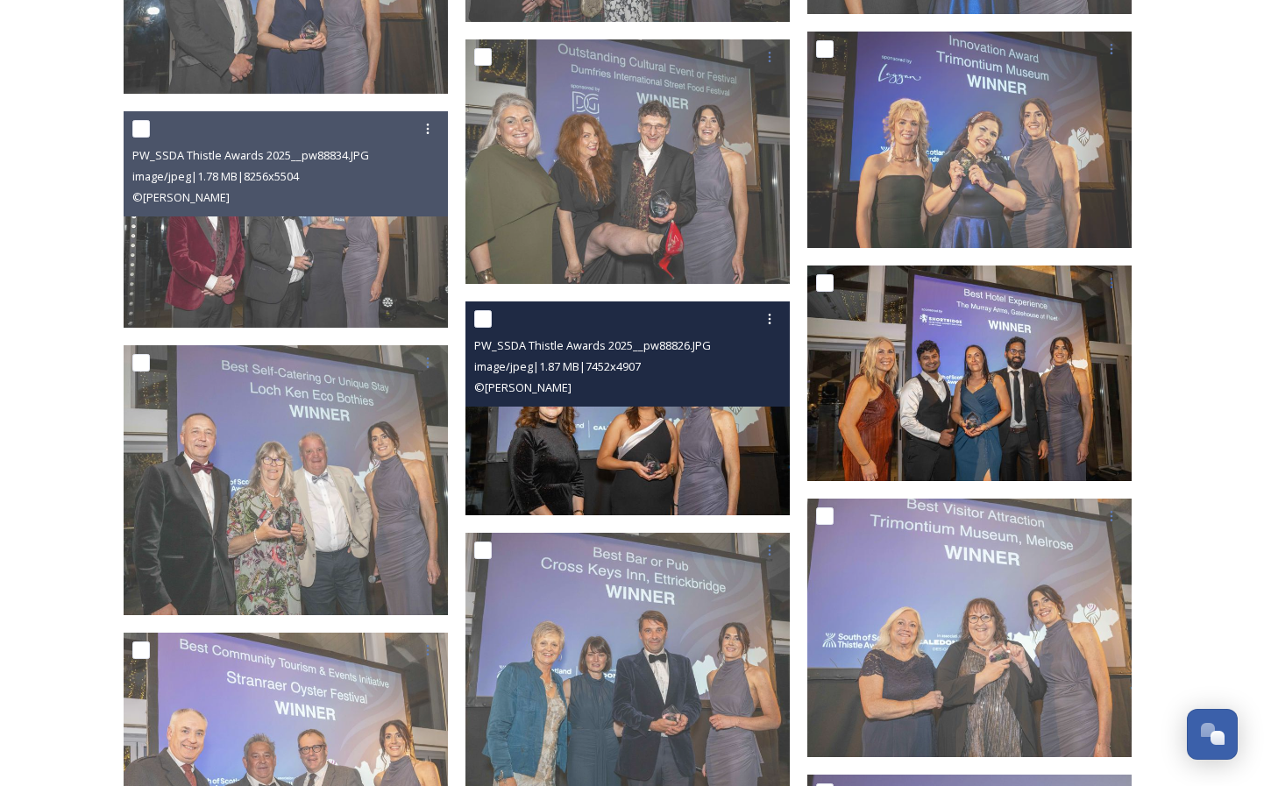
click at [603, 488] on img at bounding box center [628, 409] width 324 height 214
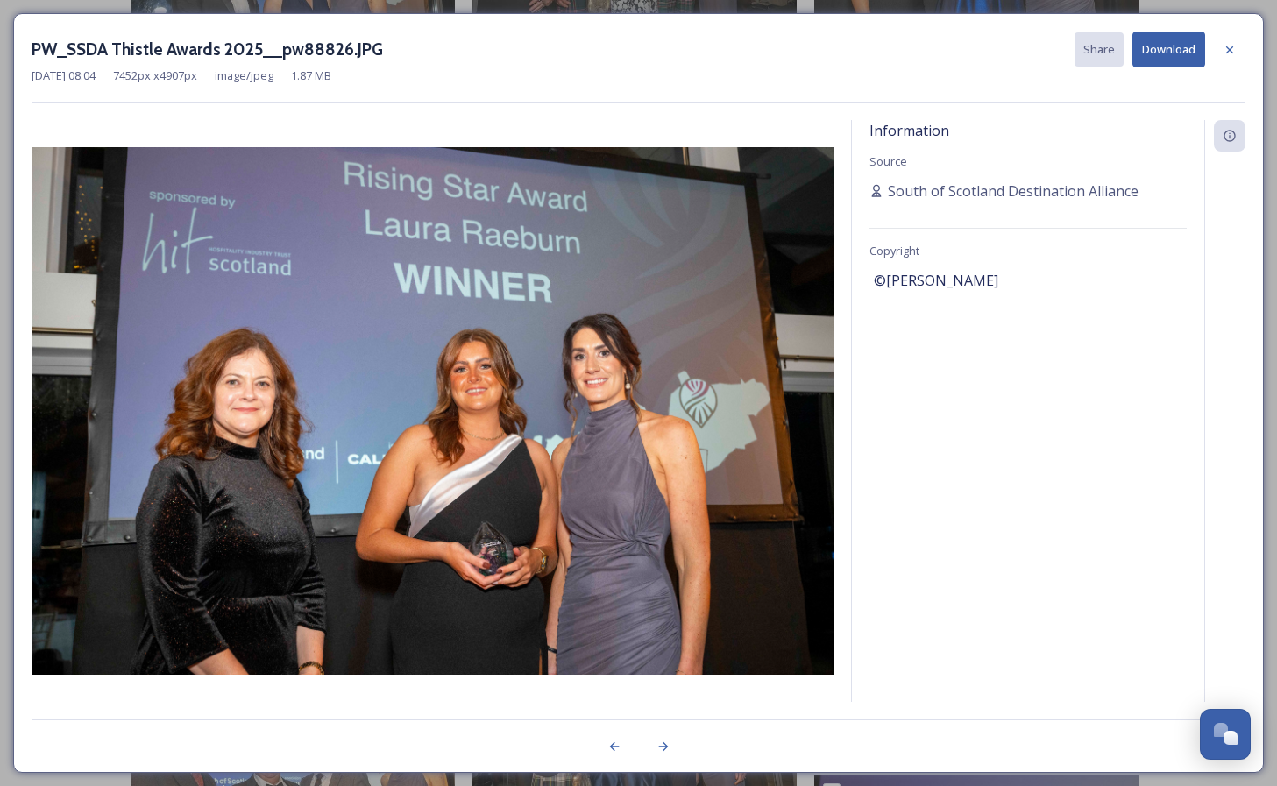
click at [1165, 53] on button "Download" at bounding box center [1169, 50] width 73 height 36
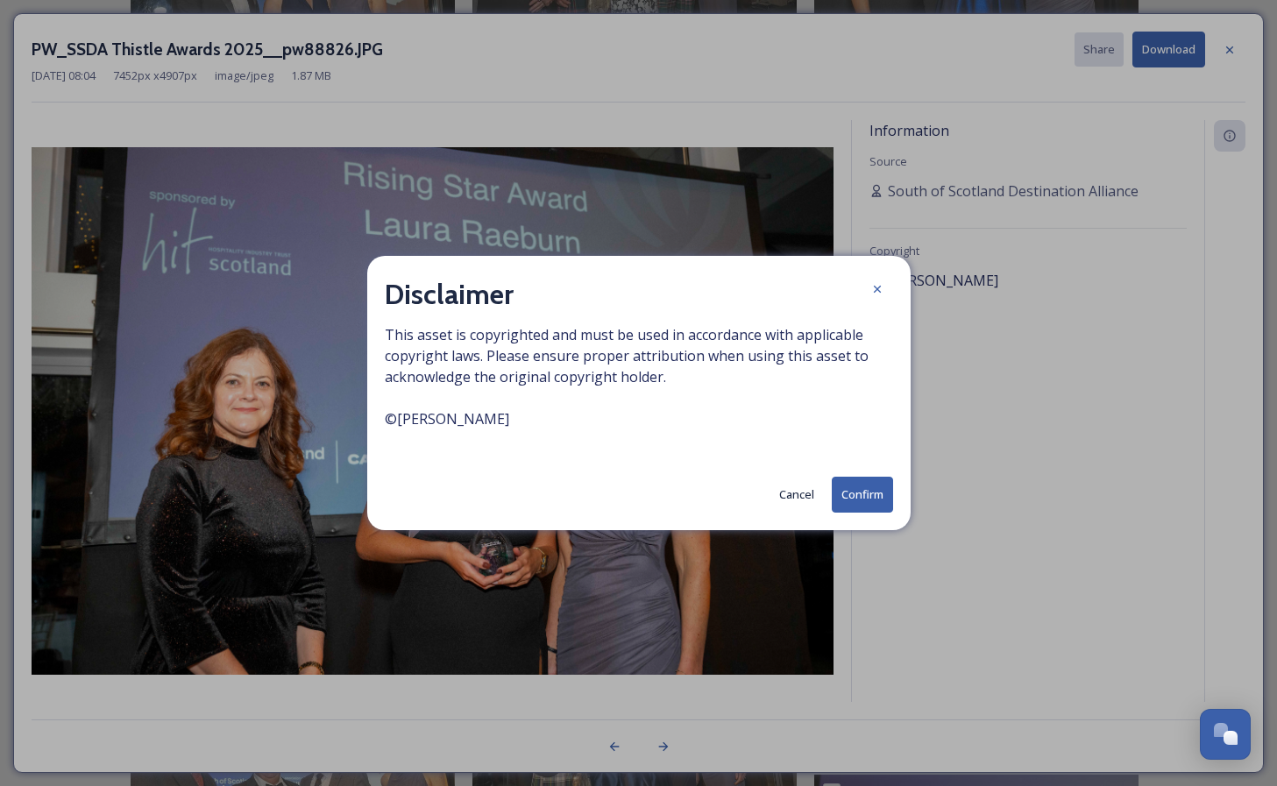
click at [844, 498] on button "Confirm" at bounding box center [862, 495] width 61 height 36
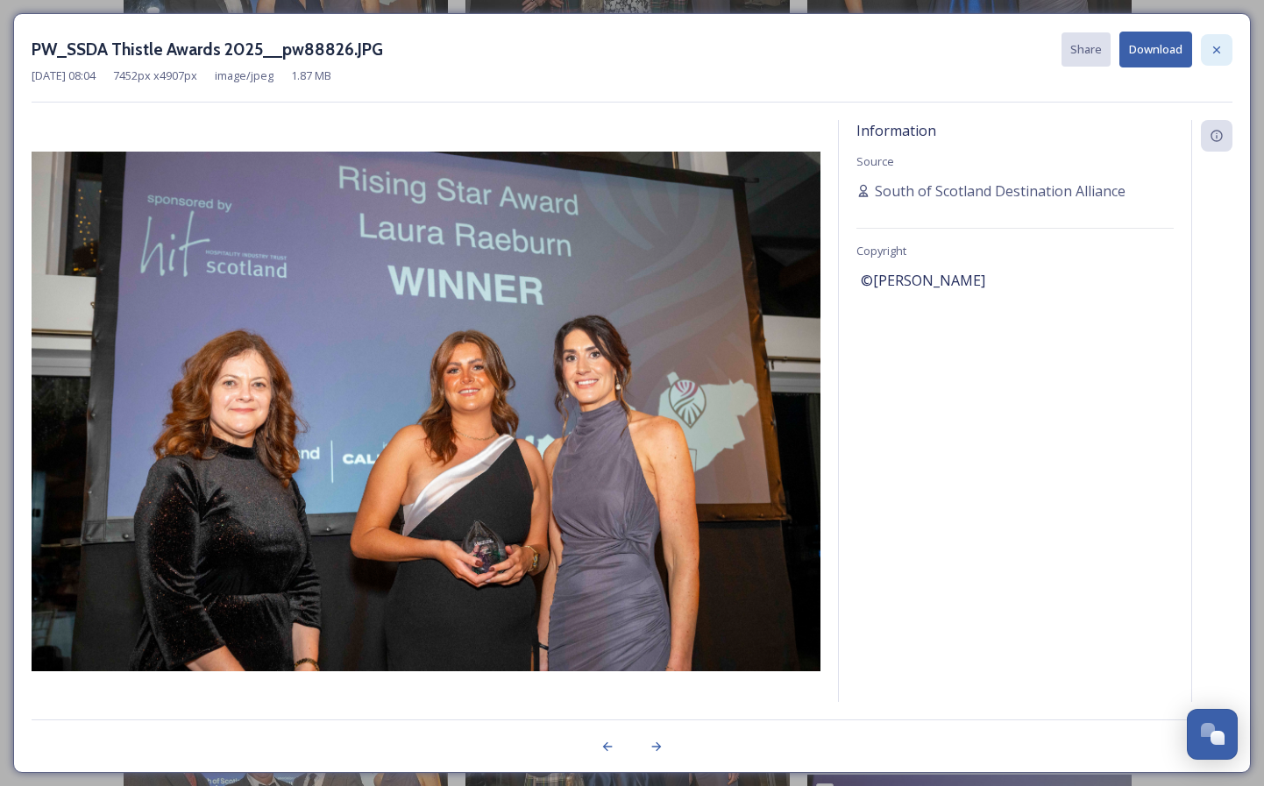
click at [1212, 45] on icon at bounding box center [1217, 50] width 14 height 14
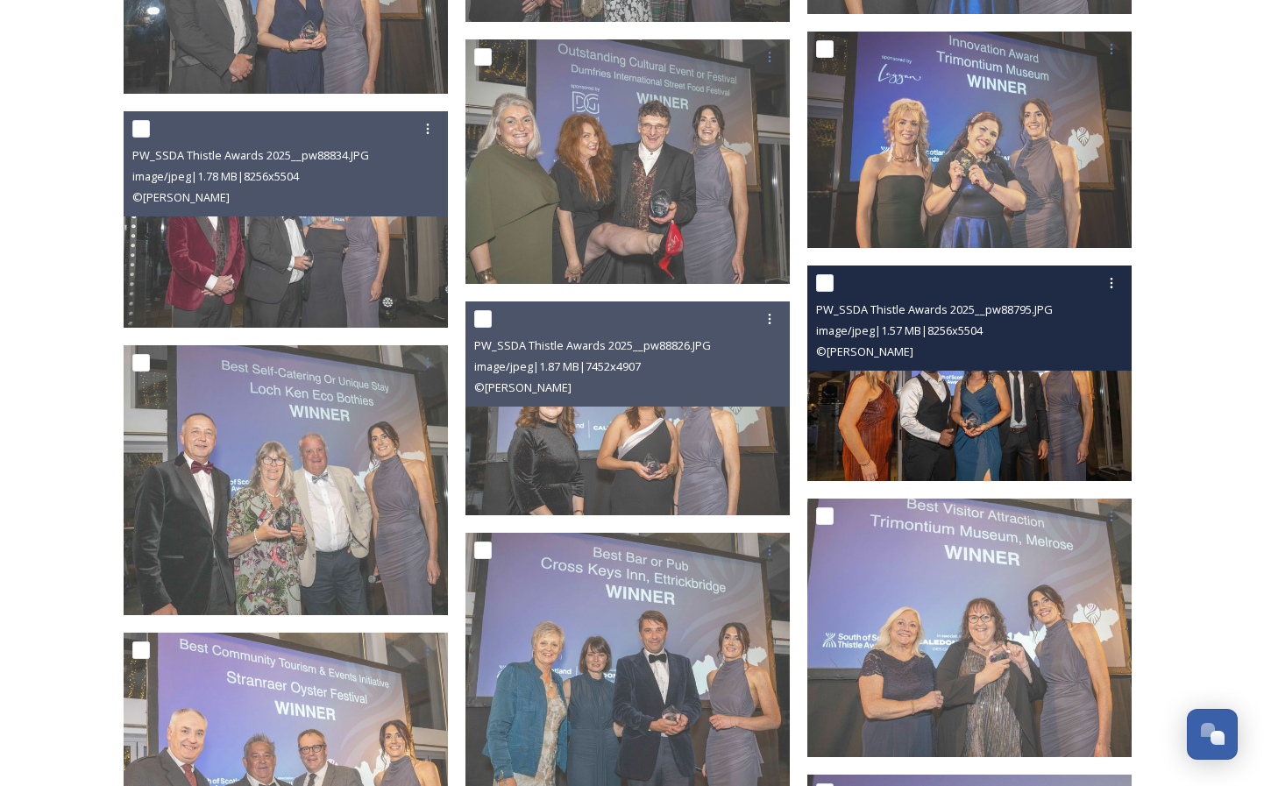
click at [906, 440] on img at bounding box center [969, 374] width 324 height 217
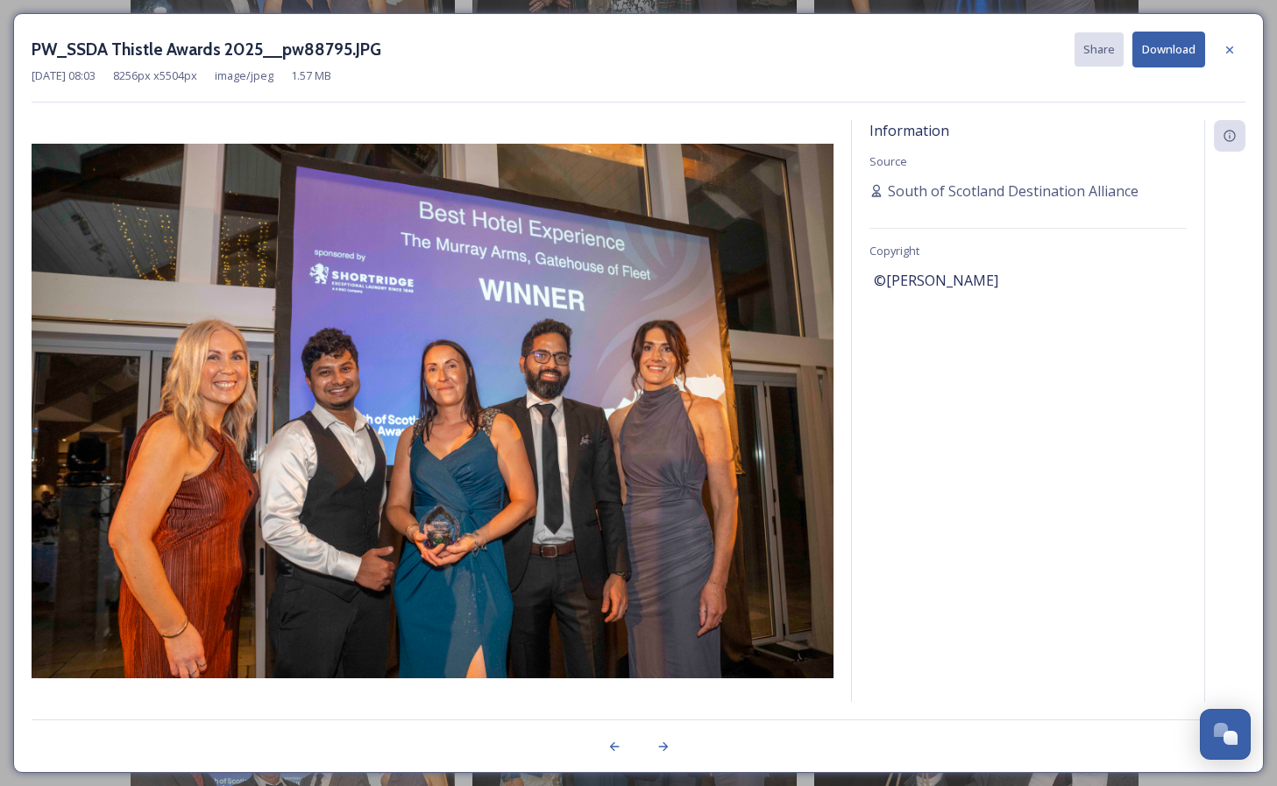
click at [1180, 58] on button "Download" at bounding box center [1169, 50] width 73 height 36
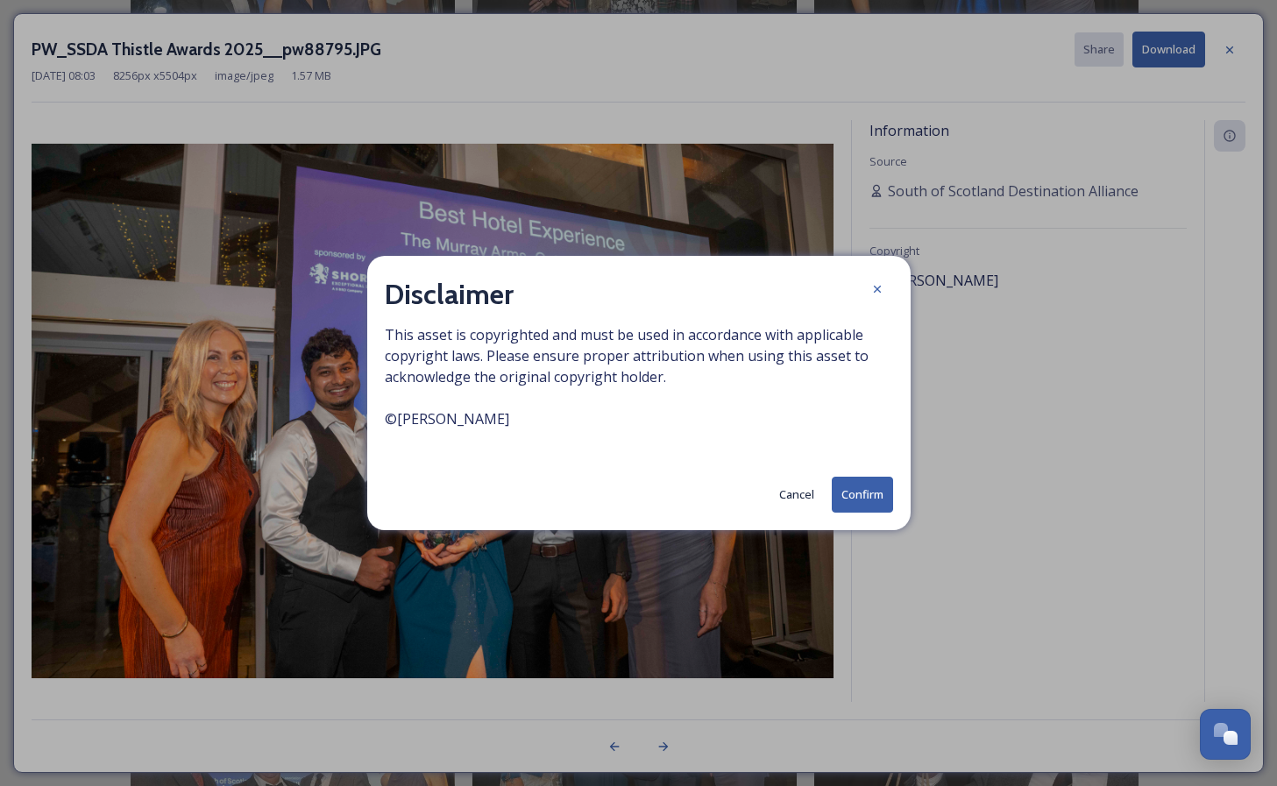
click at [865, 490] on button "Confirm" at bounding box center [862, 495] width 61 height 36
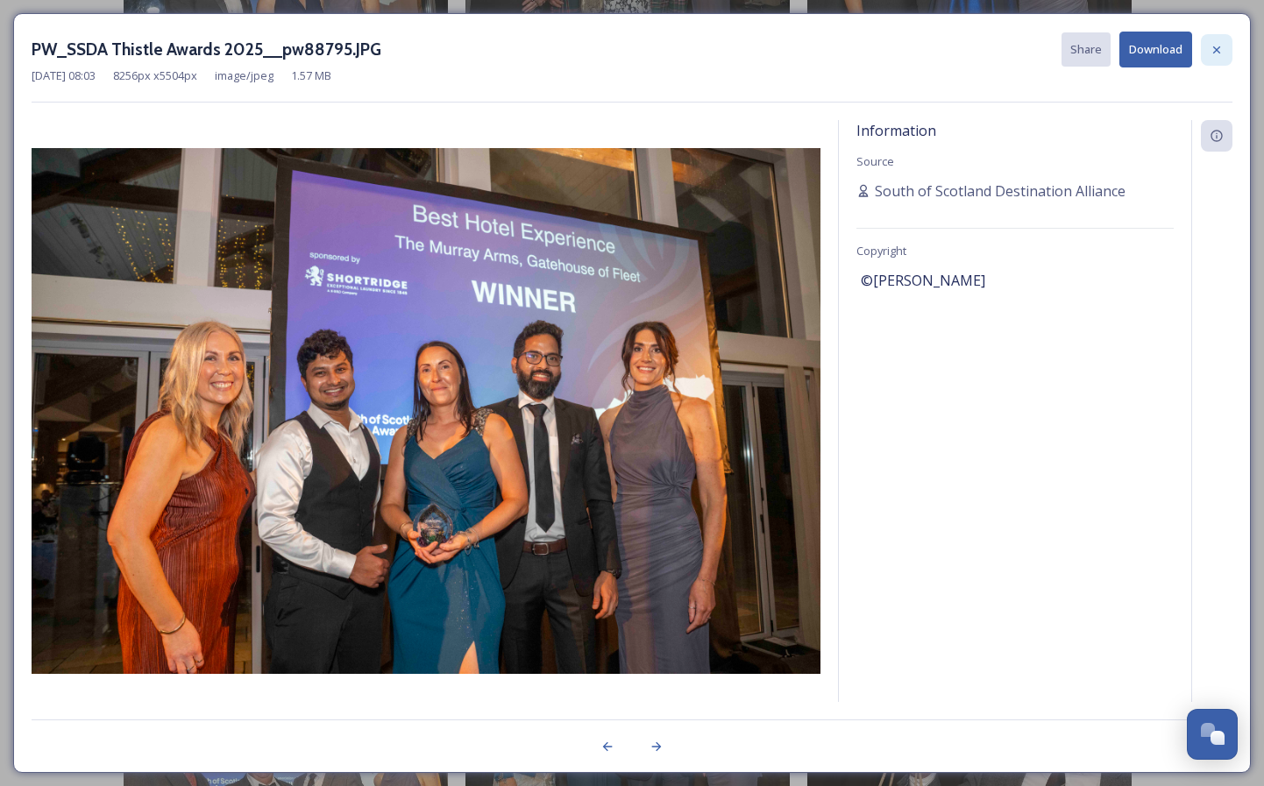
click at [1220, 47] on icon at bounding box center [1217, 50] width 14 height 14
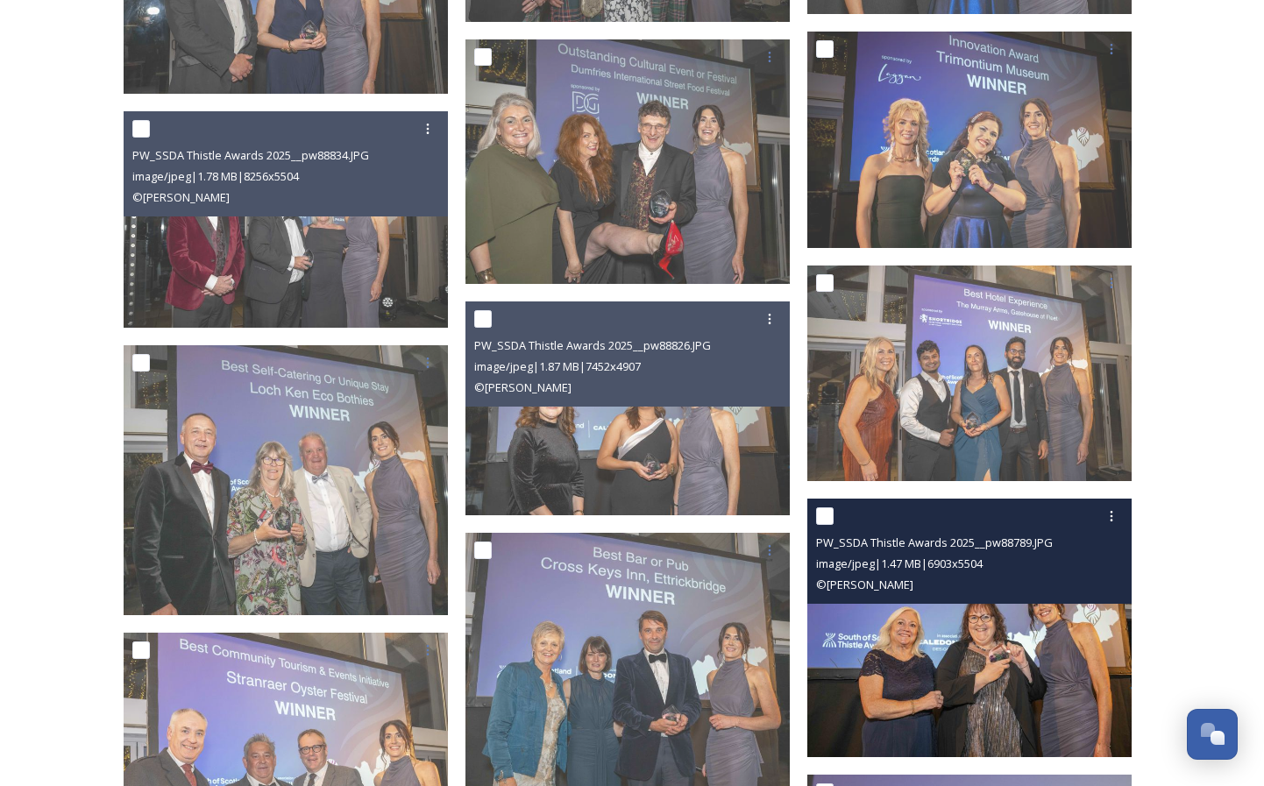
scroll to position [3334, 0]
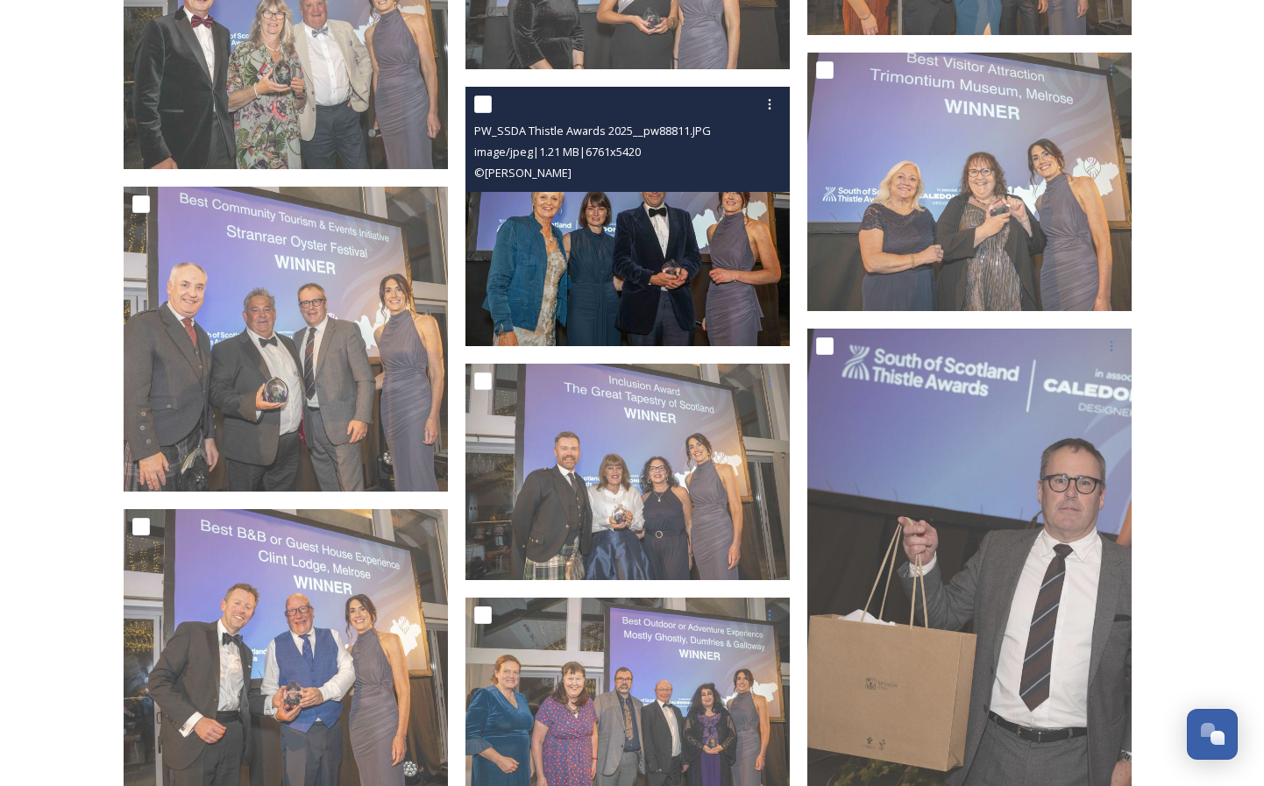
click at [570, 282] on img at bounding box center [628, 217] width 324 height 260
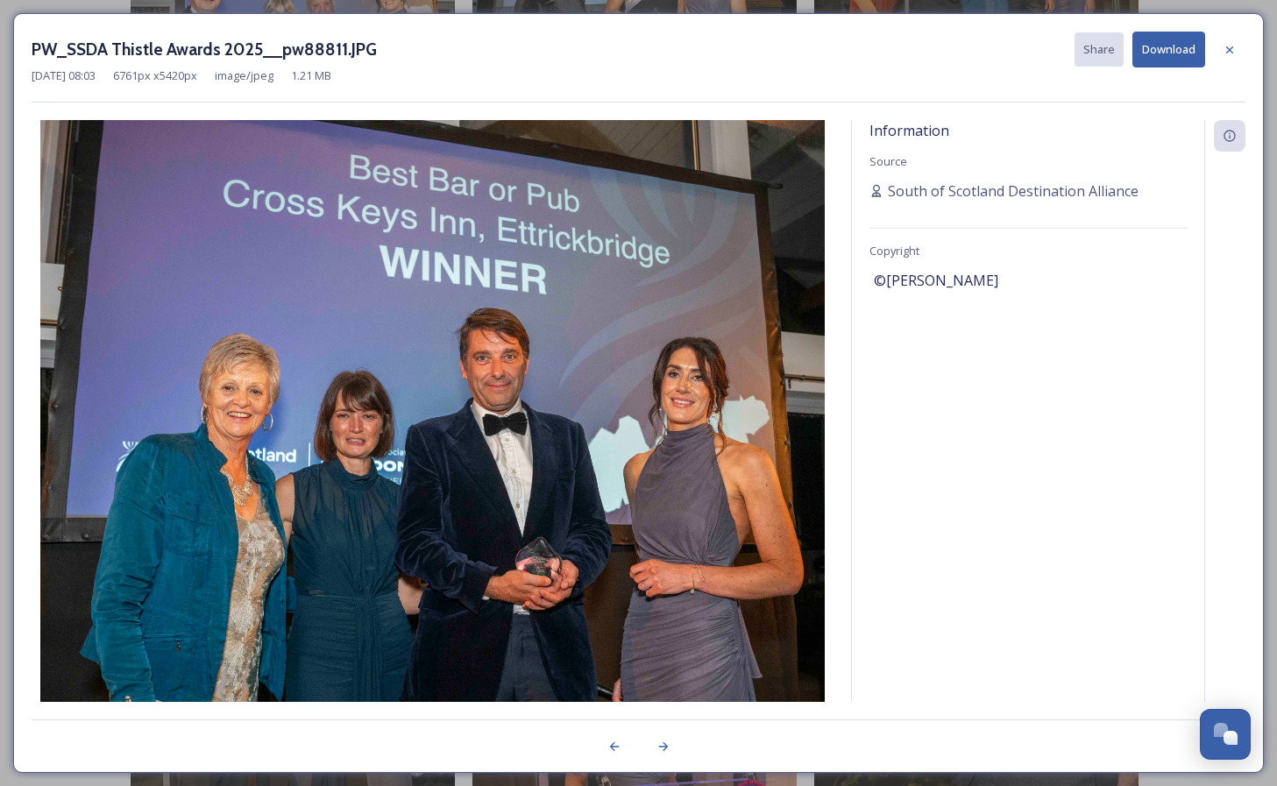
click at [1177, 54] on button "Download" at bounding box center [1169, 50] width 73 height 36
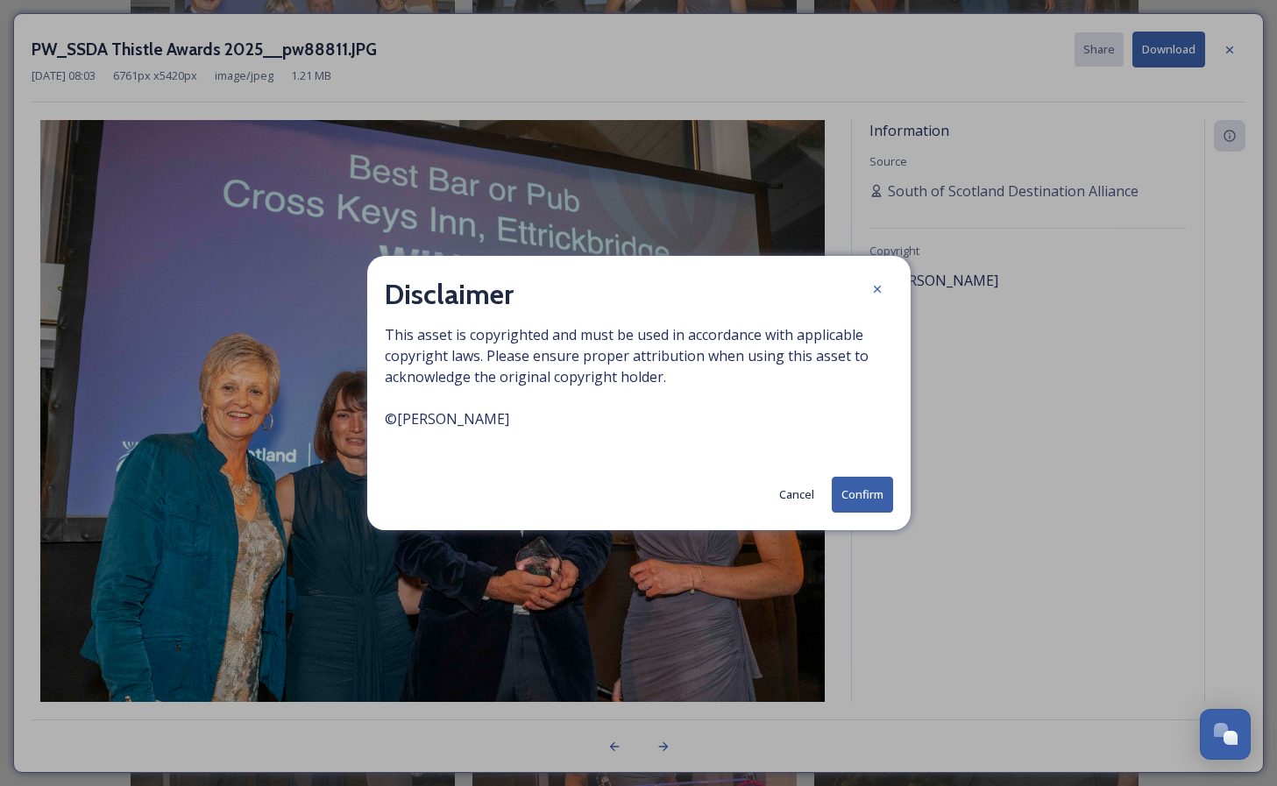
click at [865, 497] on button "Confirm" at bounding box center [862, 495] width 61 height 36
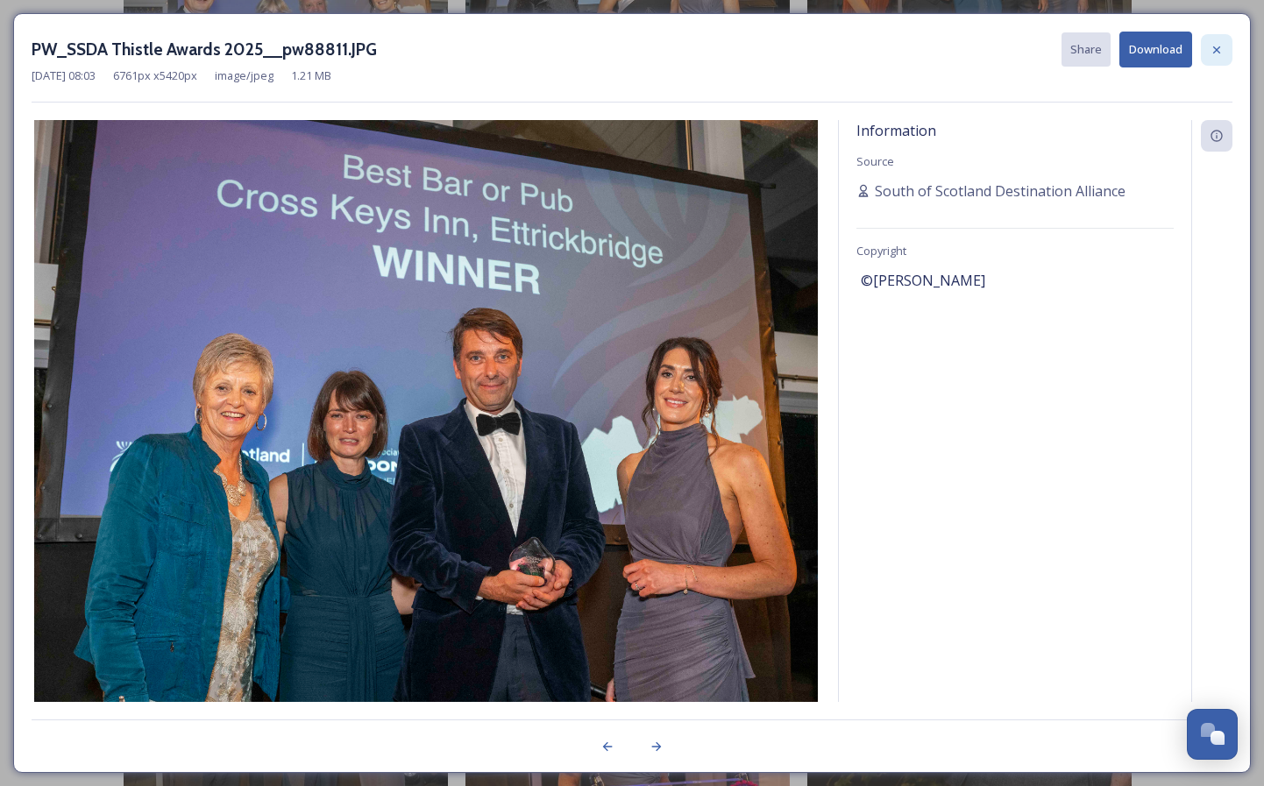
click at [1220, 45] on icon at bounding box center [1217, 50] width 14 height 14
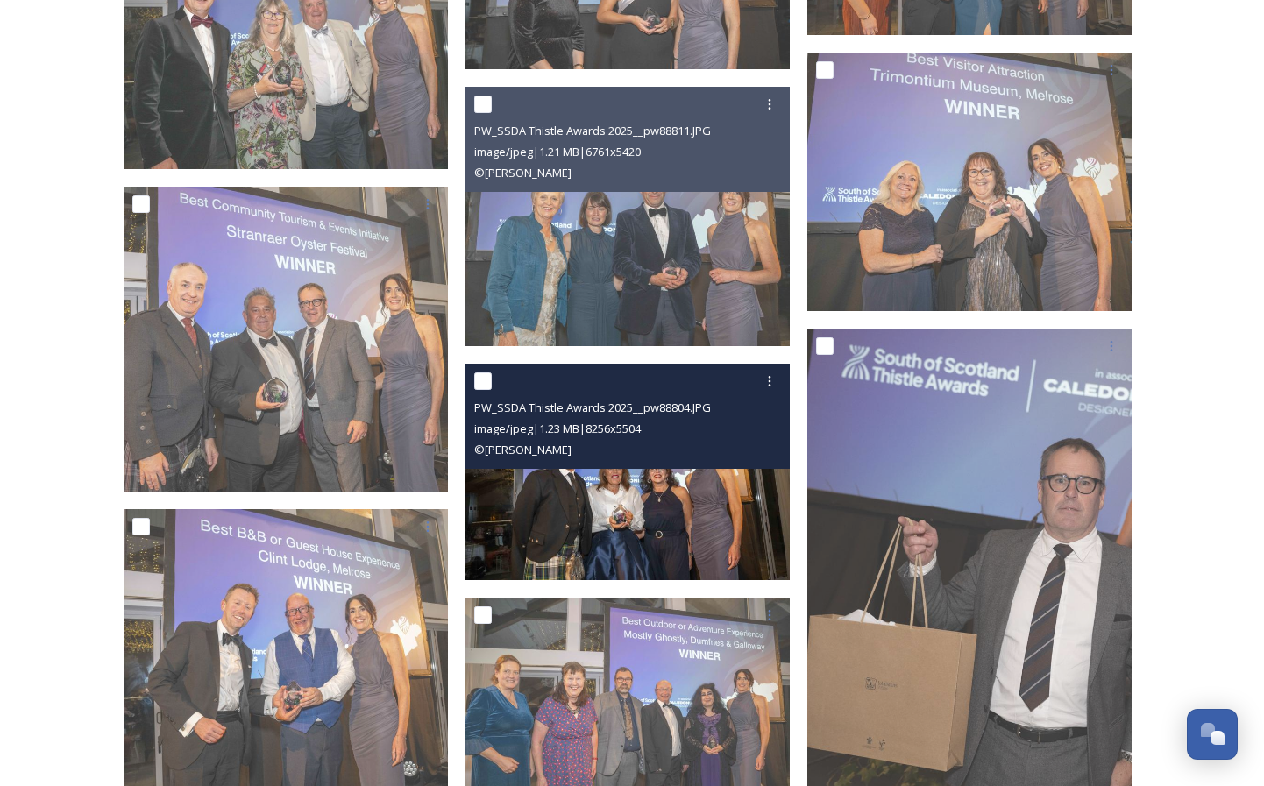
click at [499, 533] on img at bounding box center [628, 472] width 324 height 217
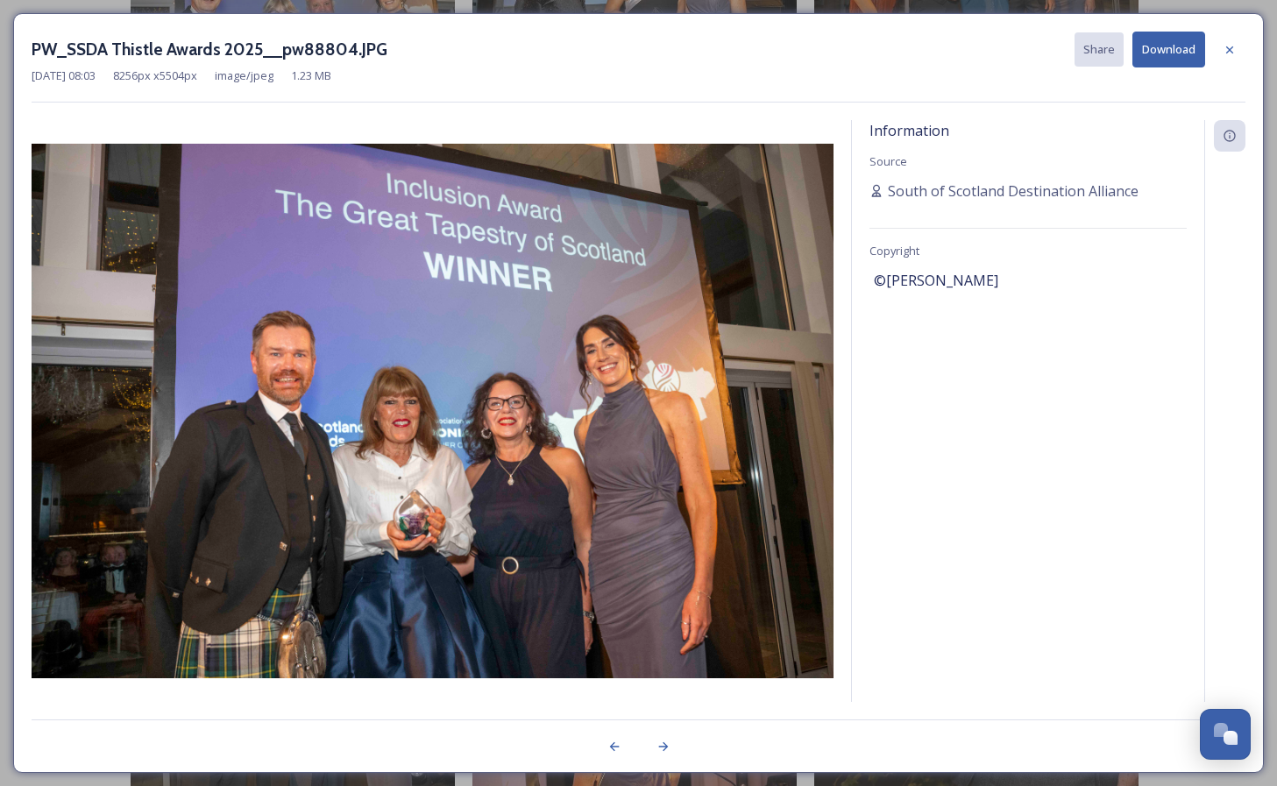
click at [1188, 50] on button "Download" at bounding box center [1169, 50] width 73 height 36
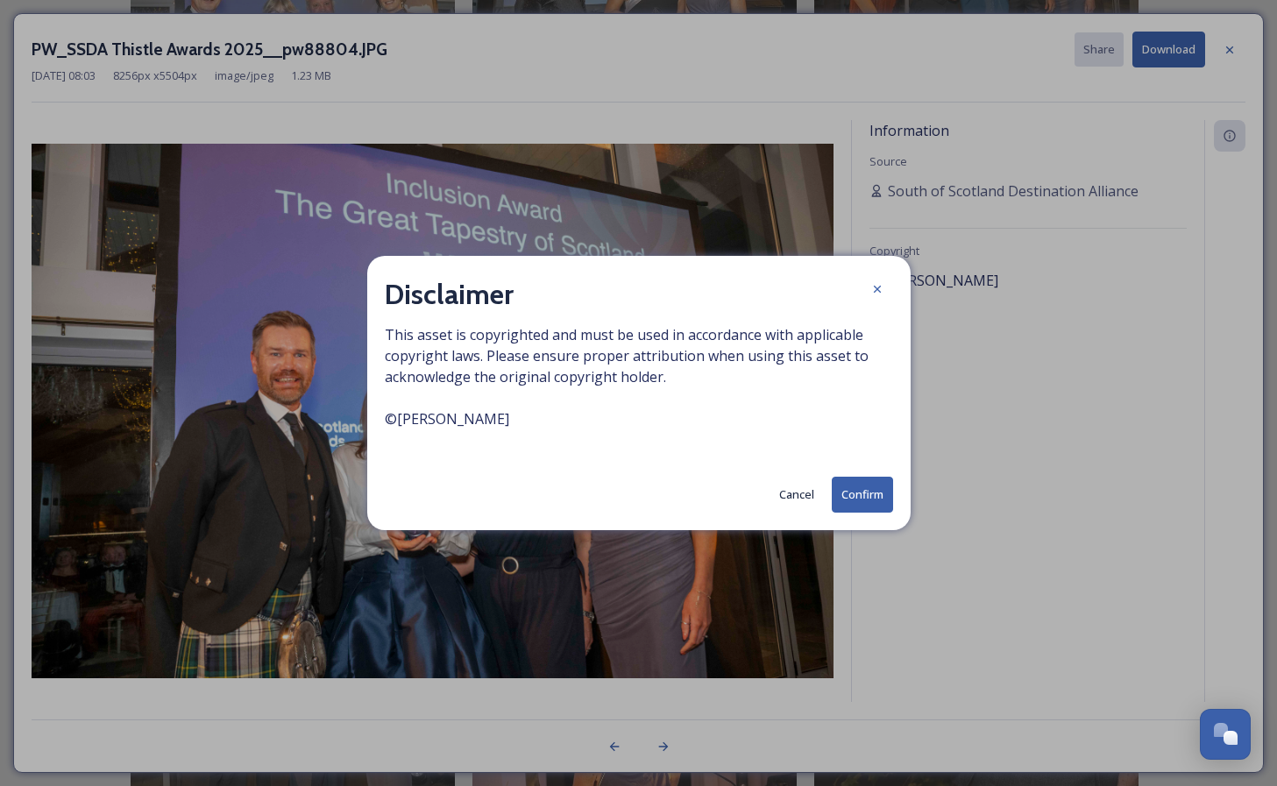
click at [856, 501] on button "Confirm" at bounding box center [862, 495] width 61 height 36
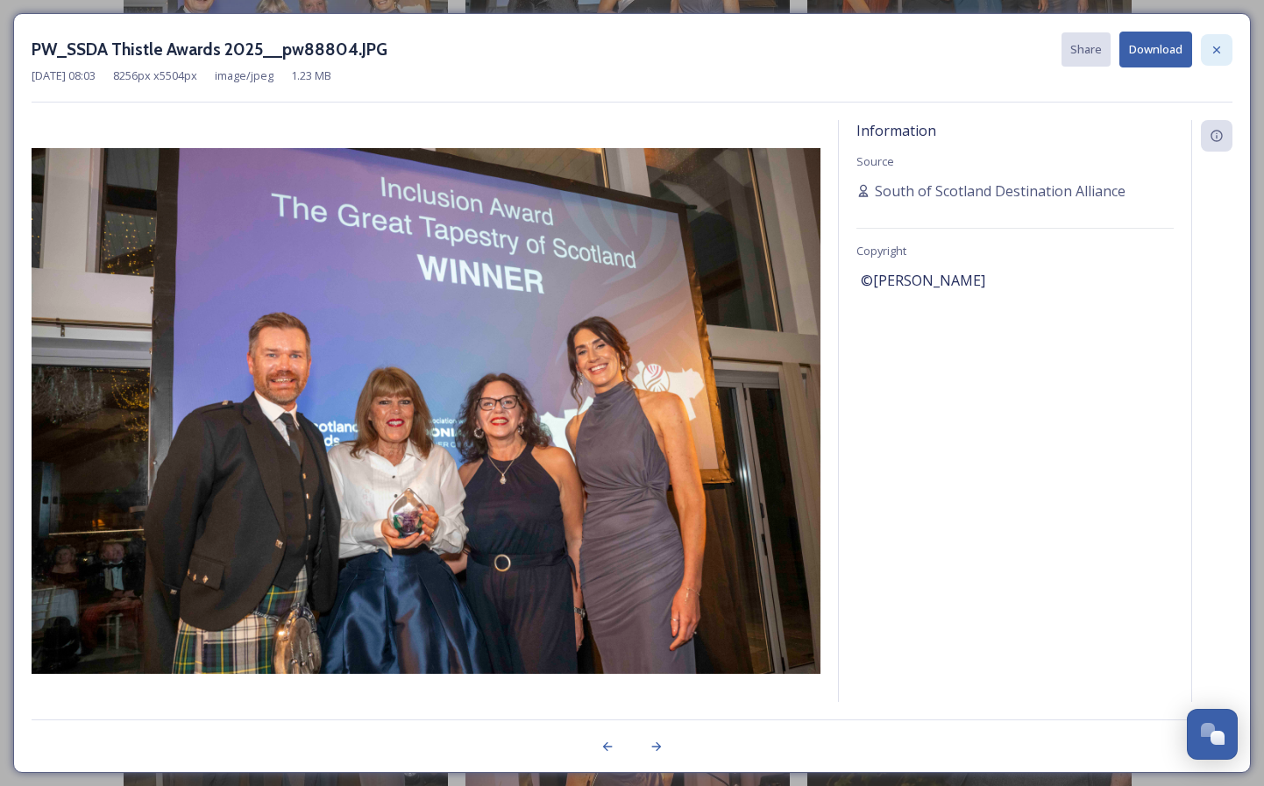
click at [1222, 50] on icon at bounding box center [1217, 50] width 14 height 14
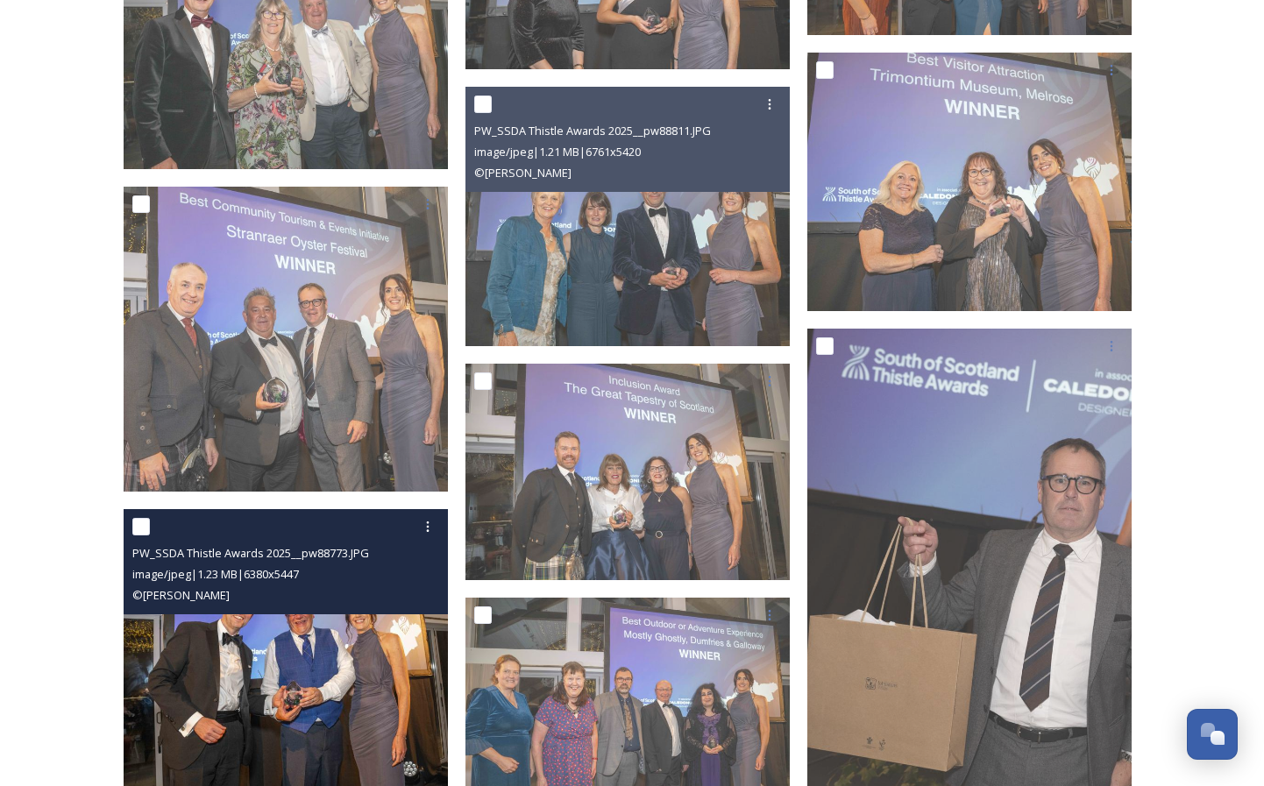
click at [285, 652] on img at bounding box center [286, 647] width 324 height 277
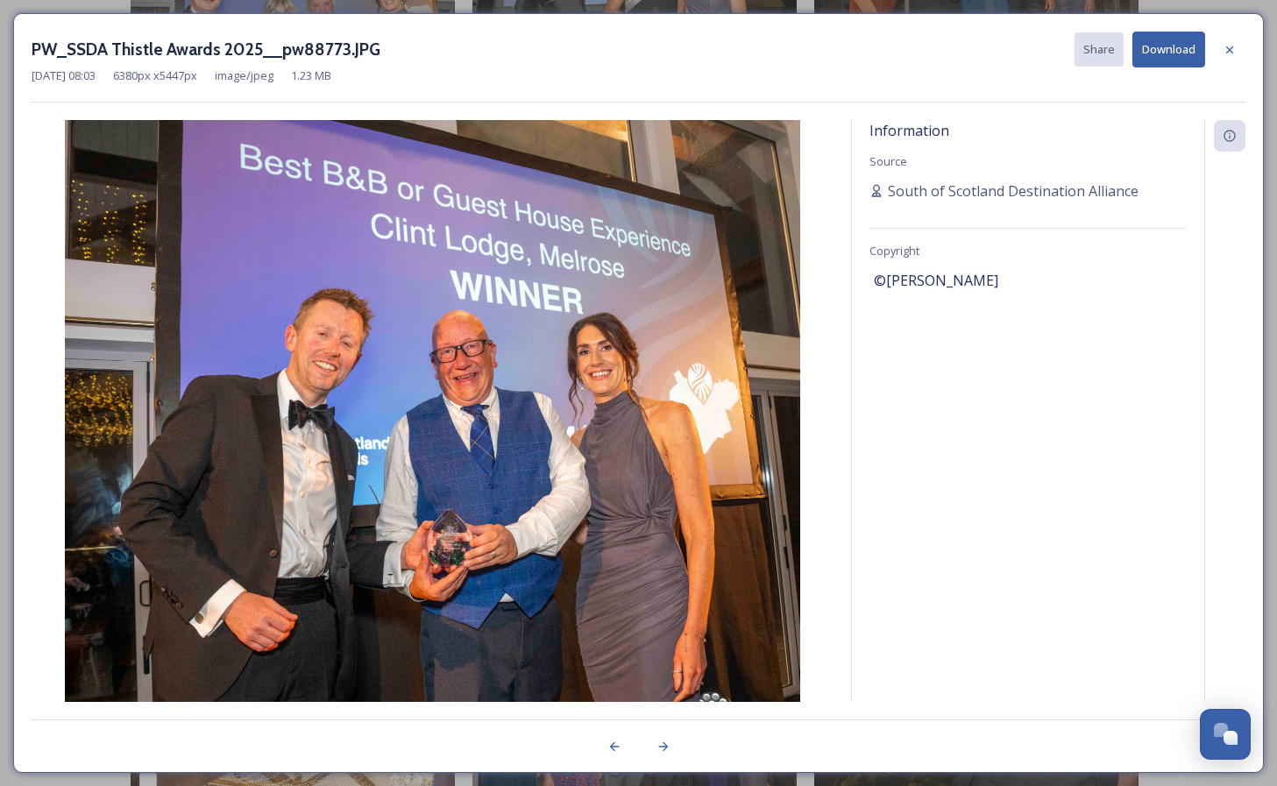
click at [1184, 47] on button "Download" at bounding box center [1169, 50] width 73 height 36
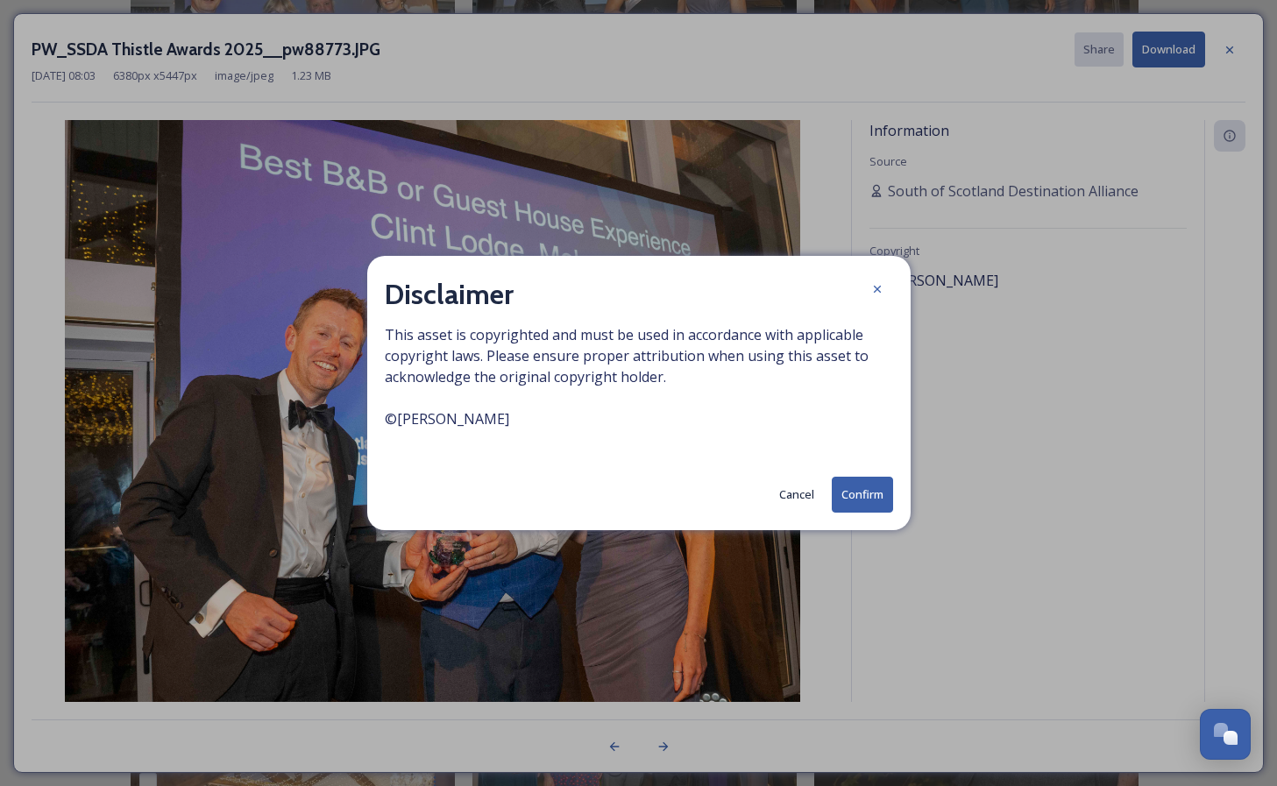
click at [867, 488] on button "Confirm" at bounding box center [862, 495] width 61 height 36
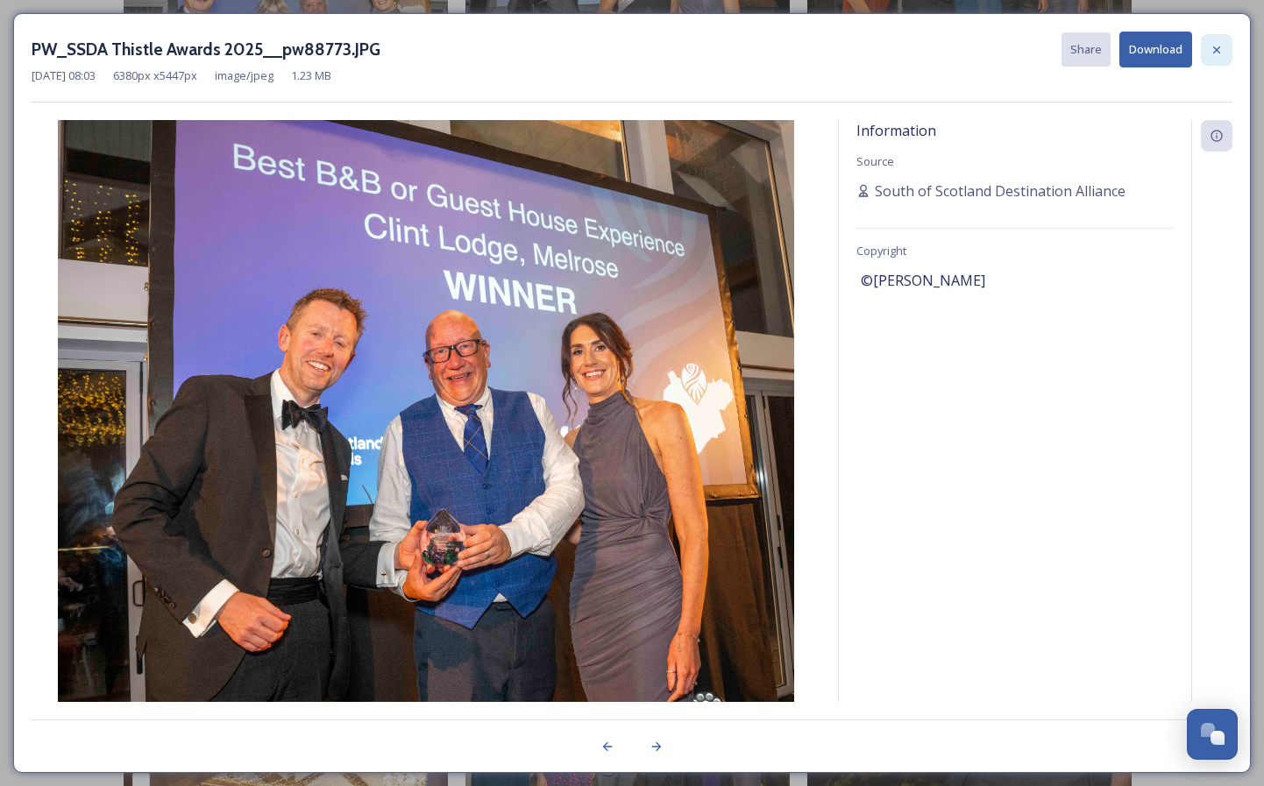
click at [1221, 45] on icon at bounding box center [1217, 50] width 14 height 14
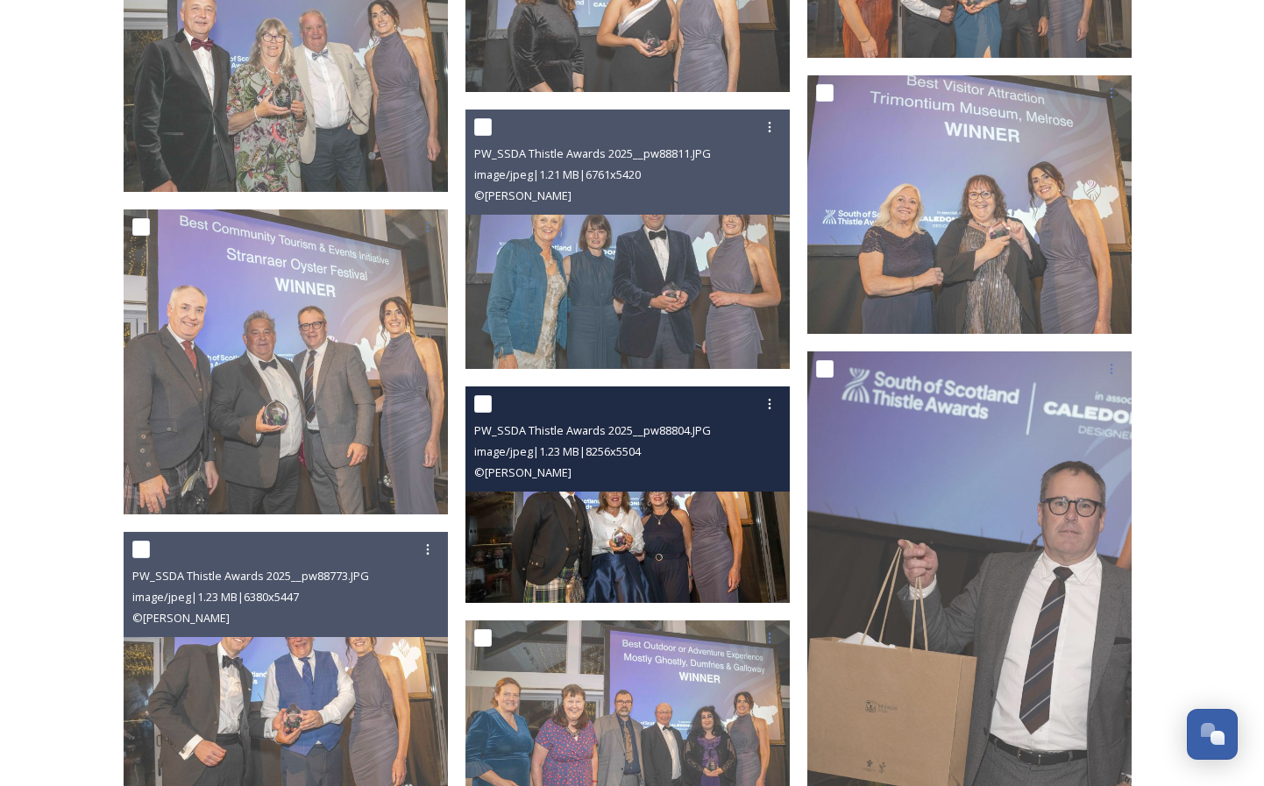
scroll to position [3248, 0]
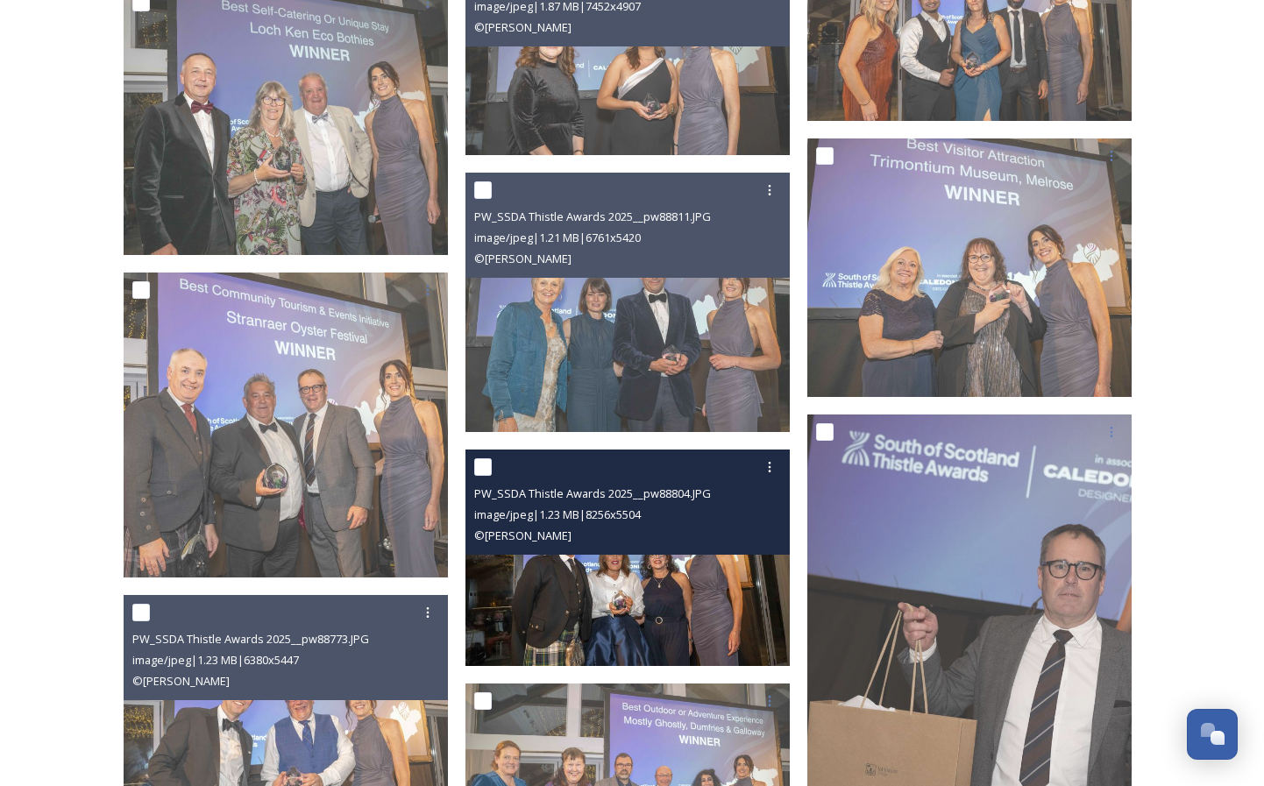
click at [590, 586] on img at bounding box center [628, 558] width 324 height 217
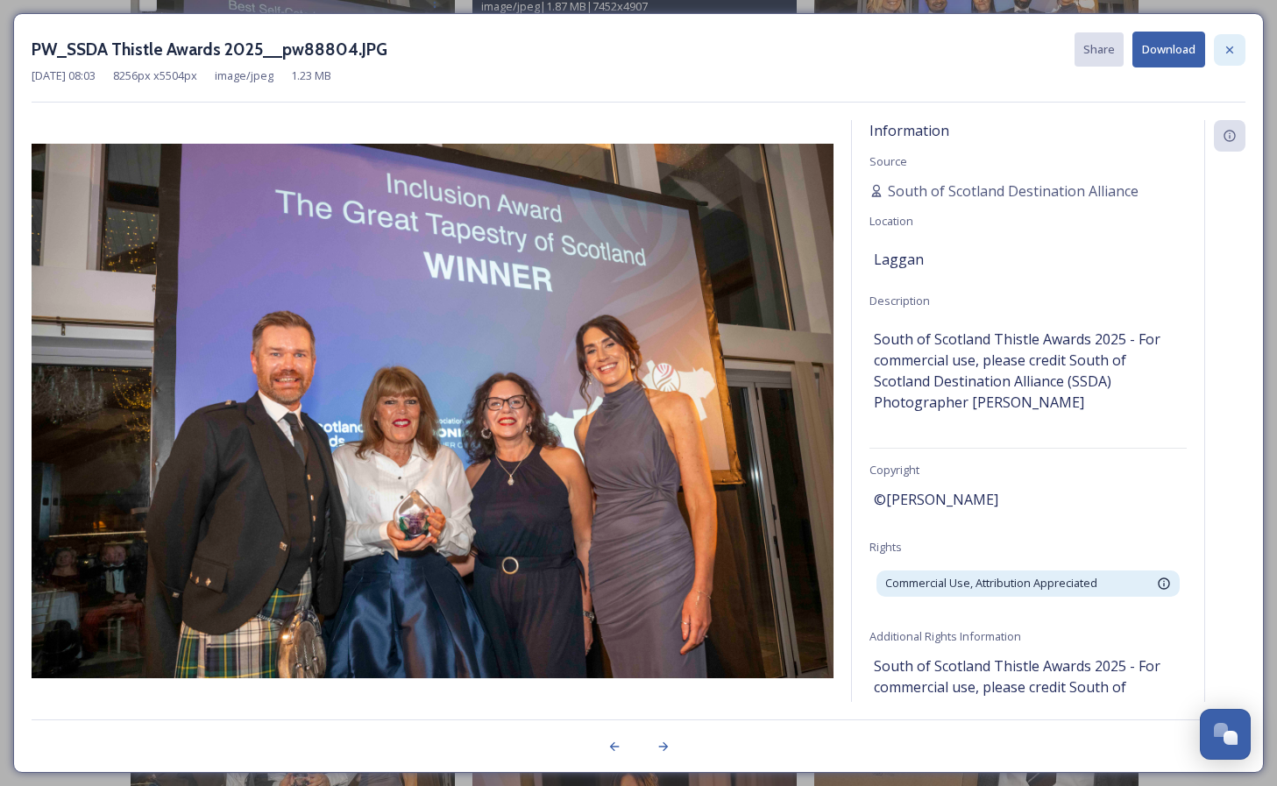
click at [1229, 48] on icon at bounding box center [1229, 49] width 7 height 7
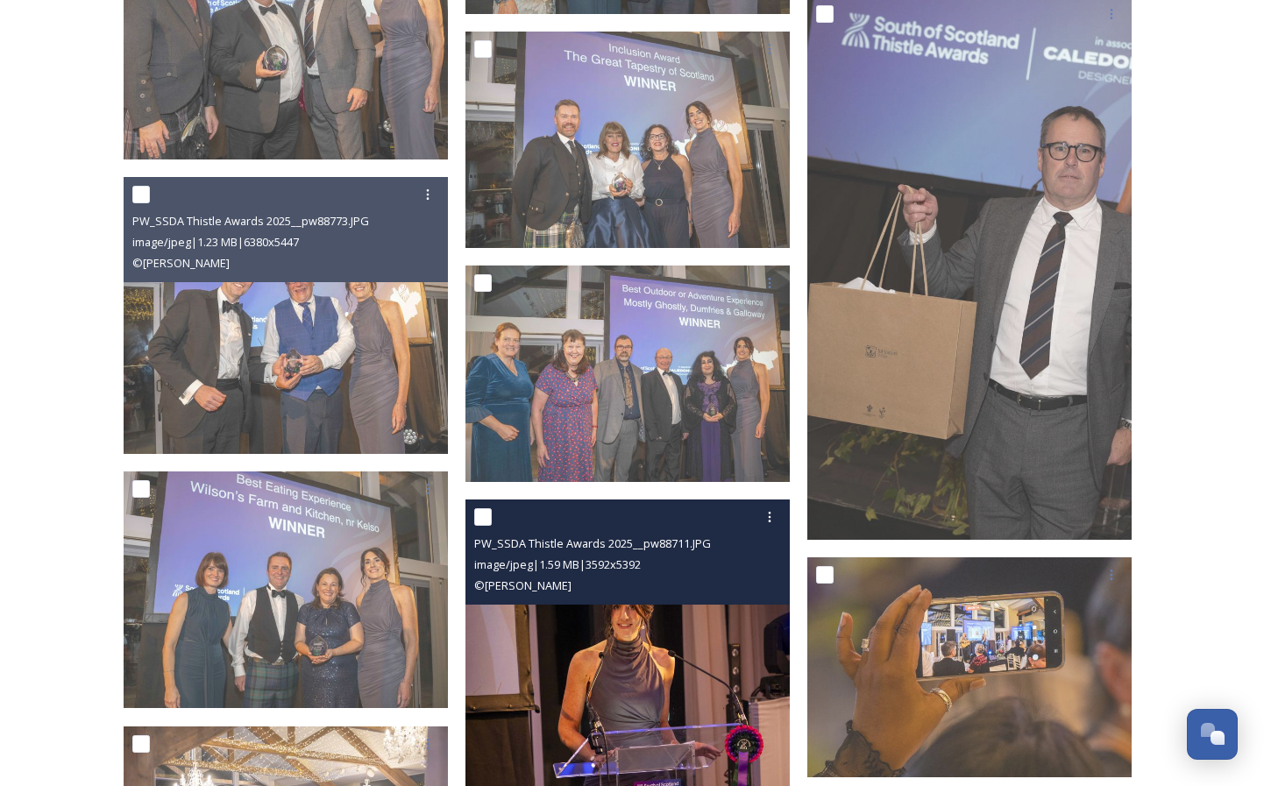
scroll to position [3670, 0]
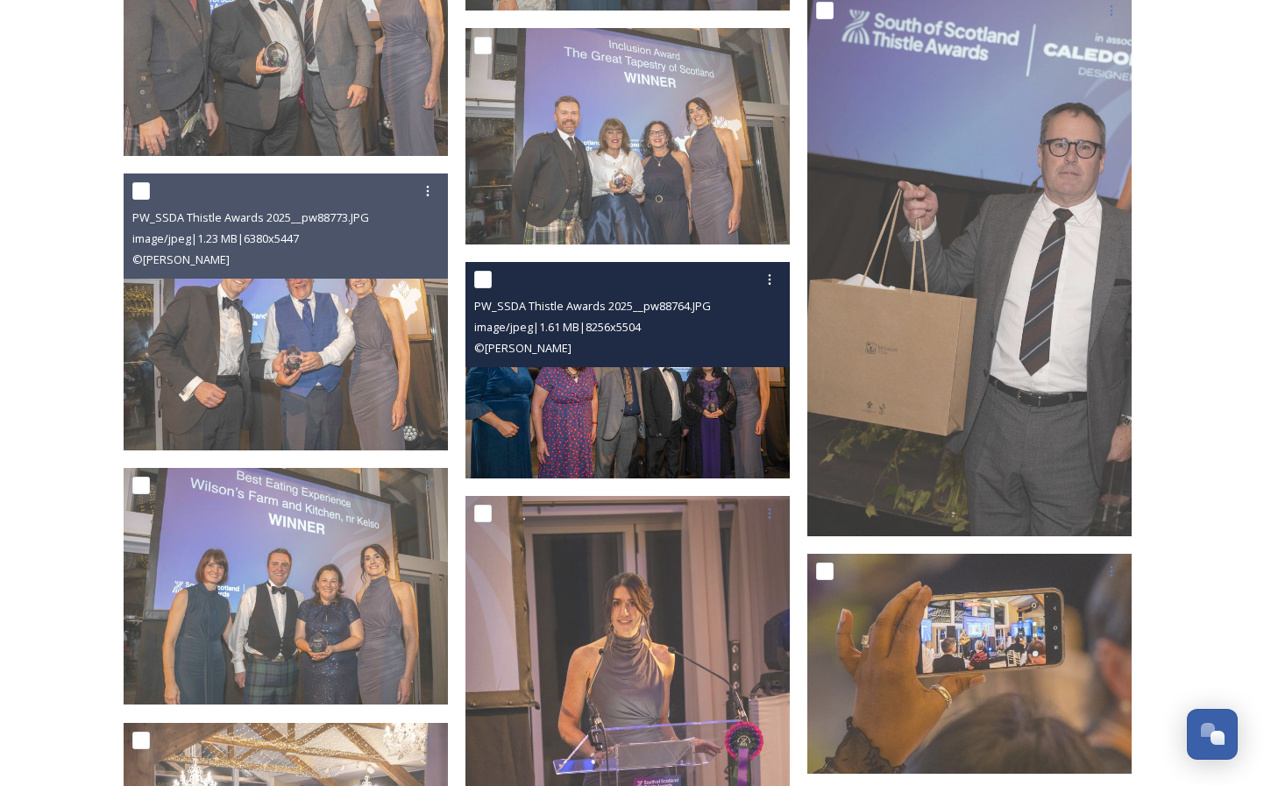
click at [560, 409] on img at bounding box center [628, 370] width 324 height 217
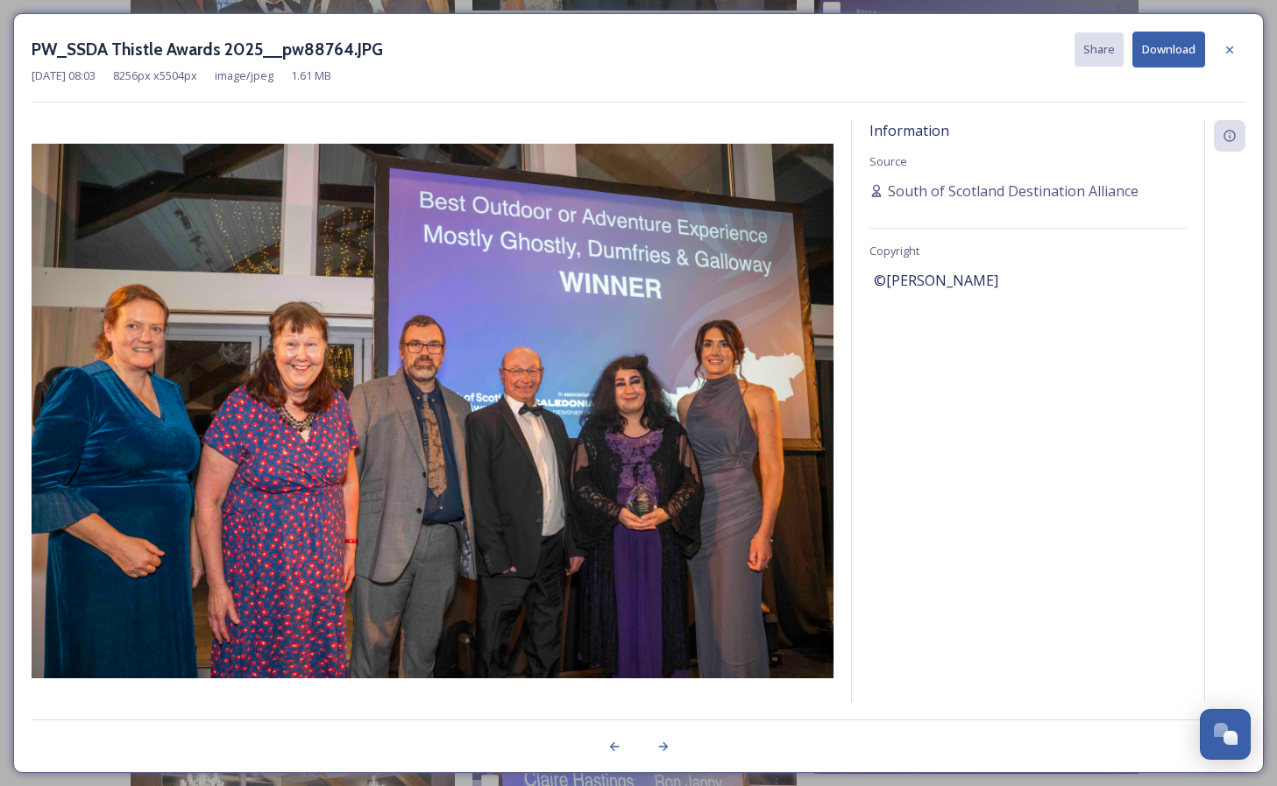
click at [1162, 41] on button "Download" at bounding box center [1169, 50] width 73 height 36
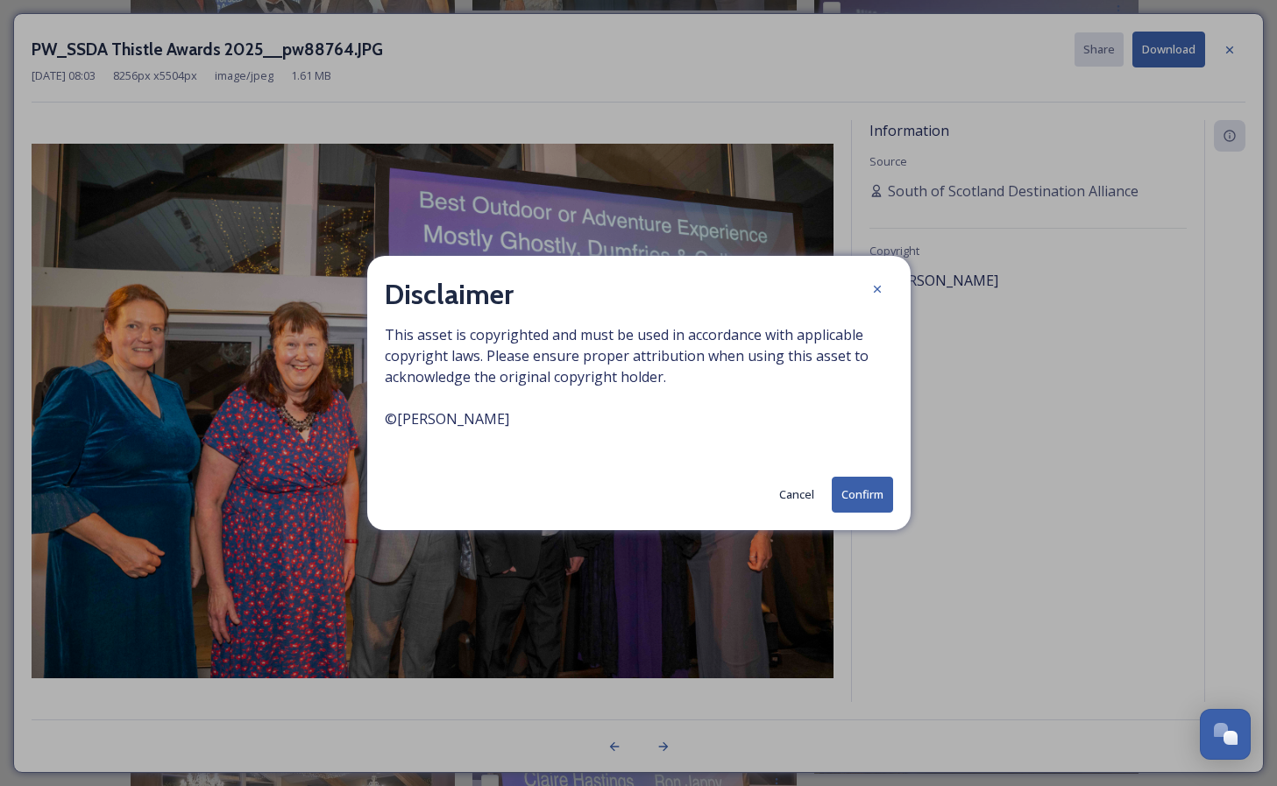
click at [859, 500] on button "Confirm" at bounding box center [862, 495] width 61 height 36
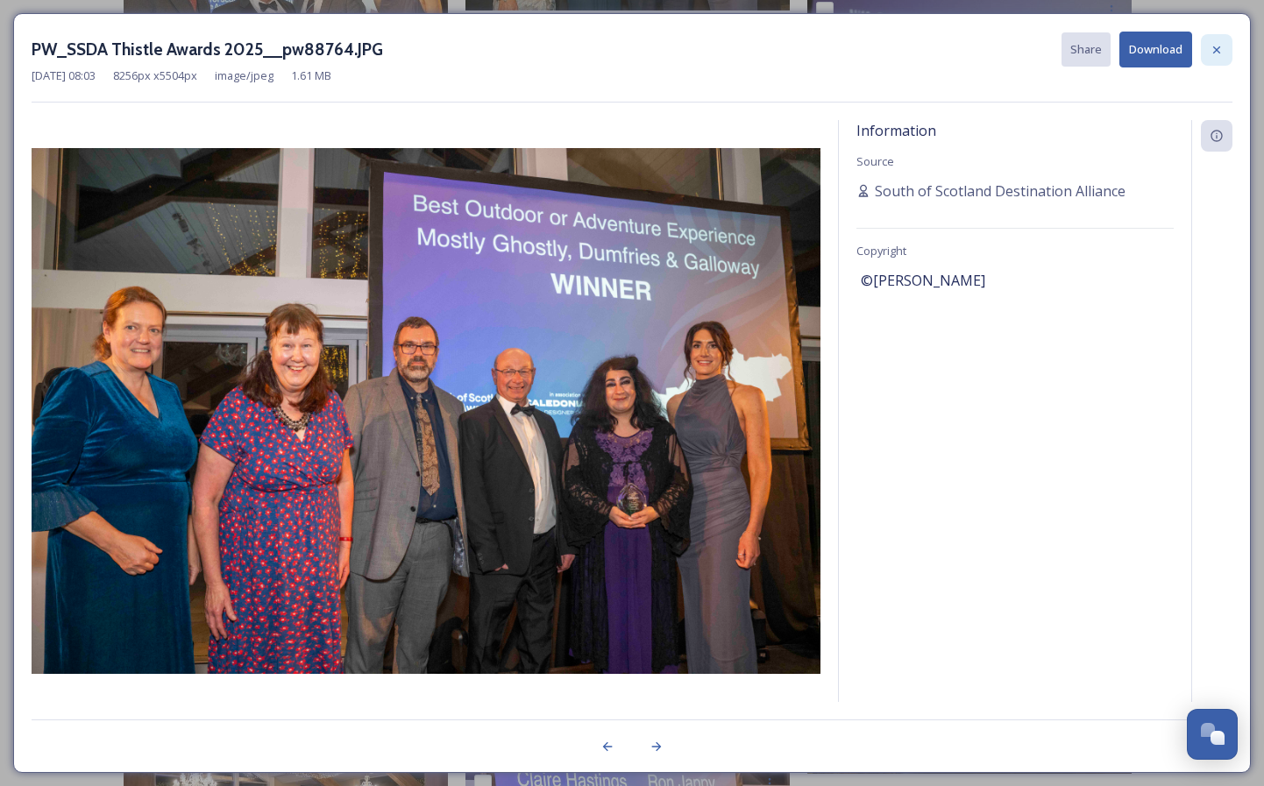
click at [1214, 47] on icon at bounding box center [1217, 50] width 14 height 14
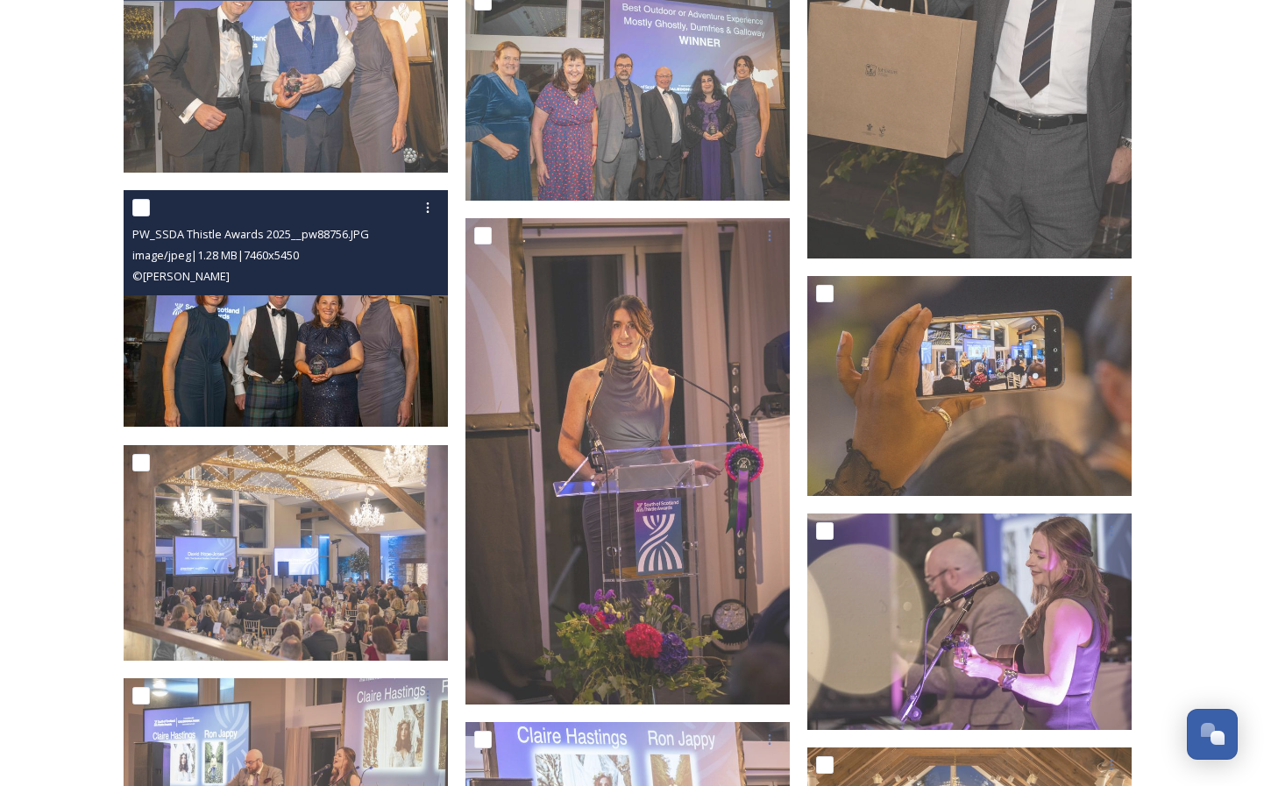
scroll to position [3951, 0]
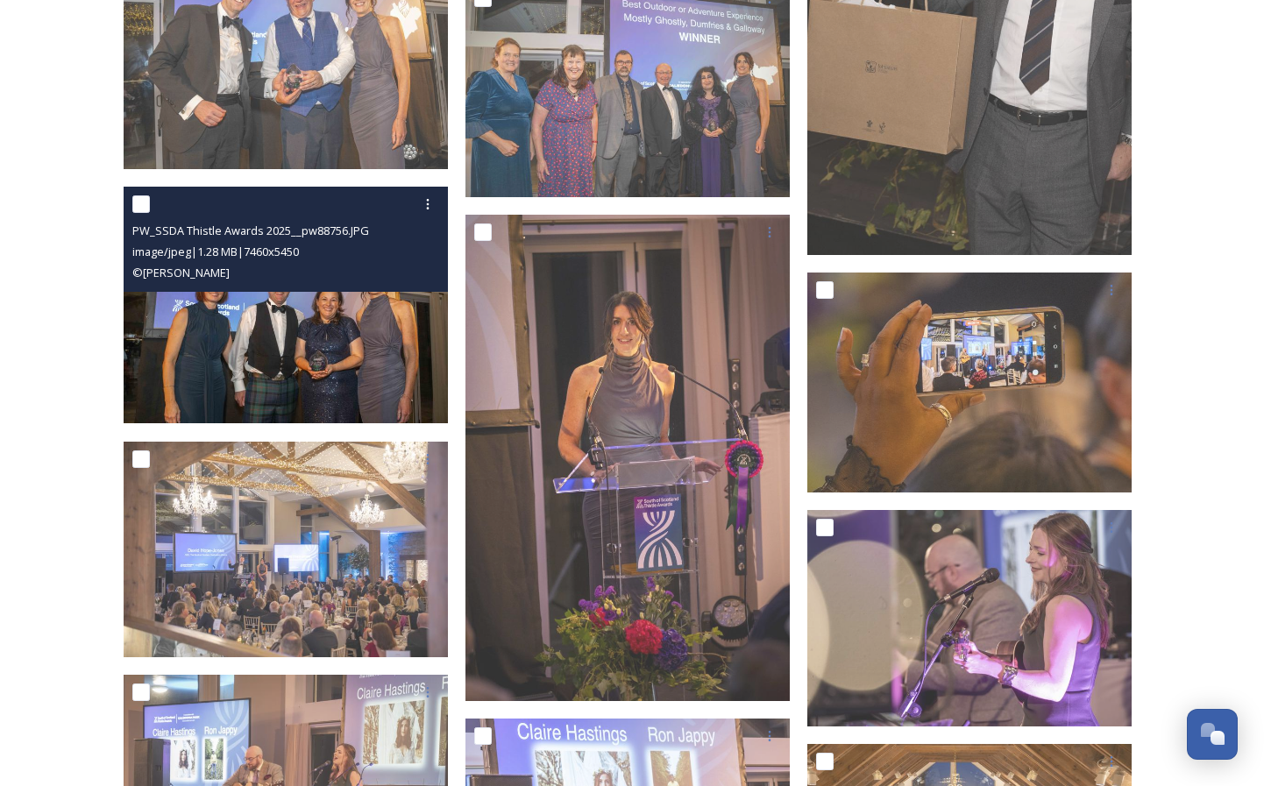
click at [153, 356] on img at bounding box center [286, 305] width 324 height 237
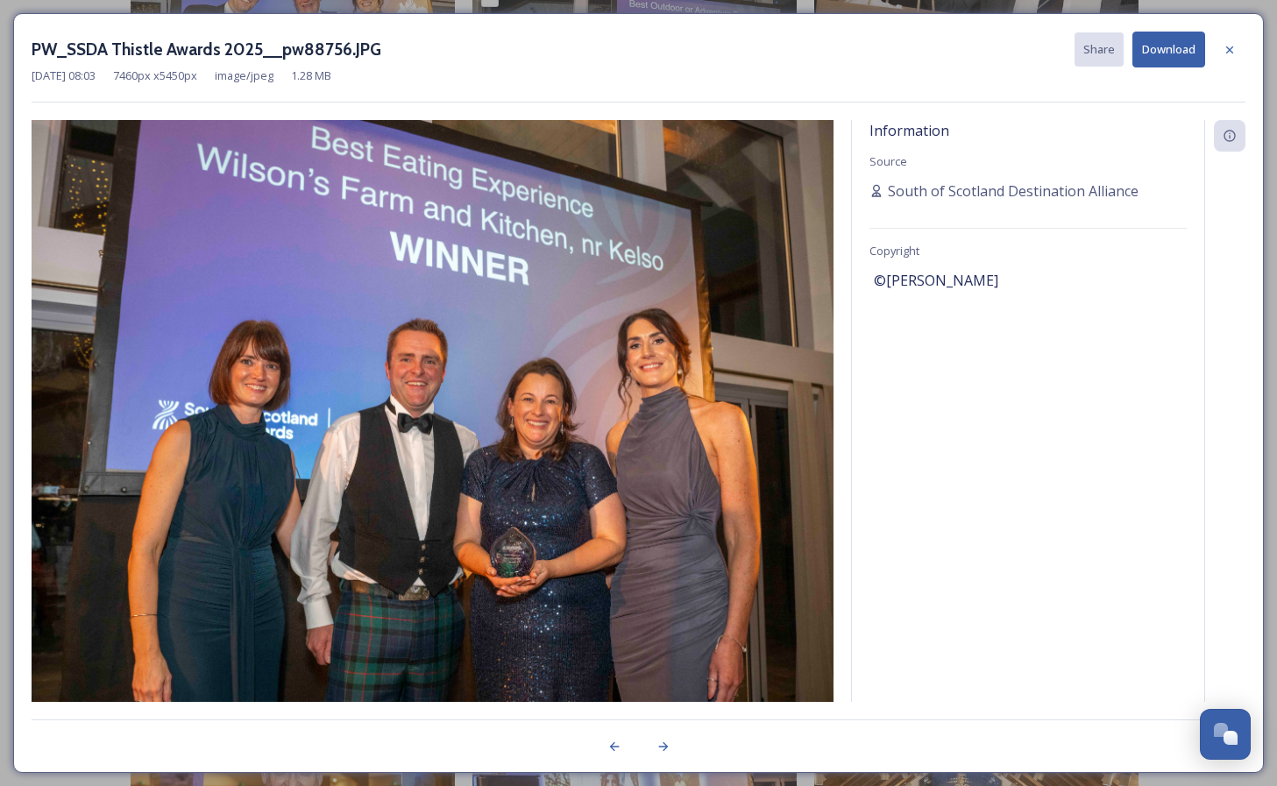
click at [1177, 52] on button "Download" at bounding box center [1169, 50] width 73 height 36
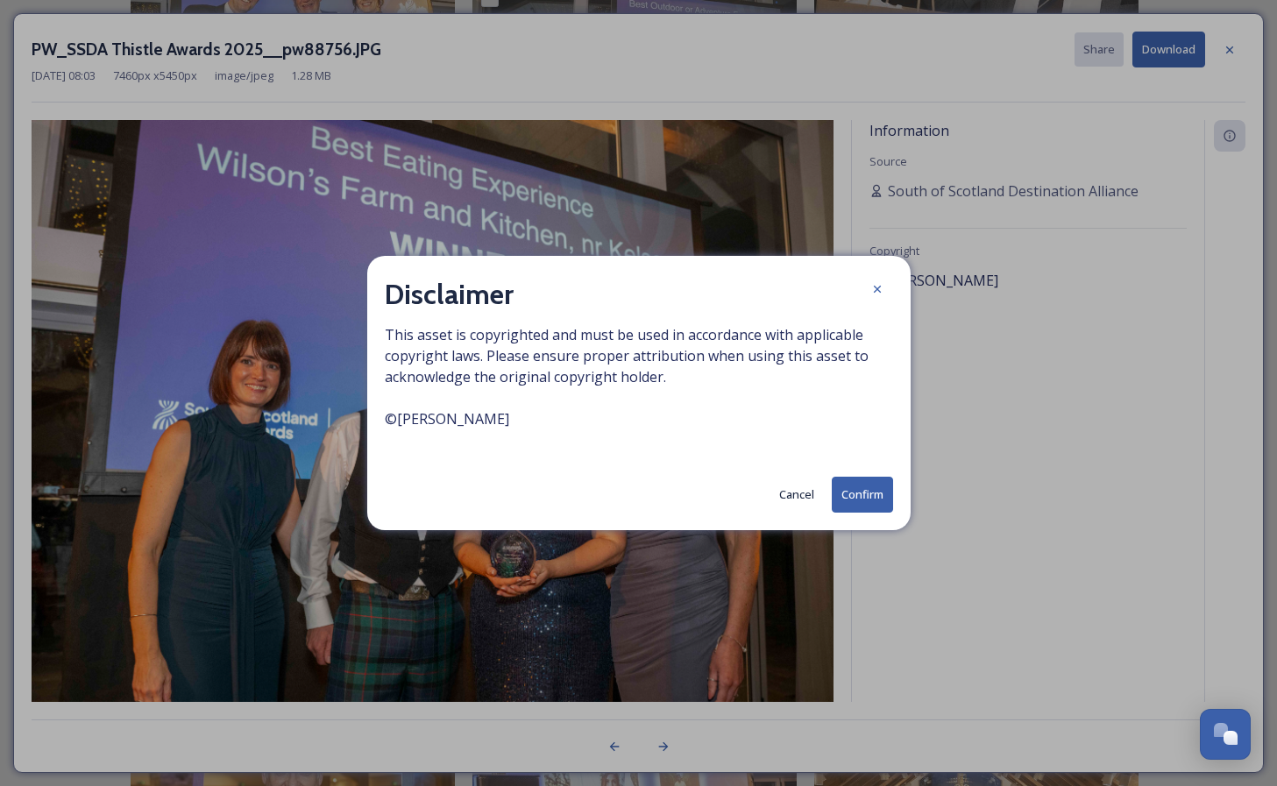
click at [871, 495] on button "Confirm" at bounding box center [862, 495] width 61 height 36
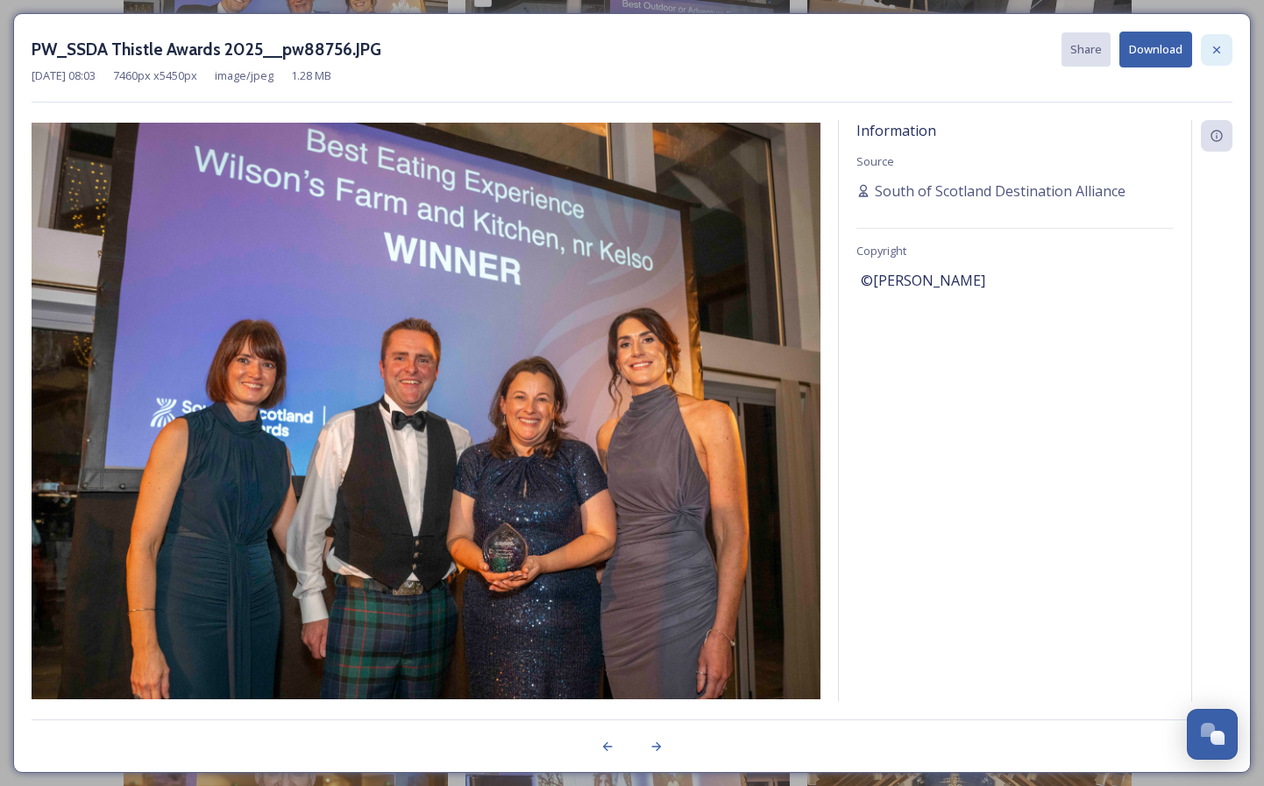
click at [1220, 47] on icon at bounding box center [1217, 50] width 14 height 14
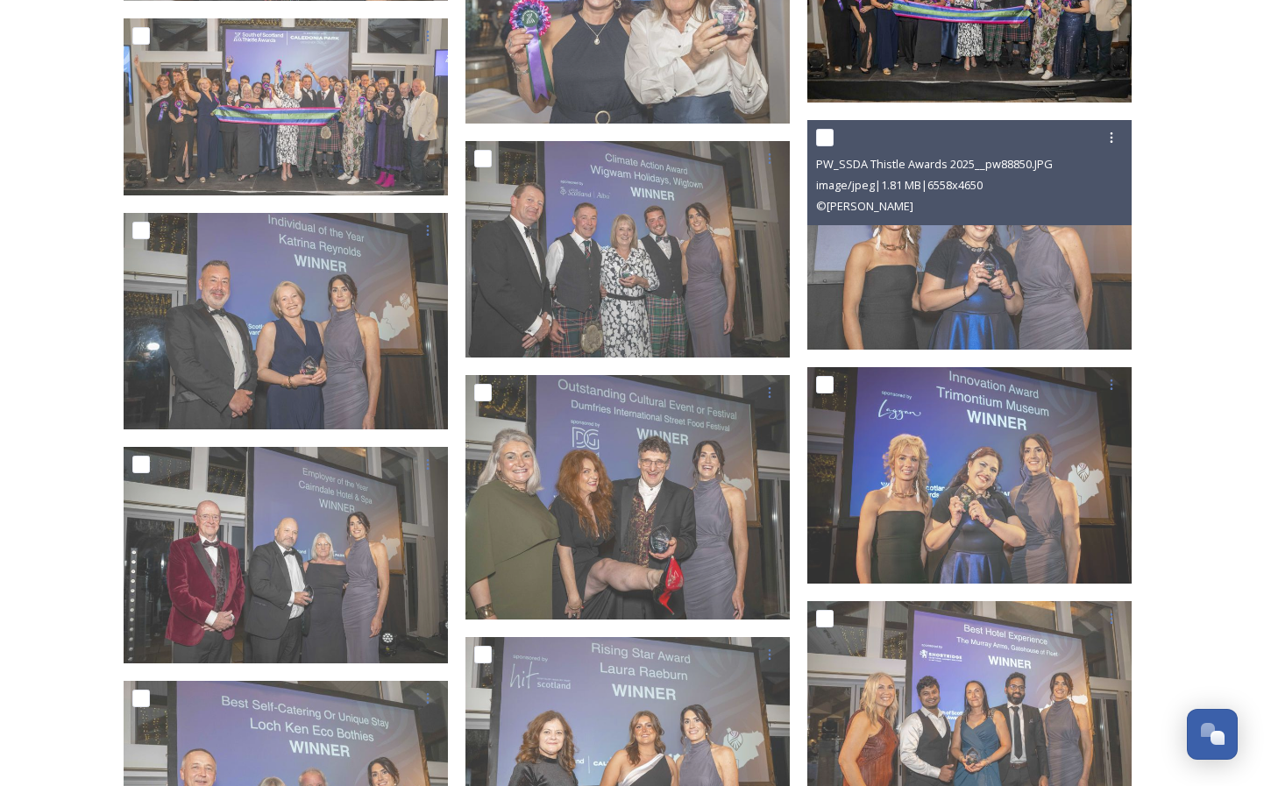
scroll to position [2254, 0]
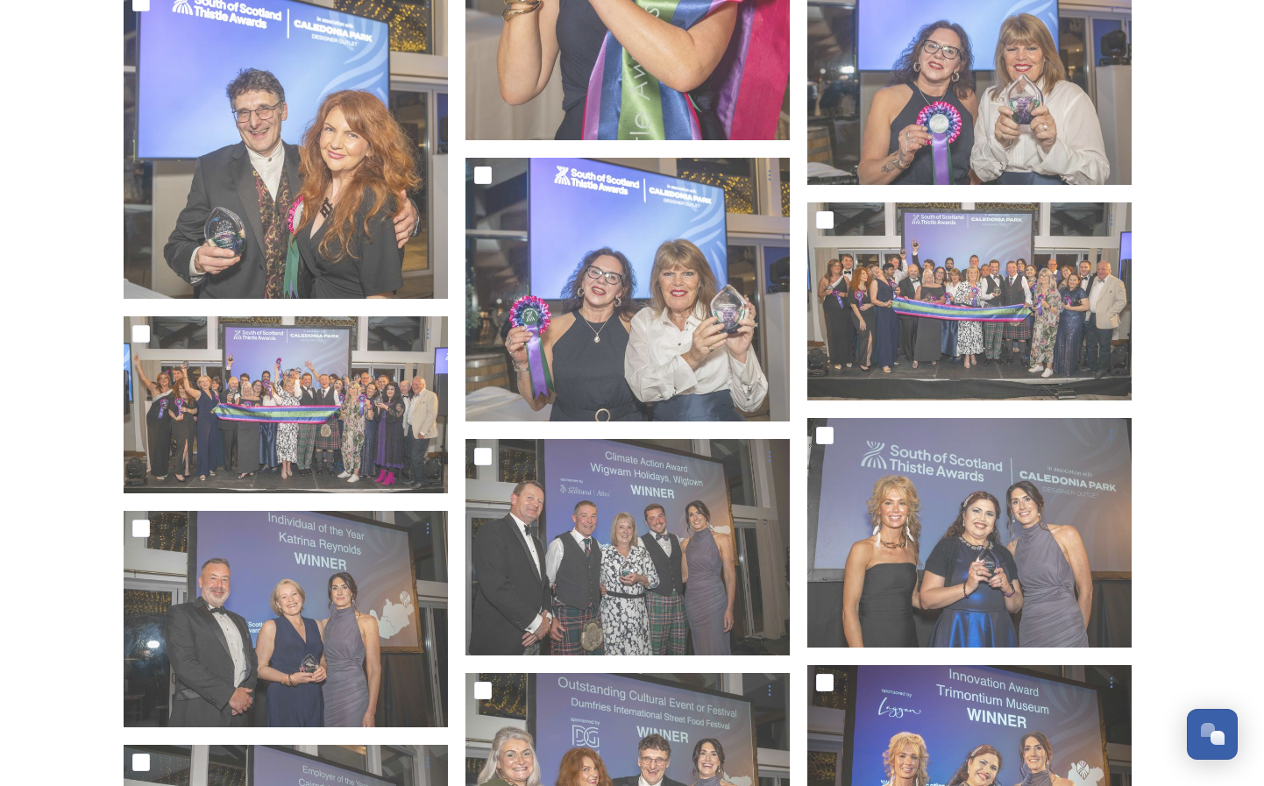
click at [54, 75] on div "2025 Thistle Awards Shared by South of Scotland Destination Alliance 2025 Thist…" at bounding box center [632, 502] width 1264 height 5513
